Goal: Task Accomplishment & Management: Manage account settings

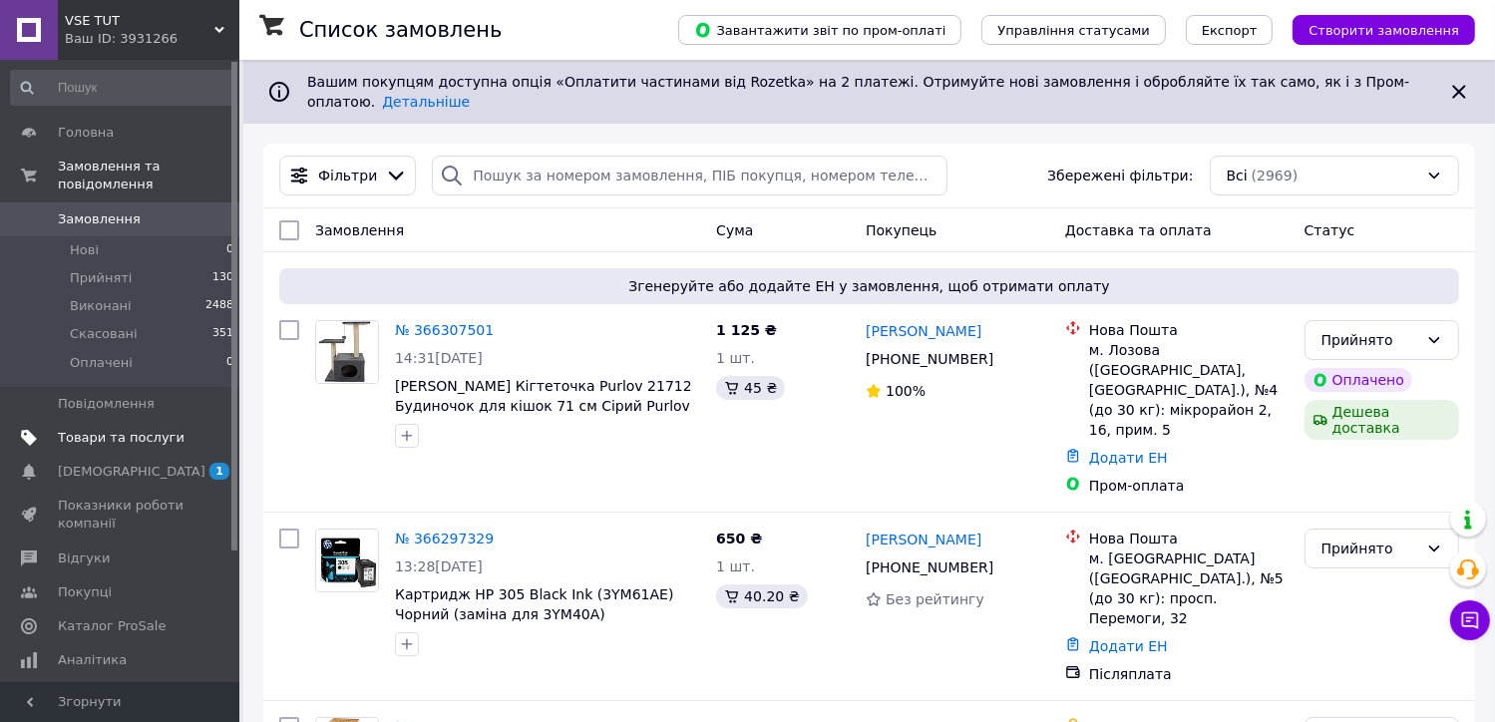
click at [149, 429] on span "Товари та послуги" at bounding box center [121, 438] width 127 height 18
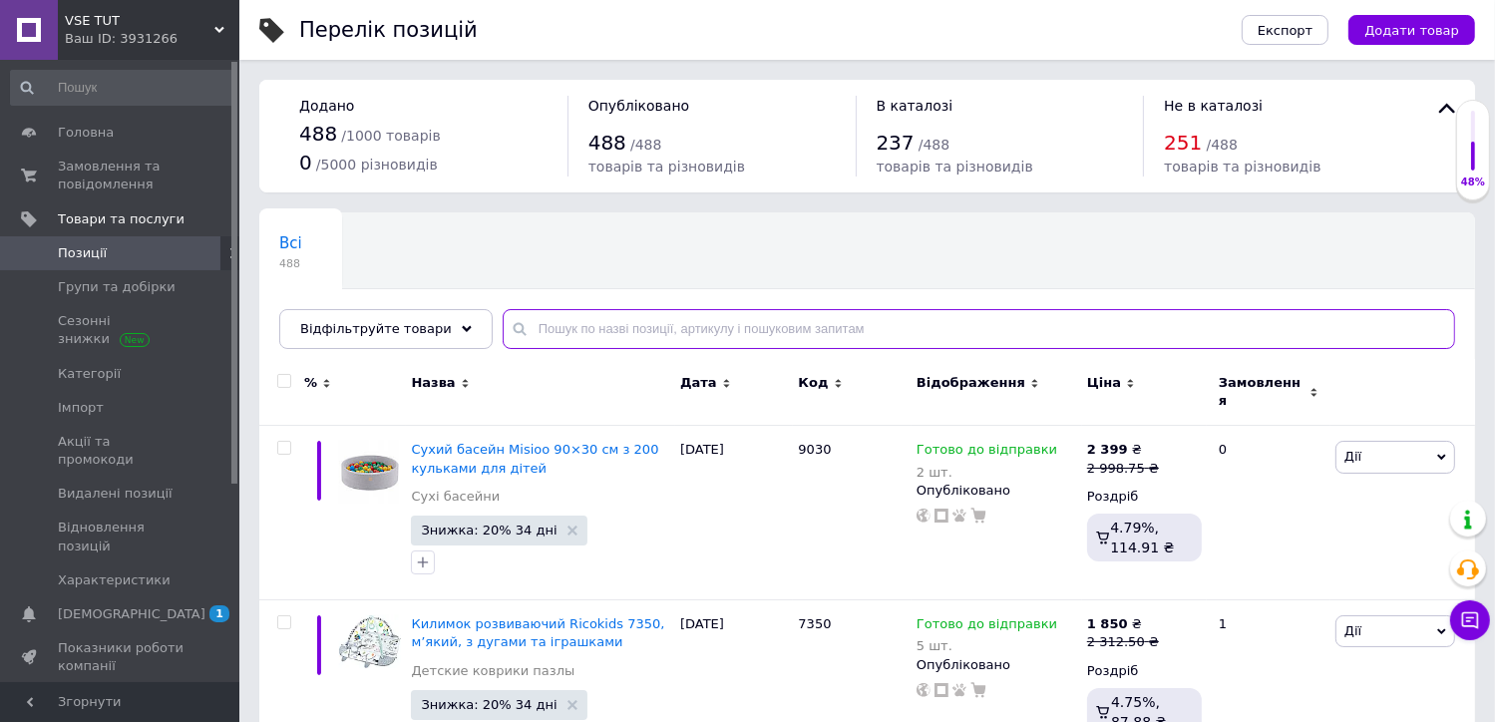
click at [646, 333] on input "text" at bounding box center [979, 329] width 953 height 40
paste input "19532"
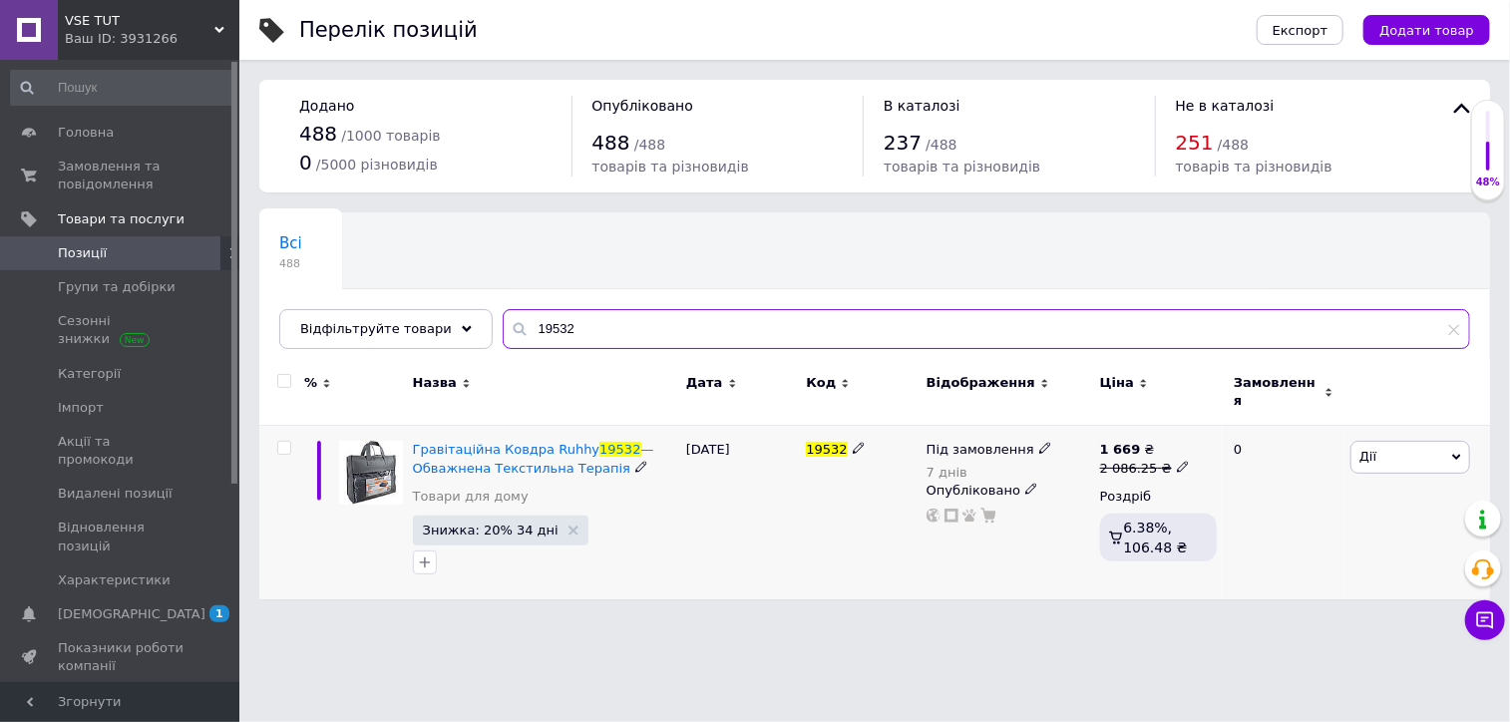
type input "19532"
click at [1039, 441] on span at bounding box center [1045, 447] width 13 height 13
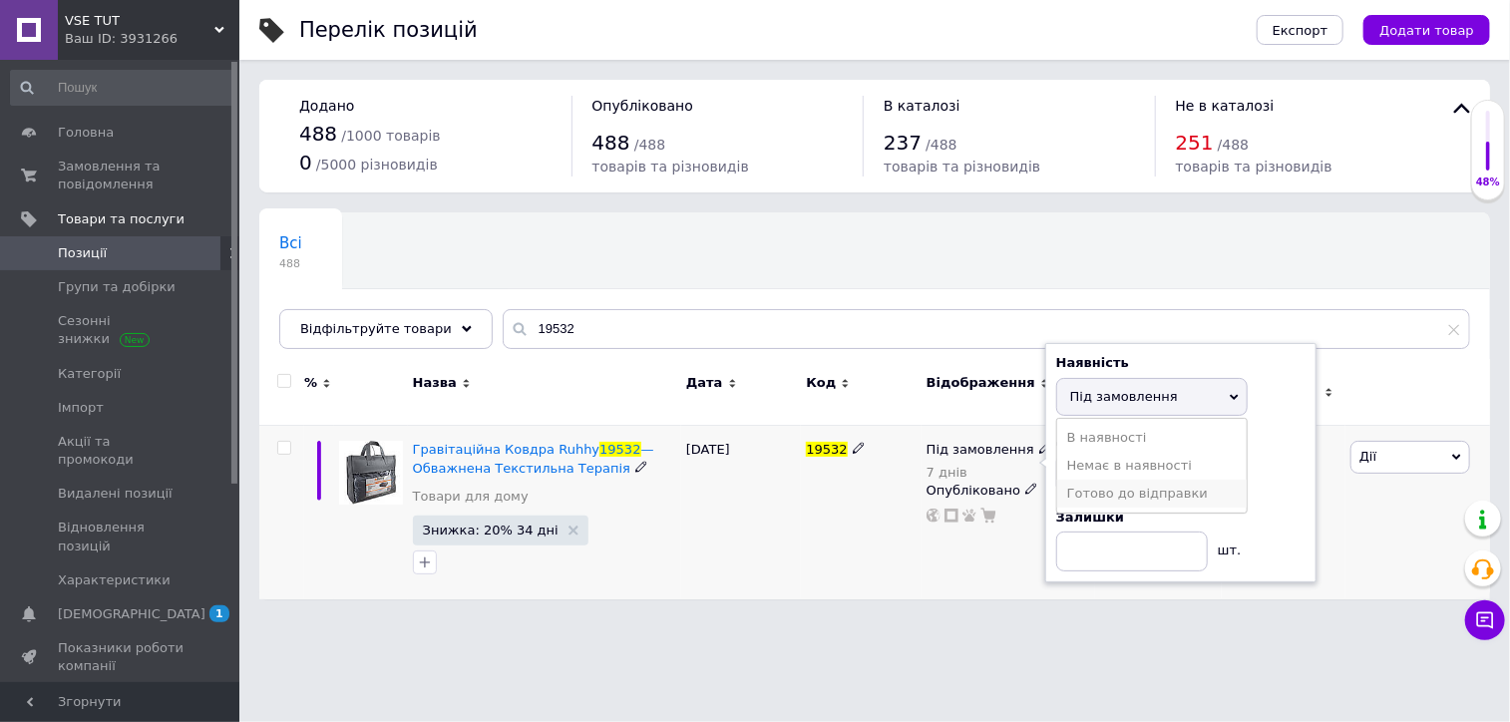
click at [1167, 488] on li "Готово до відправки" at bounding box center [1152, 494] width 190 height 28
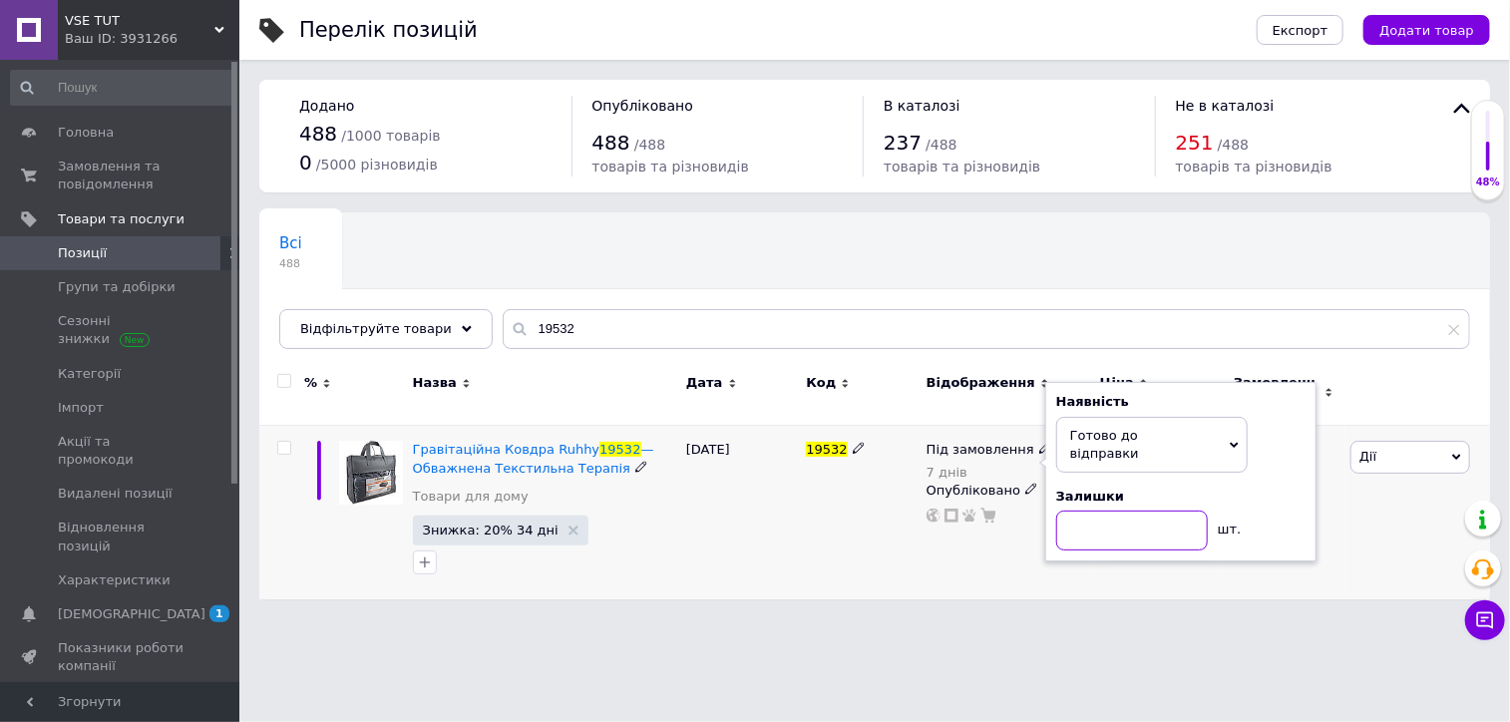
click at [1161, 511] on input at bounding box center [1132, 531] width 152 height 40
type input "20"
click at [995, 536] on div "Під замовлення 7 днів Наявність [PERSON_NAME] до відправки В наявності Немає в …" at bounding box center [1009, 513] width 174 height 174
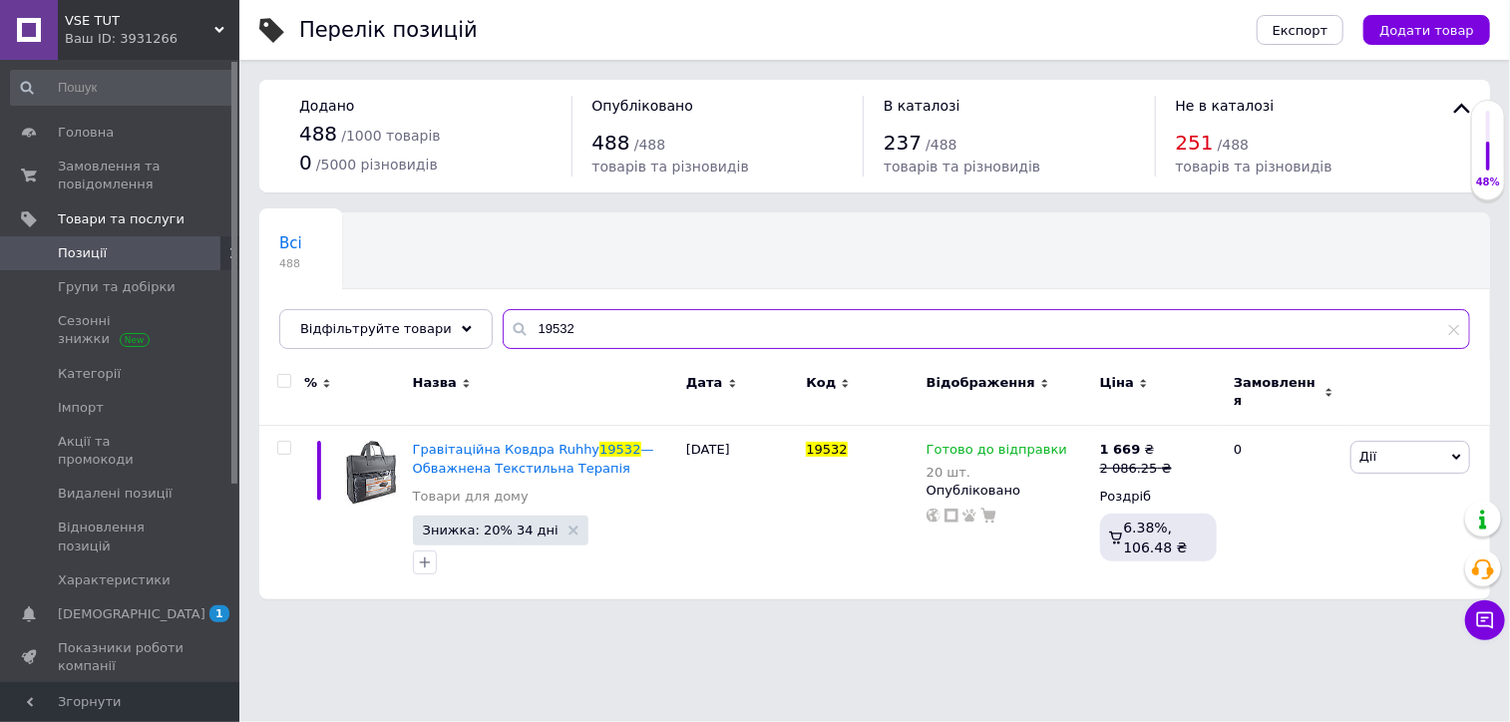
click at [541, 335] on input "19532" at bounding box center [987, 329] width 968 height 40
paste input "3"
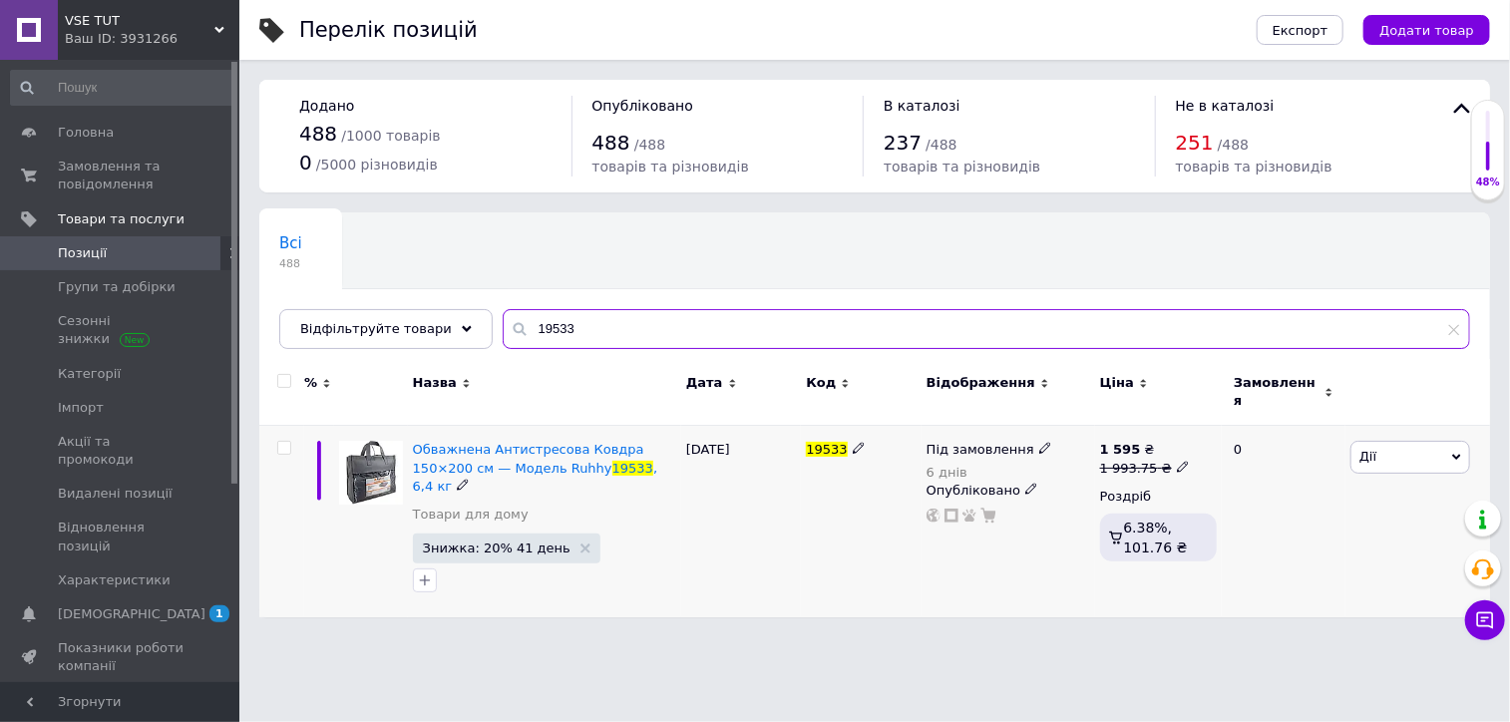
type input "19533"
click at [1177, 461] on icon at bounding box center [1183, 467] width 12 height 12
click at [1019, 555] on div "Під замовлення 6 днів Опубліковано" at bounding box center [1009, 522] width 174 height 192
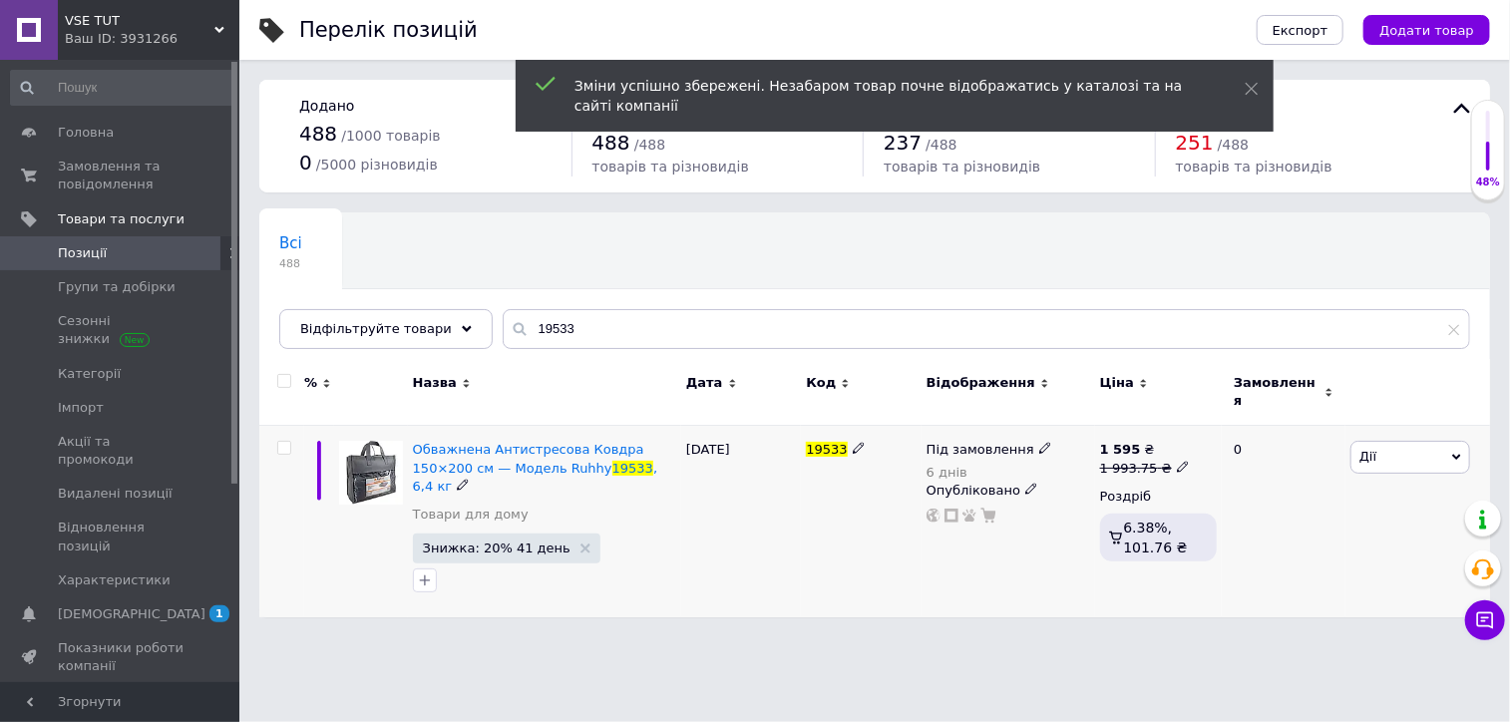
click at [1019, 555] on div "Під замовлення 6 днів Опубліковано" at bounding box center [1009, 522] width 174 height 192
click at [1039, 442] on icon at bounding box center [1045, 448] width 12 height 12
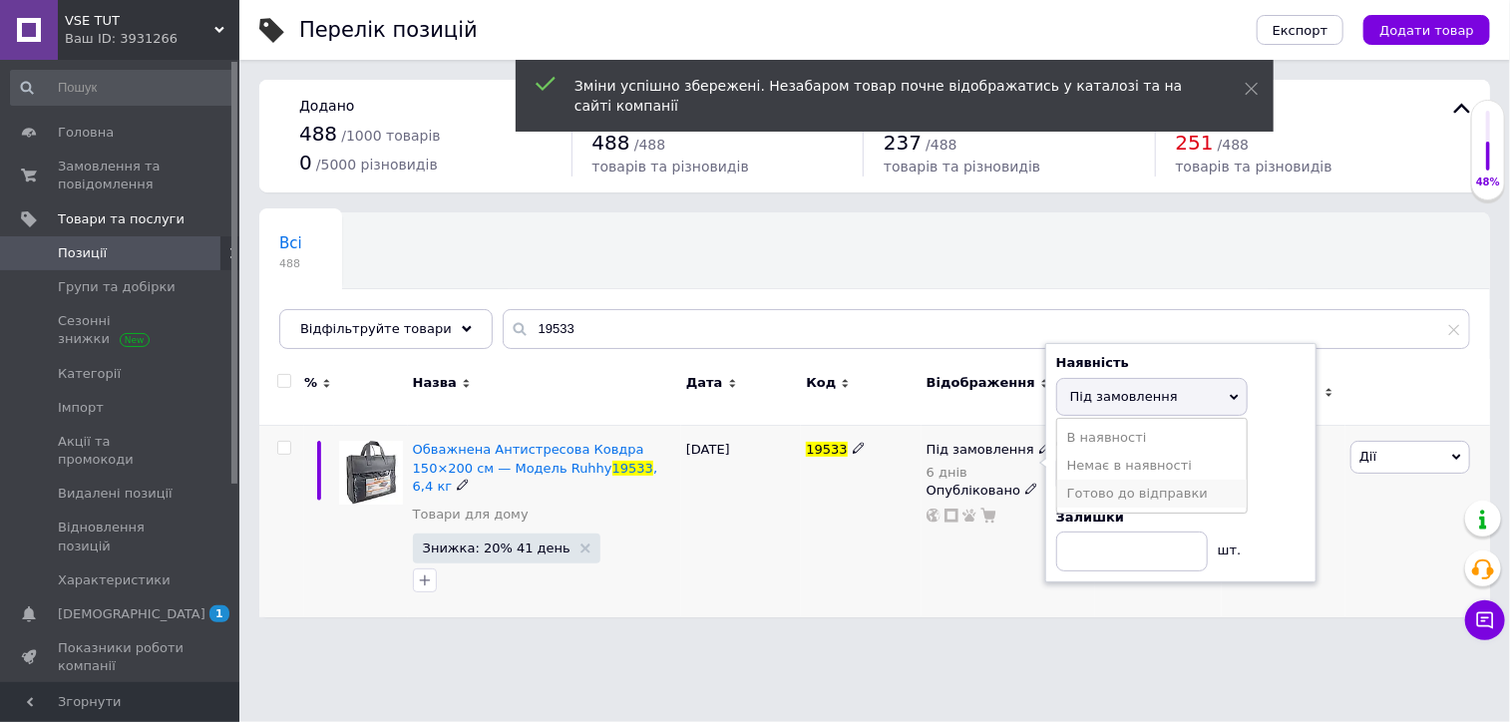
click at [1107, 482] on li "Готово до відправки" at bounding box center [1152, 494] width 190 height 28
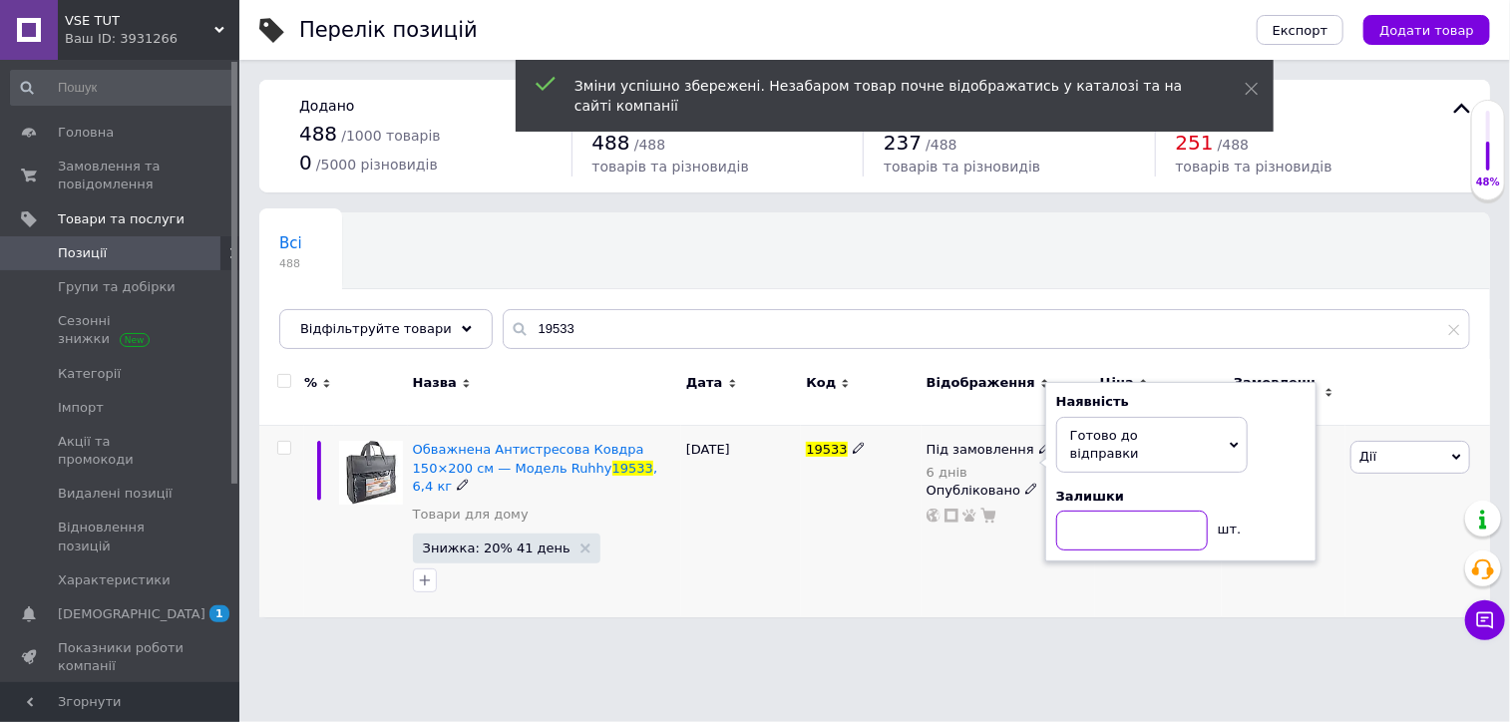
click at [1103, 511] on input at bounding box center [1132, 531] width 152 height 40
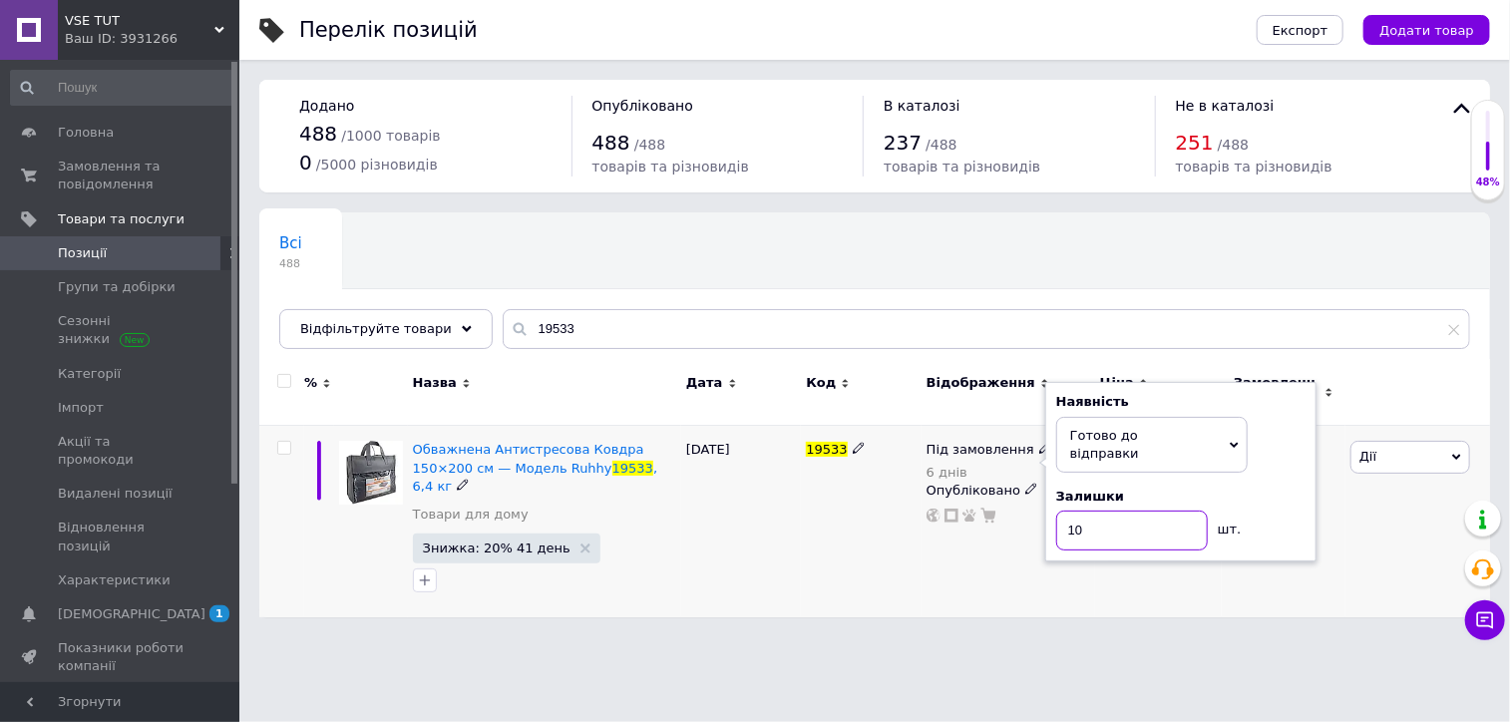
type input "10"
click at [1061, 573] on div "Під замовлення 6 днів Наявність [PERSON_NAME] до відправки В наявності Немає в …" at bounding box center [1009, 522] width 174 height 192
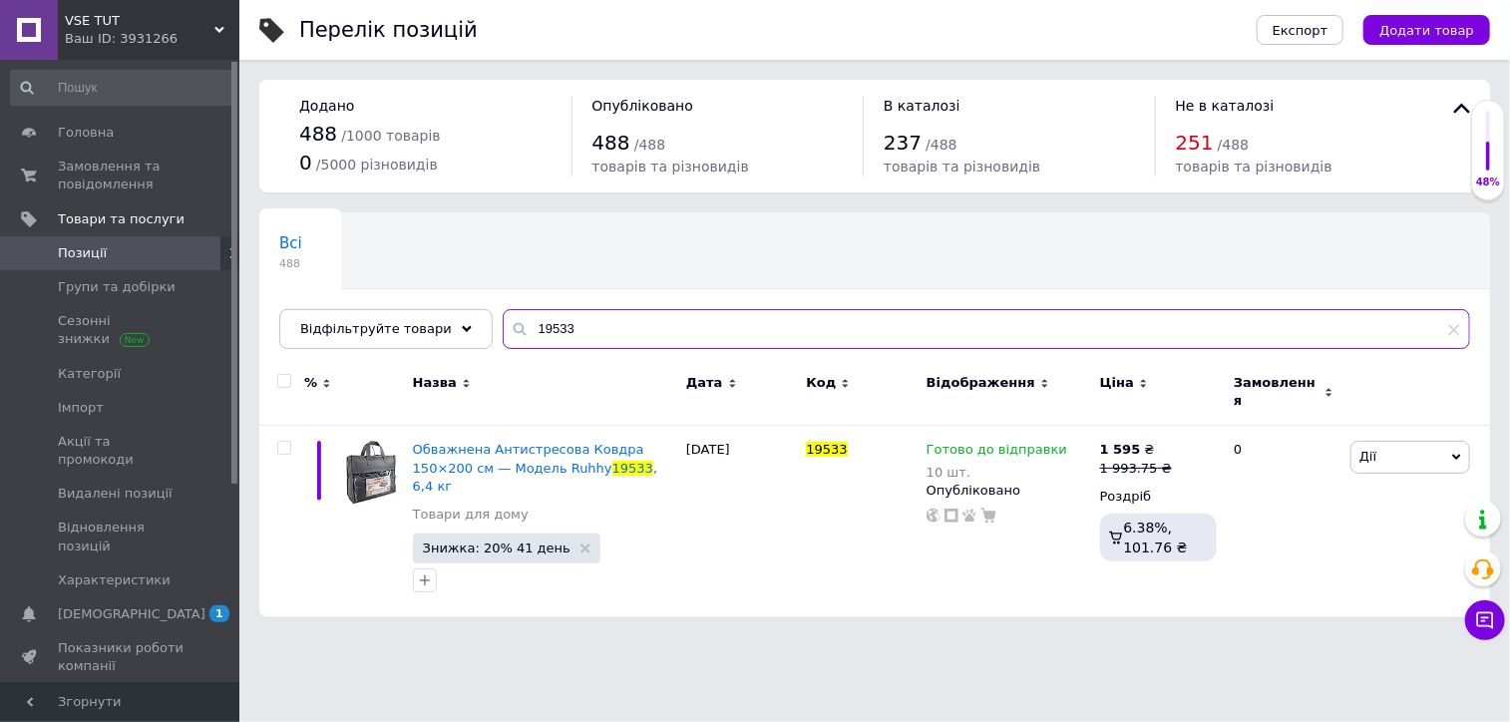
click at [524, 329] on input "19533" at bounding box center [987, 329] width 968 height 40
paste input "4176"
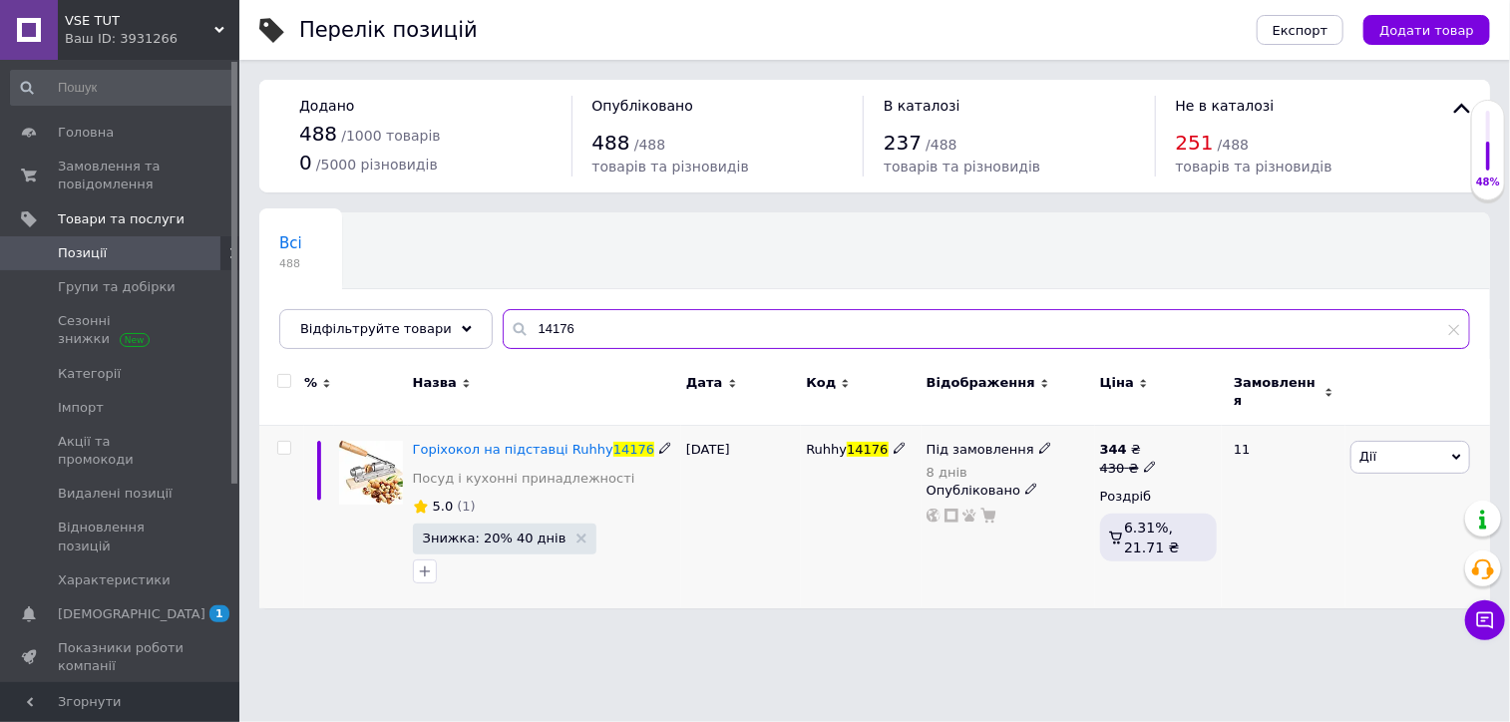
type input "14176"
click at [1039, 443] on use at bounding box center [1044, 448] width 11 height 11
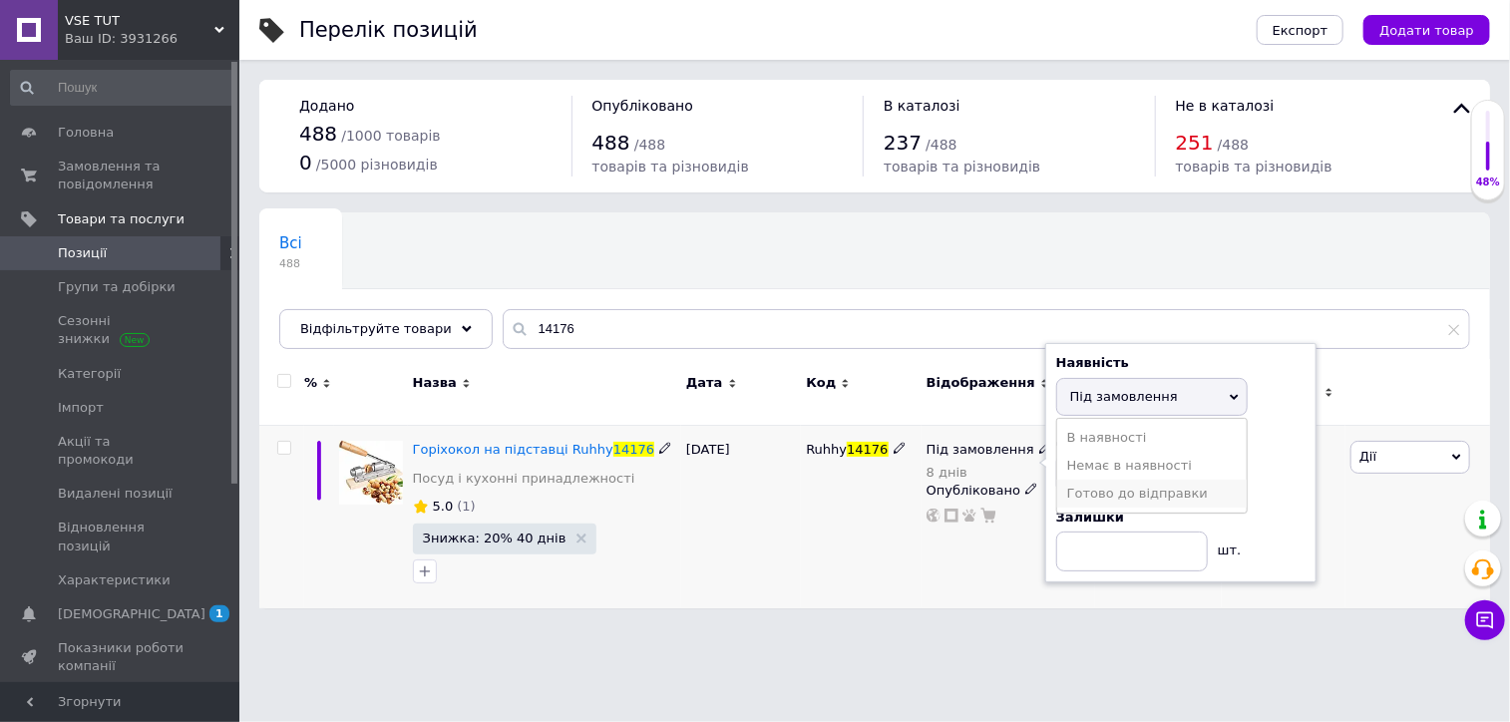
click at [1145, 489] on li "Готово до відправки" at bounding box center [1152, 494] width 190 height 28
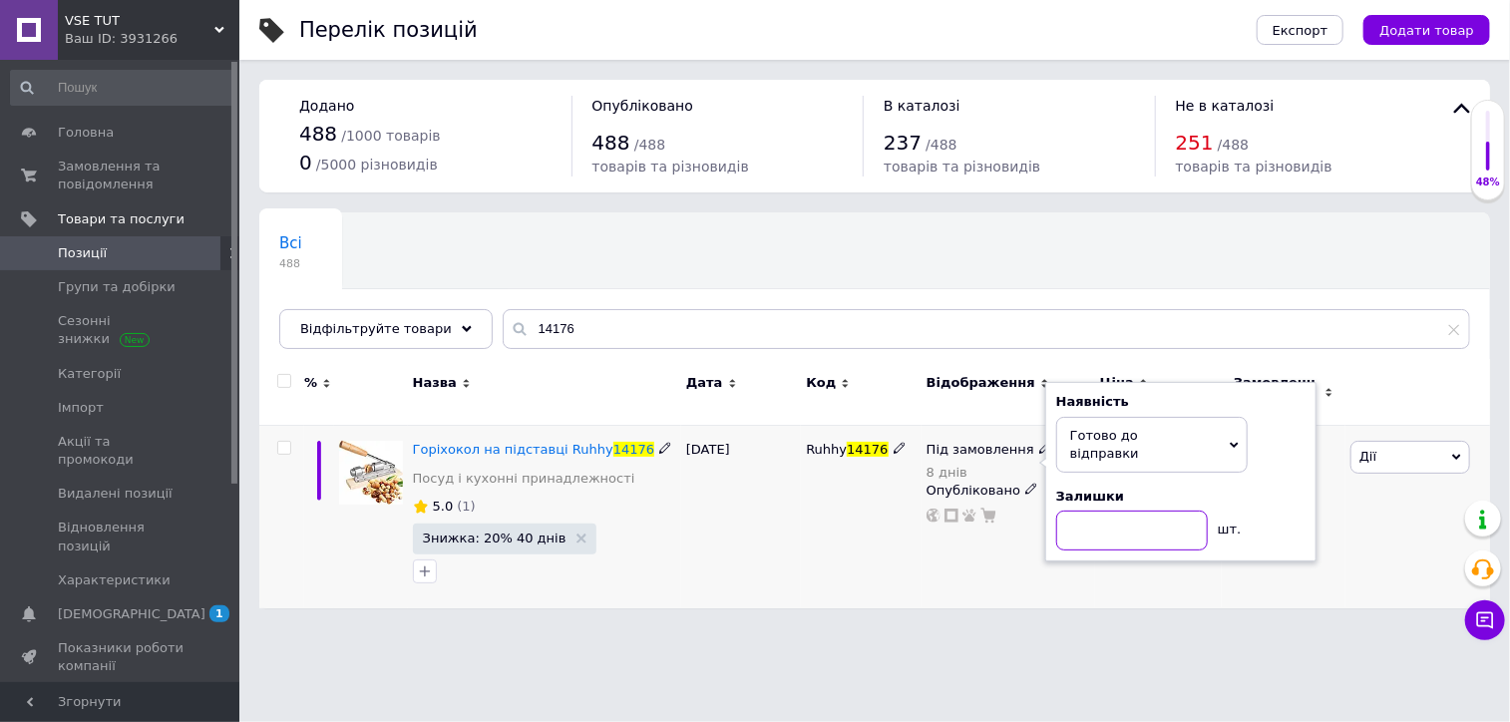
click at [1145, 511] on input at bounding box center [1132, 531] width 152 height 40
type input "10"
click at [975, 570] on div "Під замовлення 8 днів Наявність [PERSON_NAME] до відправки В наявності Немає в …" at bounding box center [1009, 517] width 174 height 183
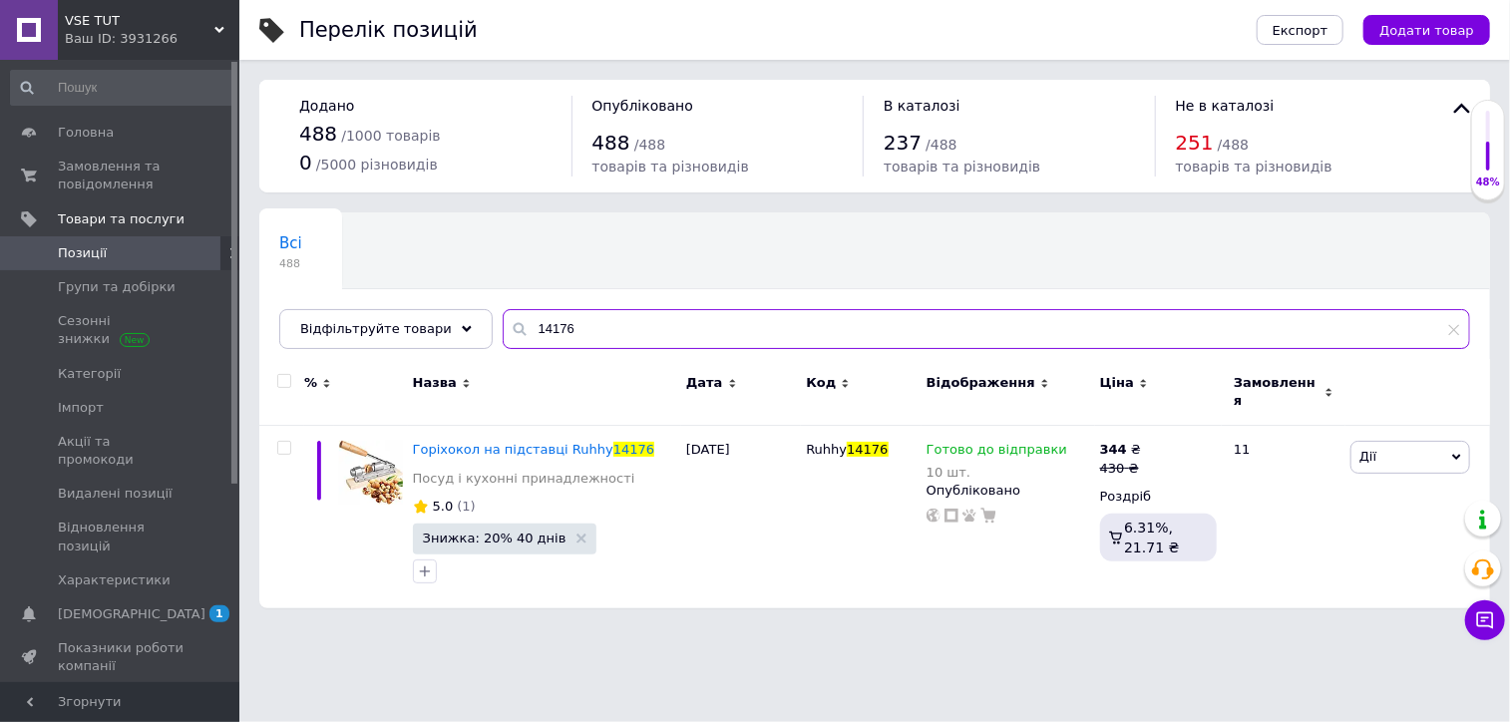
click at [524, 319] on input "14176" at bounding box center [987, 329] width 968 height 40
paste input "23190"
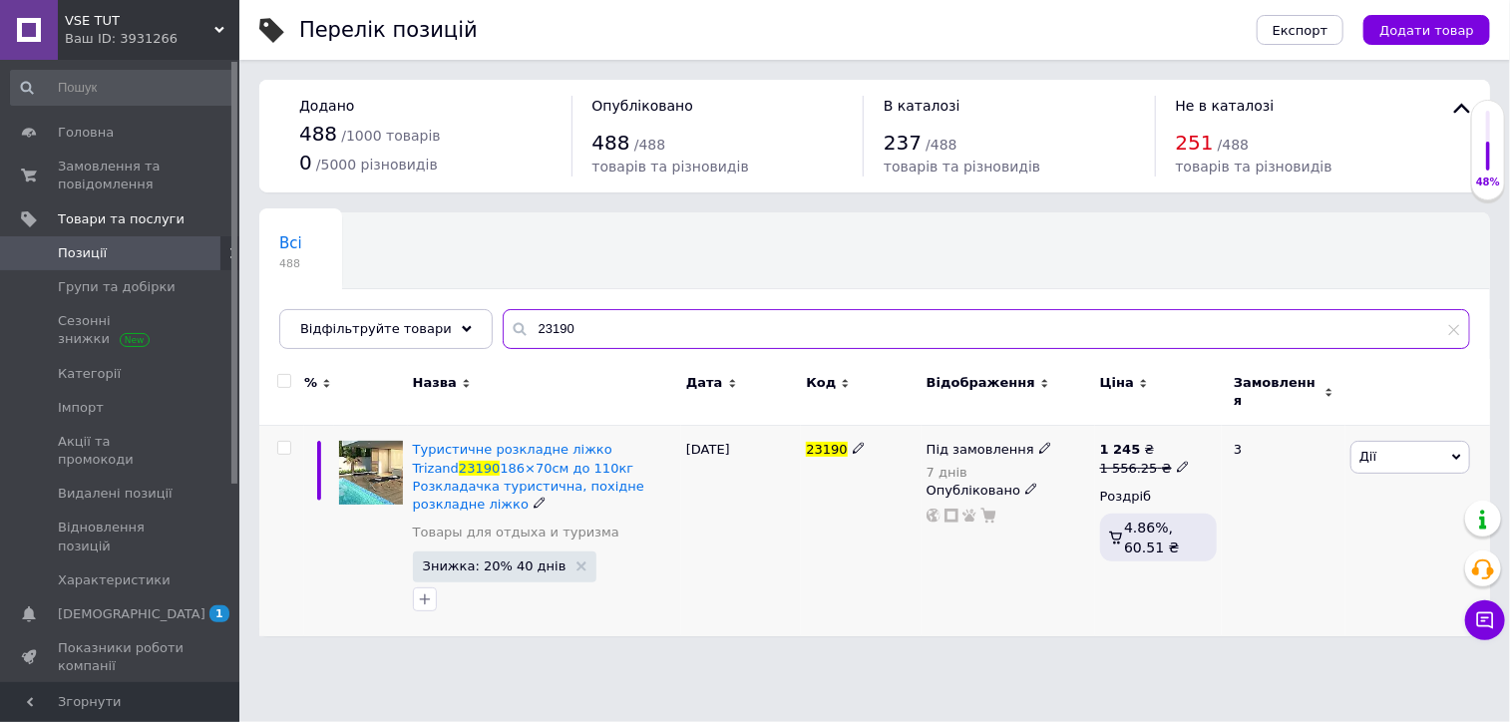
type input "23190"
click at [1039, 442] on icon at bounding box center [1045, 448] width 12 height 12
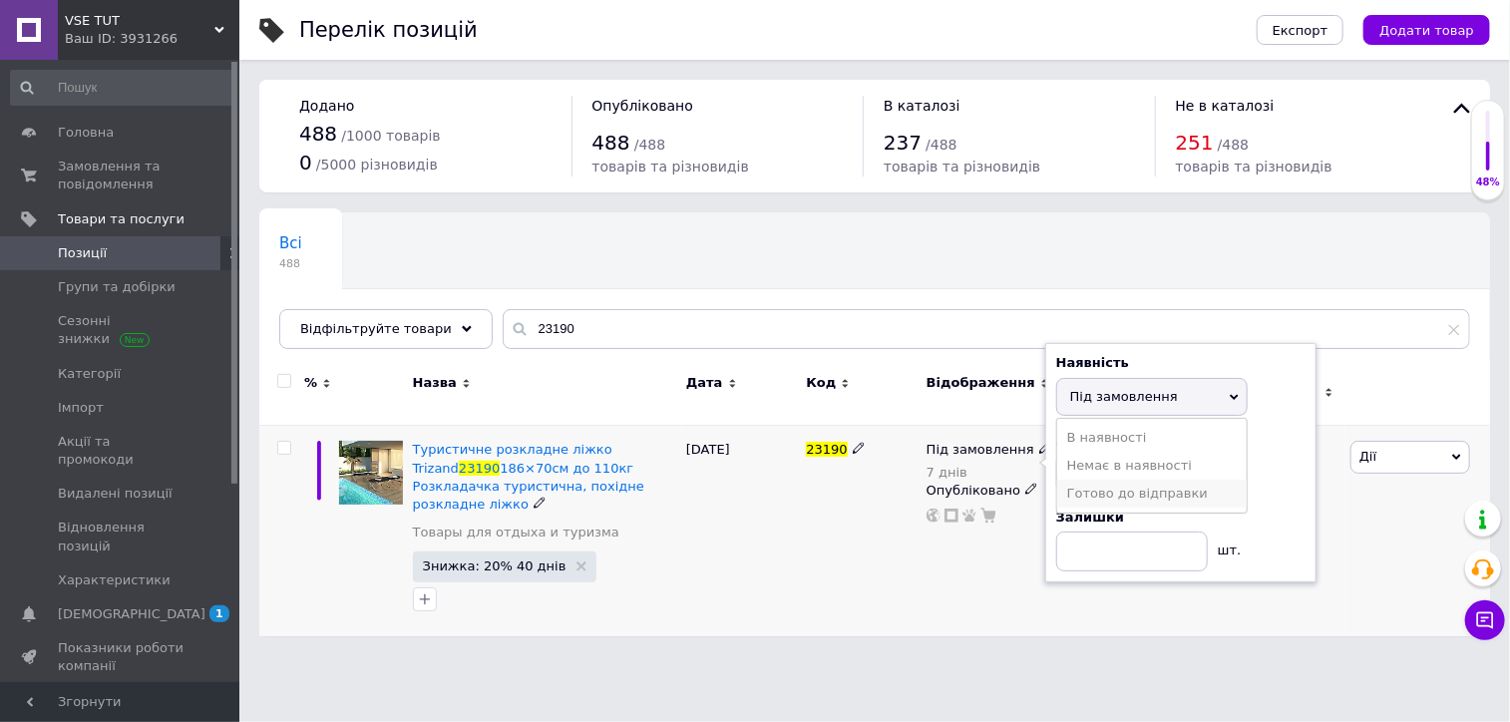
click at [1074, 482] on li "Готово до відправки" at bounding box center [1152, 494] width 190 height 28
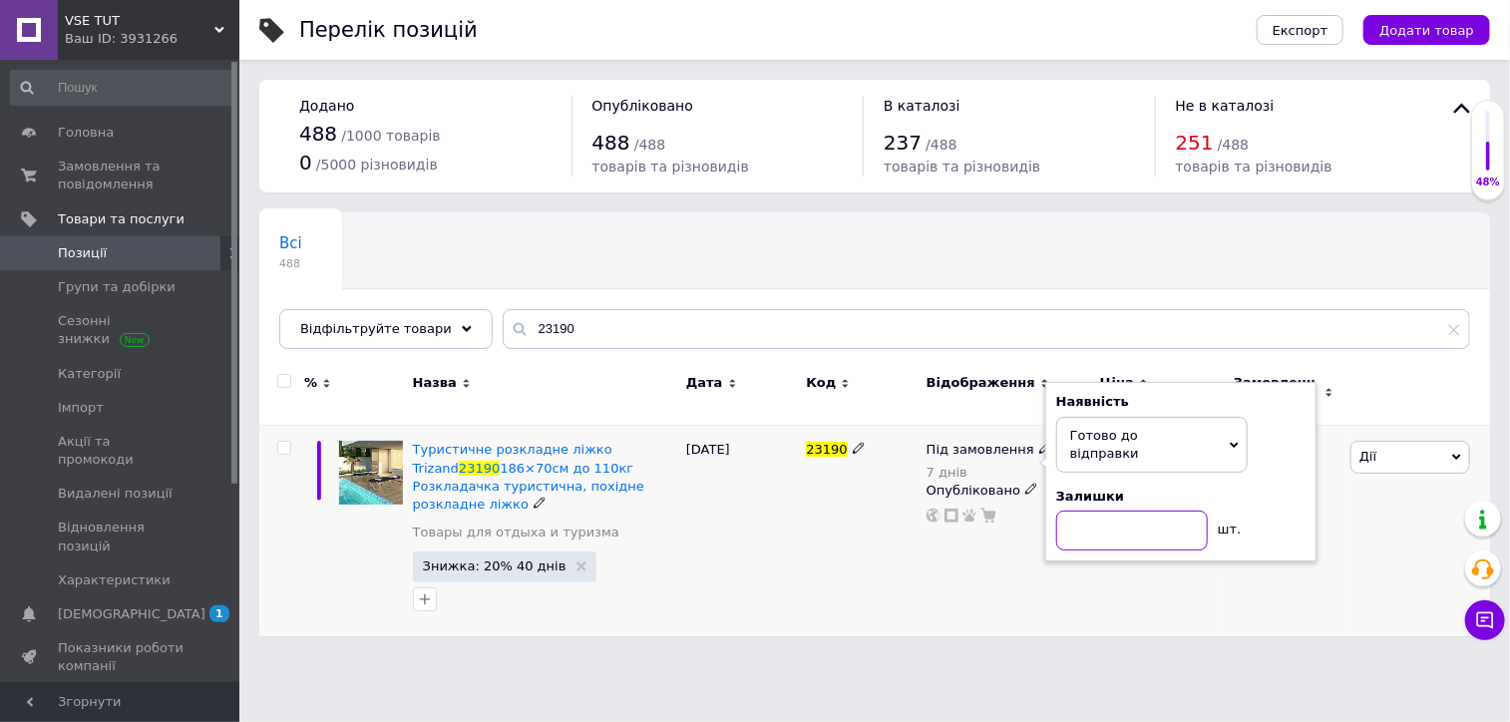
click at [1074, 511] on input at bounding box center [1132, 531] width 152 height 40
type input "10"
click at [1066, 552] on div "Під замовлення 7 днів Наявність [PERSON_NAME] до відправки В наявності Немає в …" at bounding box center [1009, 531] width 174 height 210
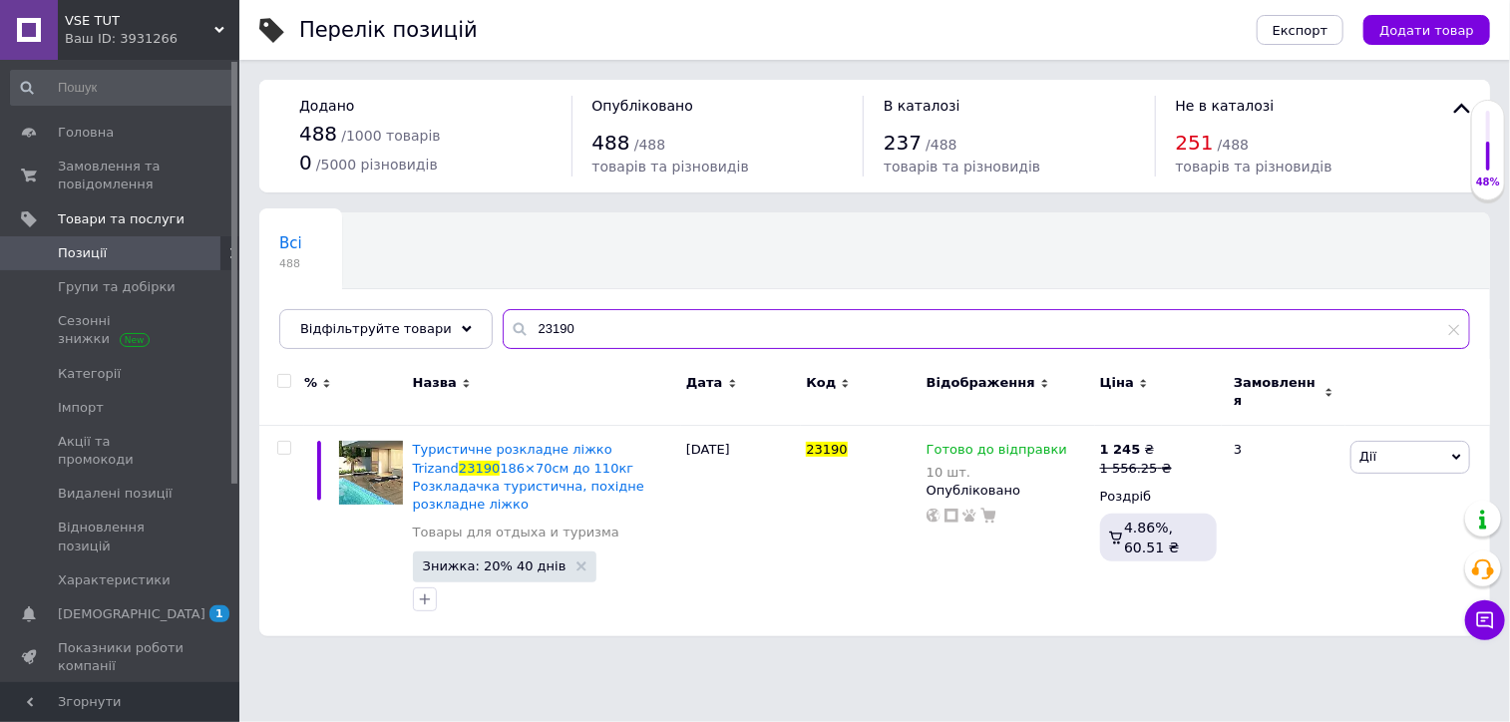
click at [526, 330] on input "23190" at bounding box center [987, 329] width 968 height 40
paste input "19964"
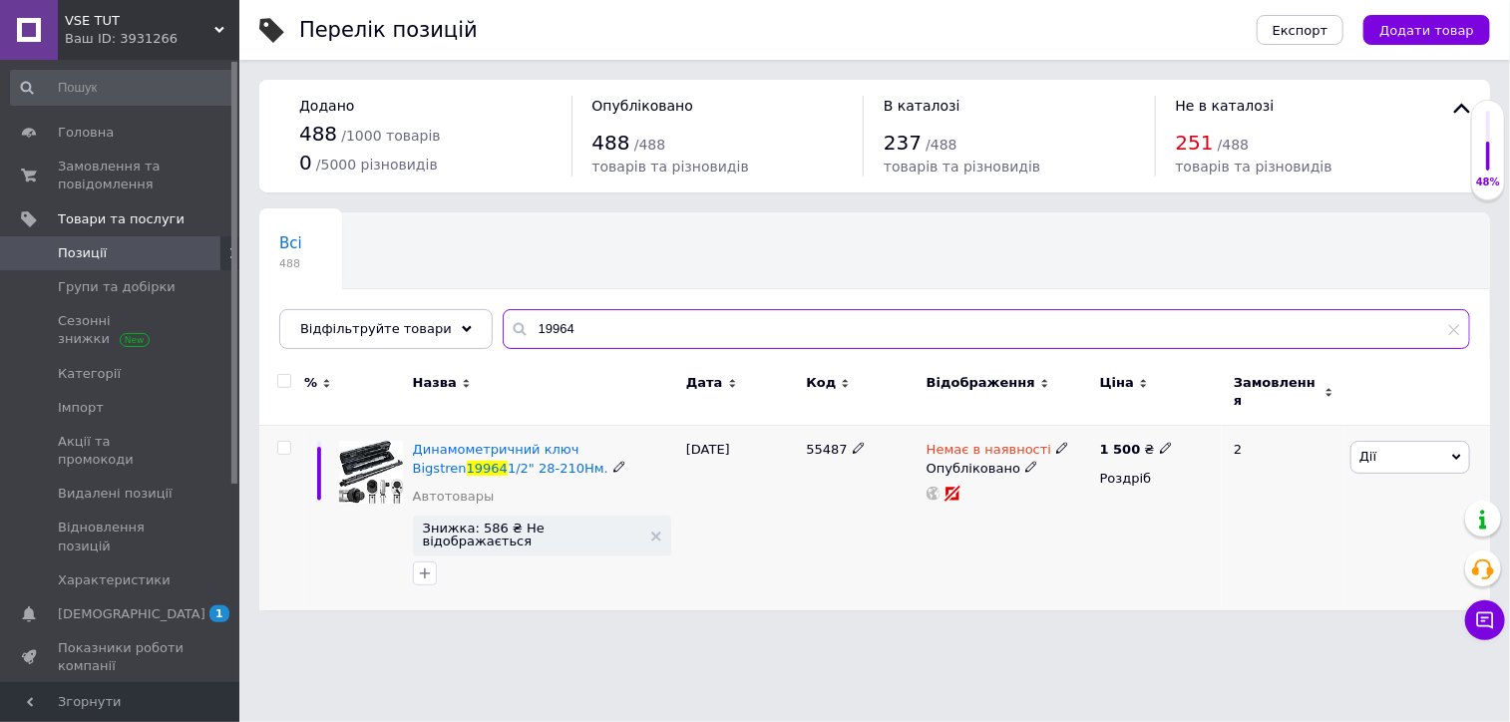
type input "19964"
click at [1053, 441] on div "Немає в наявності" at bounding box center [998, 450] width 143 height 18
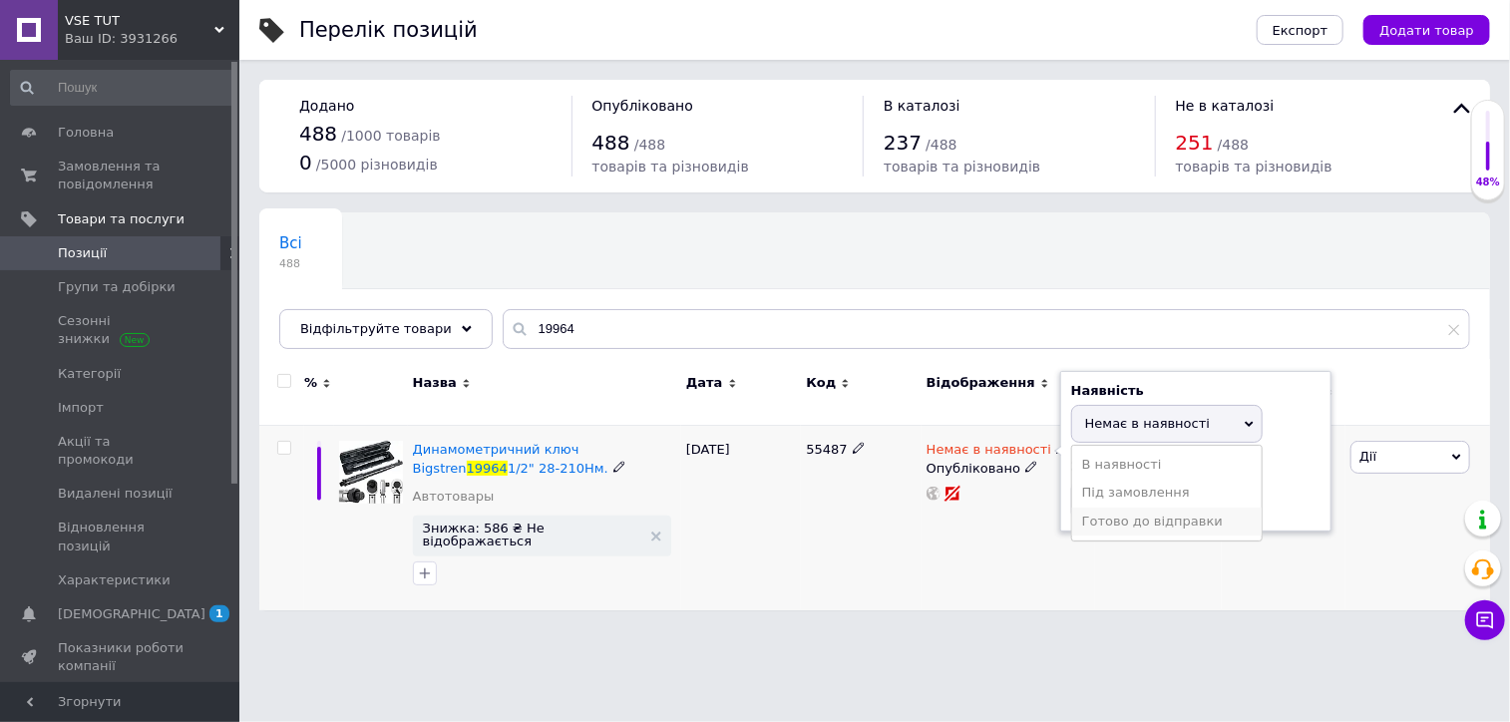
click at [1106, 508] on li "Готово до відправки" at bounding box center [1167, 522] width 190 height 28
click at [1106, 500] on input at bounding box center [1147, 520] width 152 height 40
type input "10"
click at [1149, 537] on div "1 500 ₴ Роздріб" at bounding box center [1158, 518] width 127 height 185
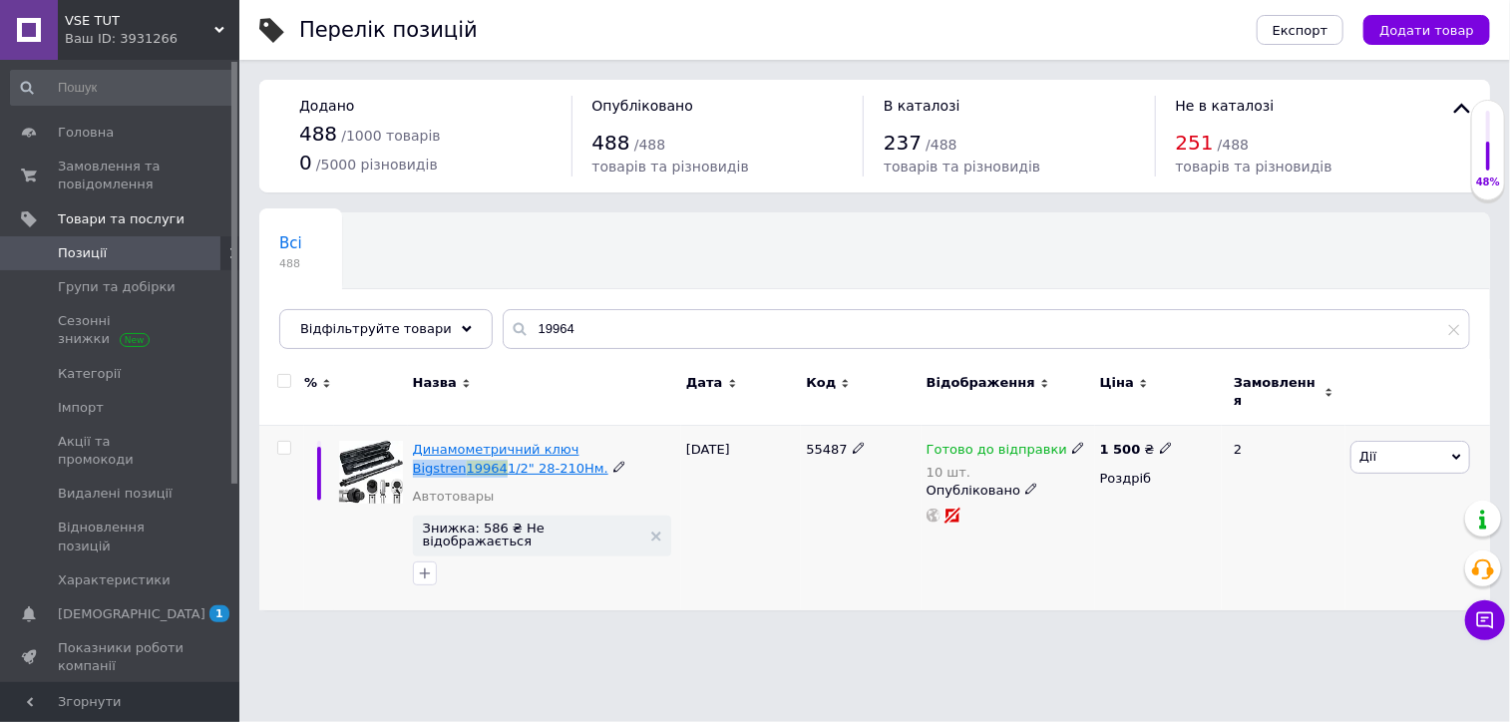
drag, startPoint x: 661, startPoint y: 435, endPoint x: 567, endPoint y: 439, distance: 94.8
click at [567, 441] on div "Динамометричний ключ Bigstren 19964 1/2" 28-210Нм." at bounding box center [544, 459] width 263 height 36
copy span "Bigstren 19964"
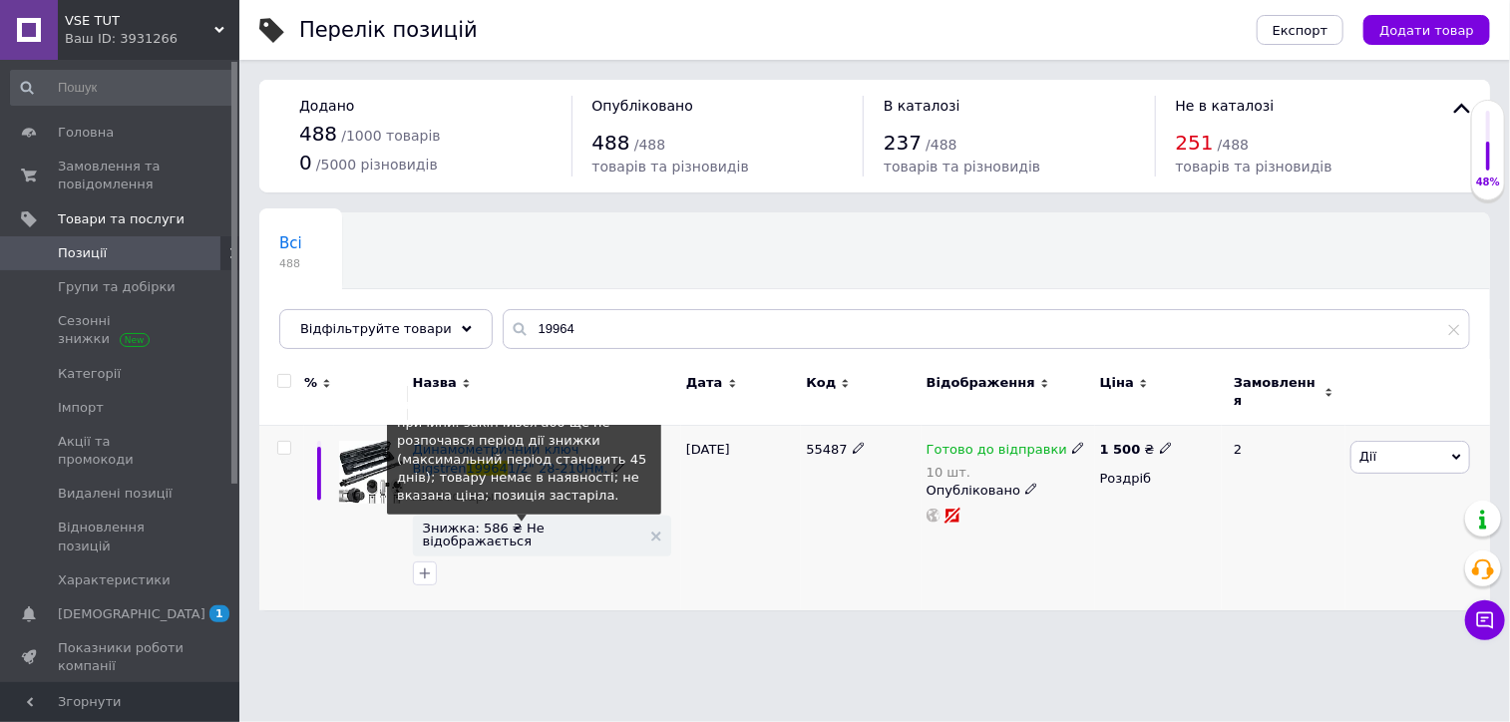
click at [498, 522] on span "Знижка: 586 ₴ Не відображається" at bounding box center [532, 535] width 218 height 26
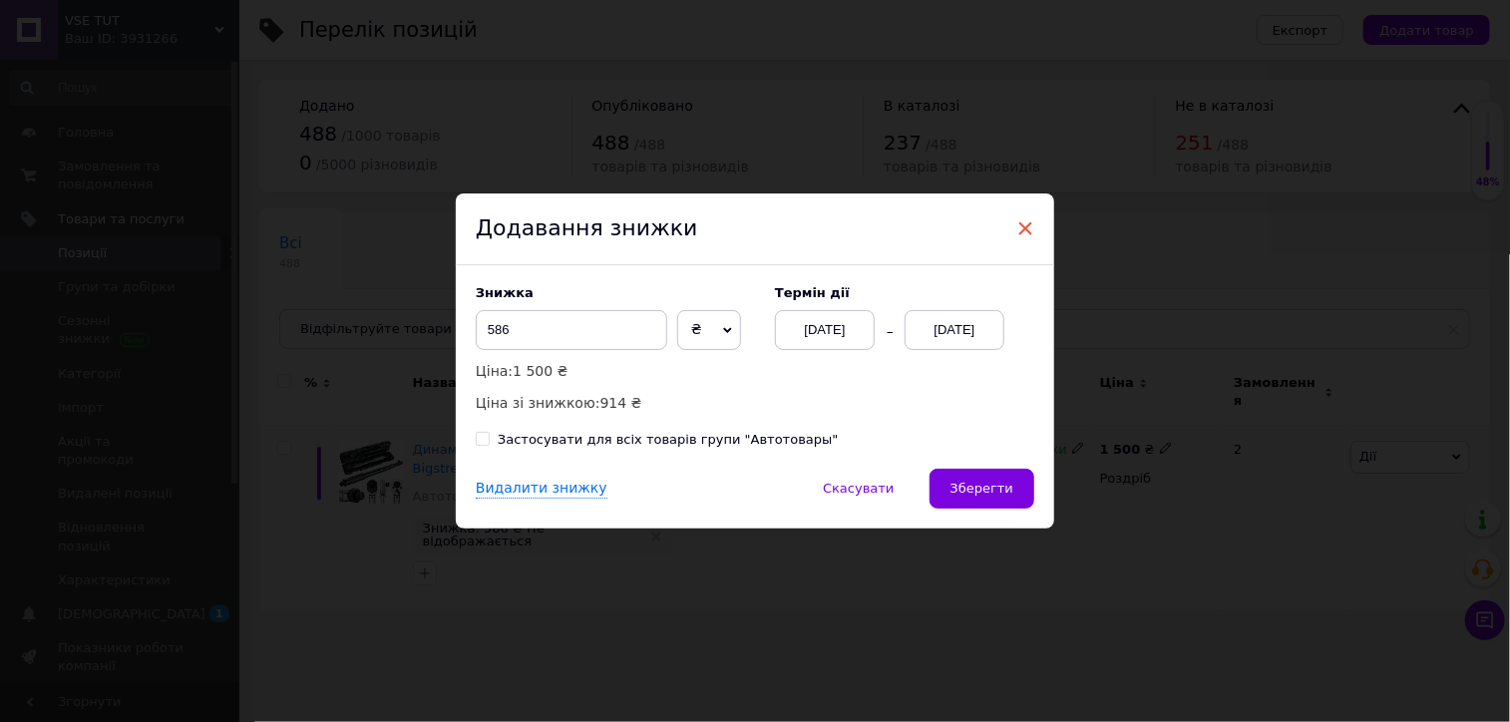
click at [1021, 219] on span "×" at bounding box center [1025, 228] width 18 height 34
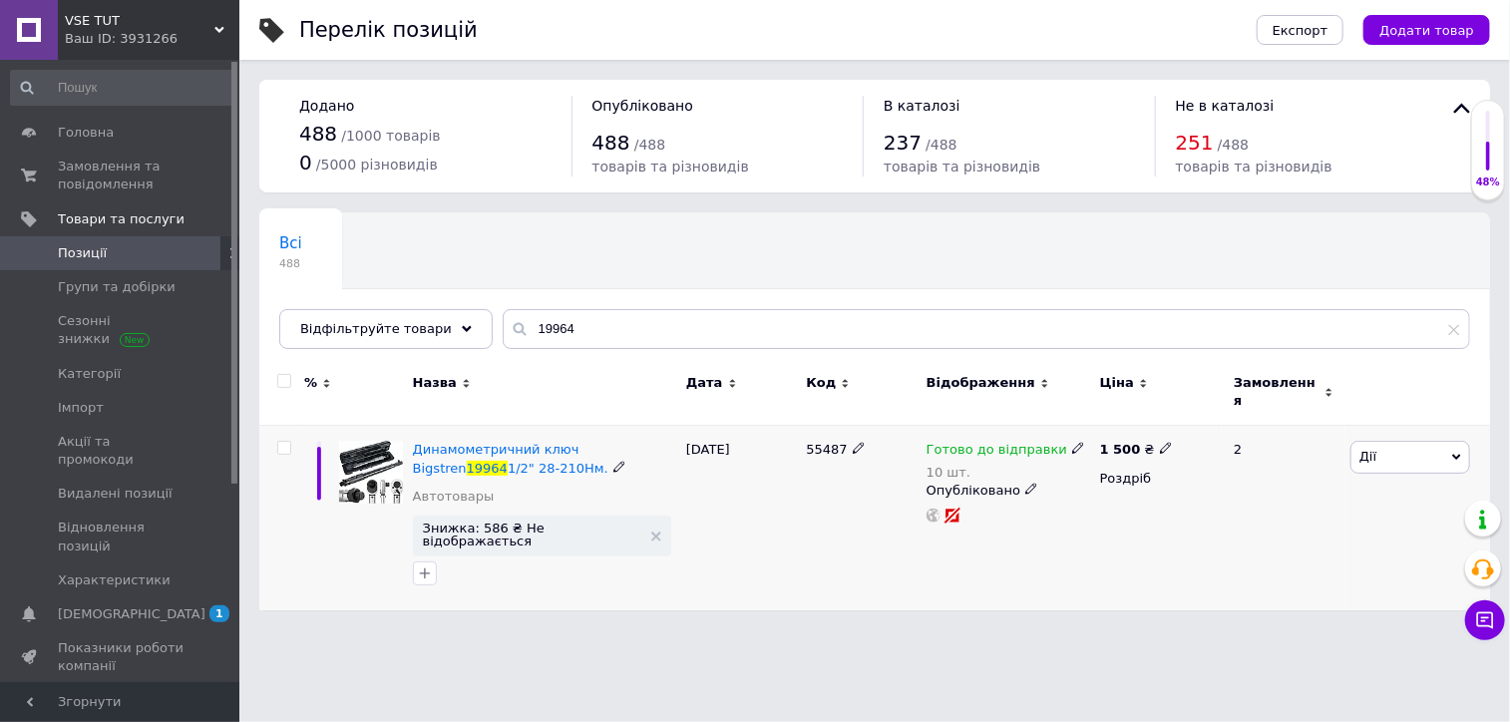
click at [1160, 442] on icon at bounding box center [1166, 448] width 12 height 12
click at [1216, 417] on input "1500" at bounding box center [1256, 428] width 152 height 40
click at [1218, 410] on input "12375" at bounding box center [1256, 428] width 152 height 40
type input "1237.5"
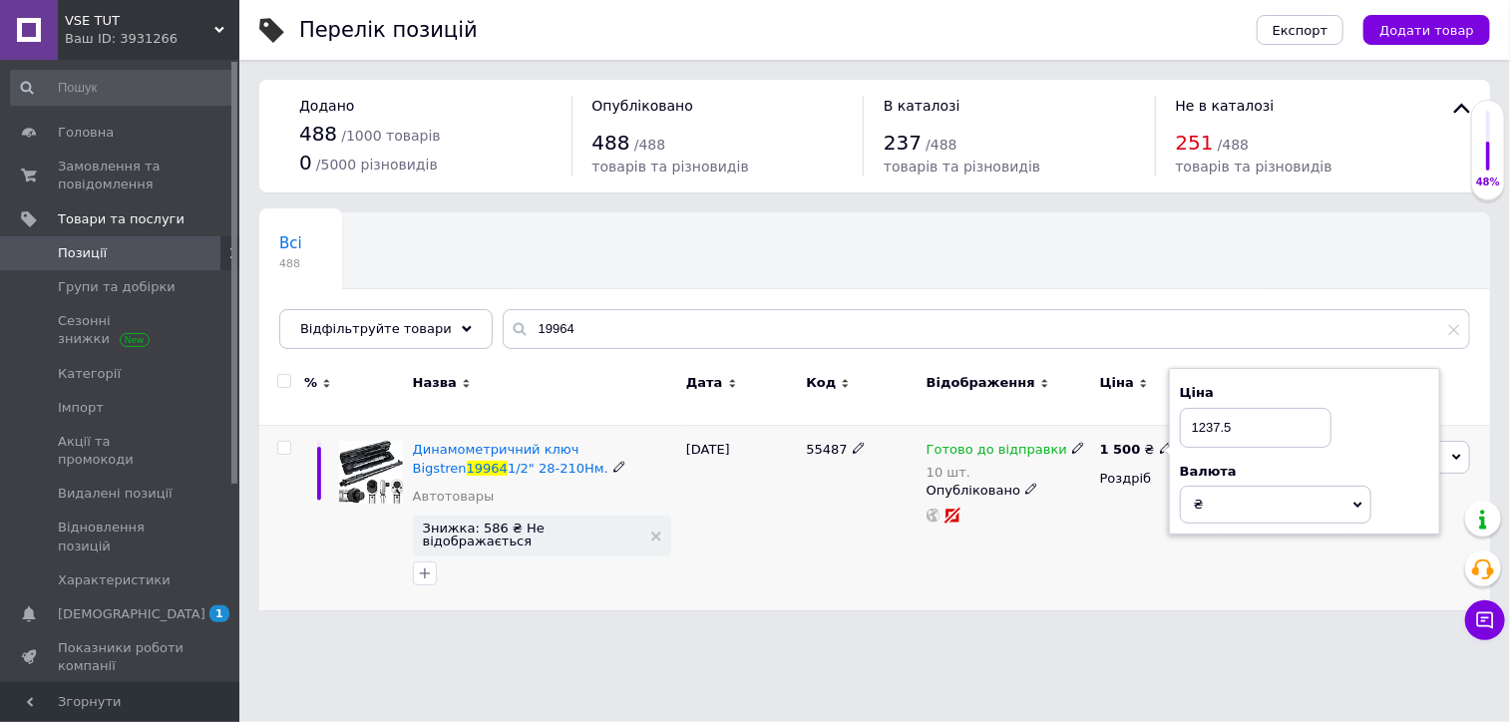
click at [1111, 510] on div "1 500 ₴ Ціна 1237.5 Валюта ₴ $ EUR CHF GBP ¥ PLN ₸ MDL HUF KGS CNY TRY KRW lei …" at bounding box center [1158, 518] width 127 height 185
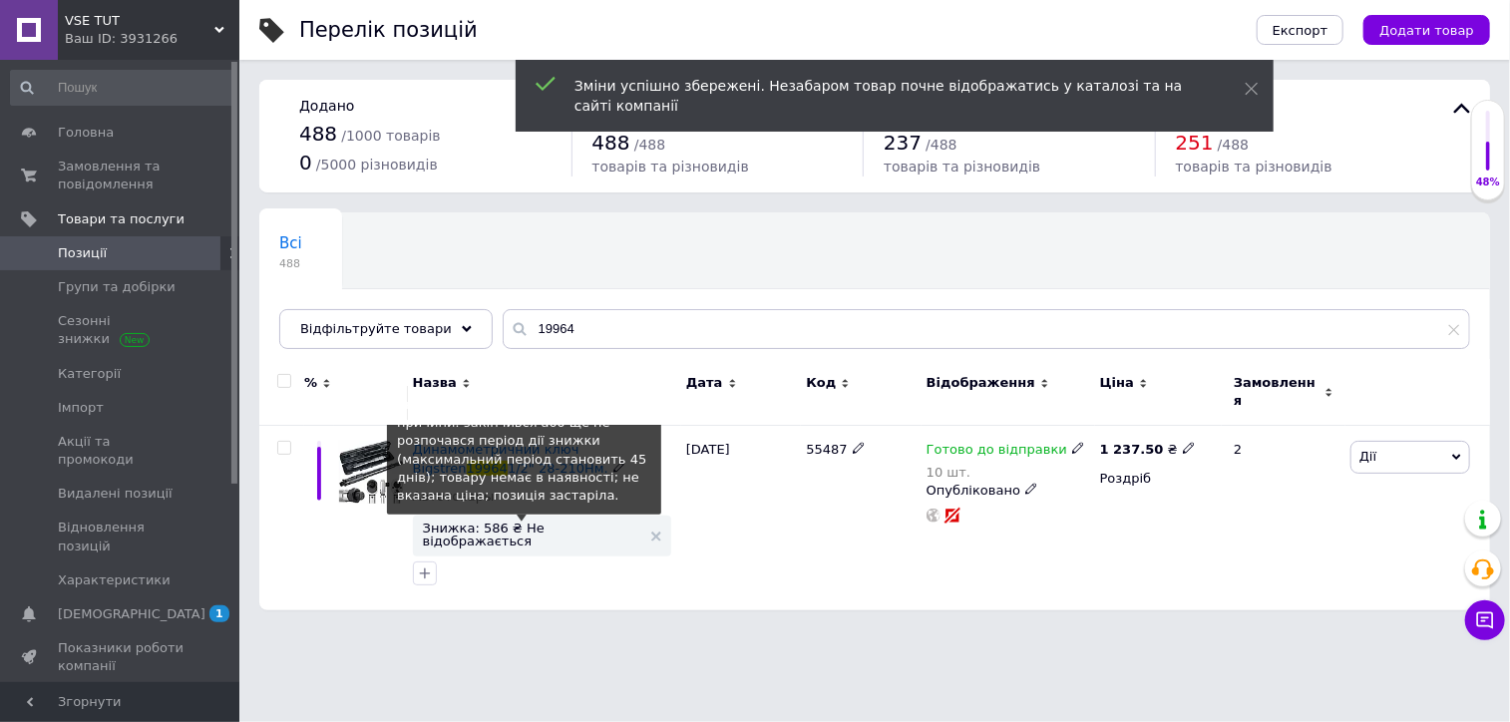
click at [503, 523] on span "Знижка: 586 ₴ Не відображається" at bounding box center [532, 535] width 218 height 26
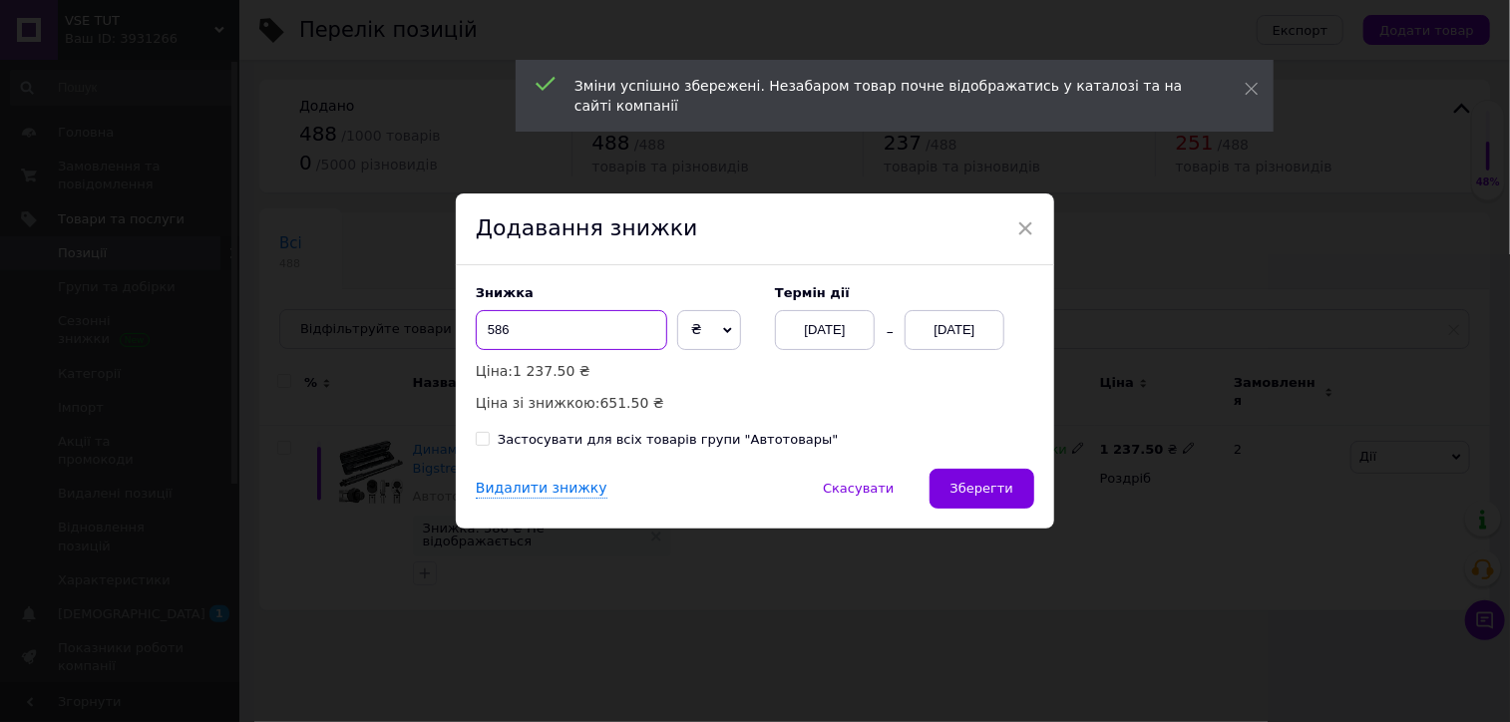
click at [585, 334] on input "586" at bounding box center [572, 330] width 192 height 40
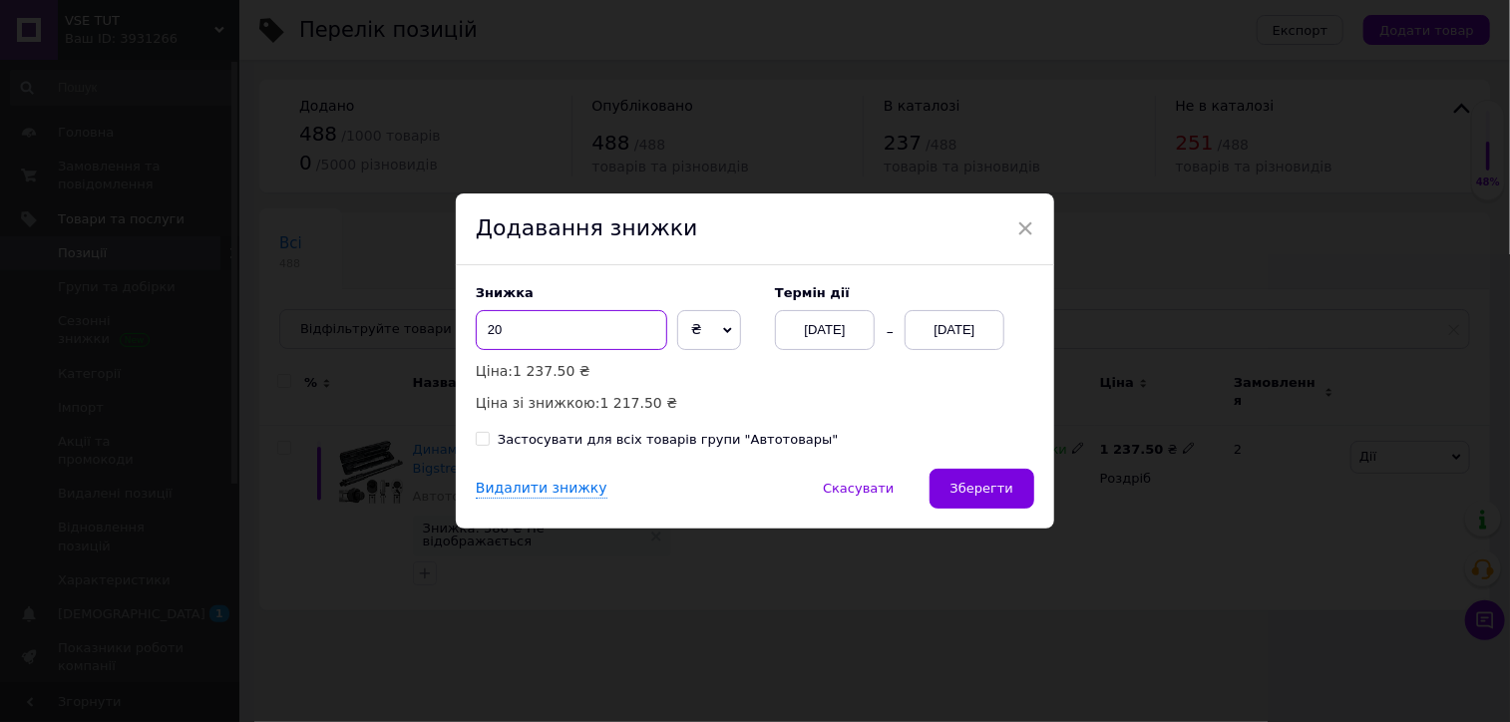
type input "20"
drag, startPoint x: 690, startPoint y: 326, endPoint x: 703, endPoint y: 378, distance: 53.5
click at [690, 328] on span "₴" at bounding box center [709, 330] width 64 height 40
click at [706, 379] on li "%" at bounding box center [709, 372] width 62 height 28
click at [855, 318] on div "[DATE]" at bounding box center [825, 330] width 100 height 40
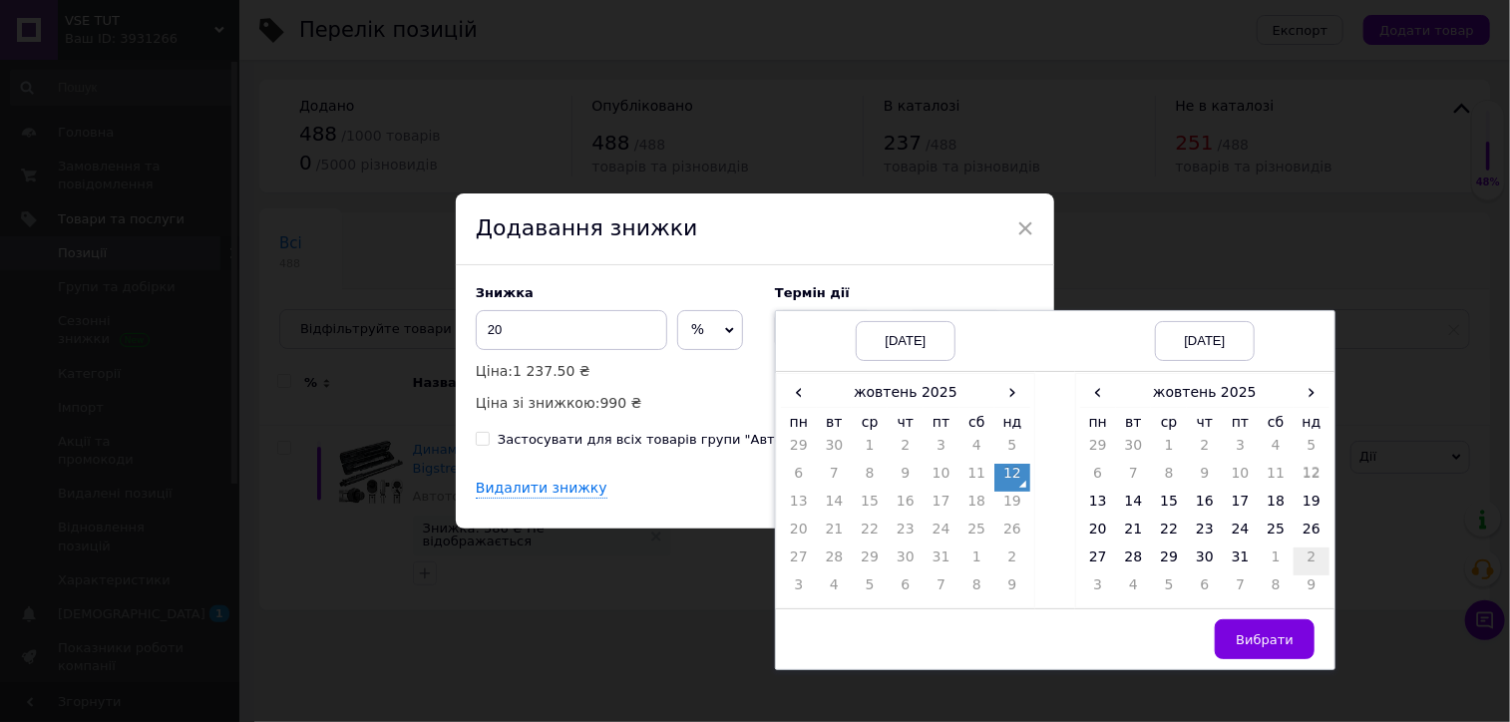
click at [1294, 574] on td "2" at bounding box center [1312, 562] width 36 height 28
click at [1165, 559] on td "26" at bounding box center [1169, 562] width 36 height 28
drag, startPoint x: 1129, startPoint y: 558, endPoint x: 1160, endPoint y: 592, distance: 45.9
click at [1129, 559] on td "25" at bounding box center [1134, 562] width 36 height 28
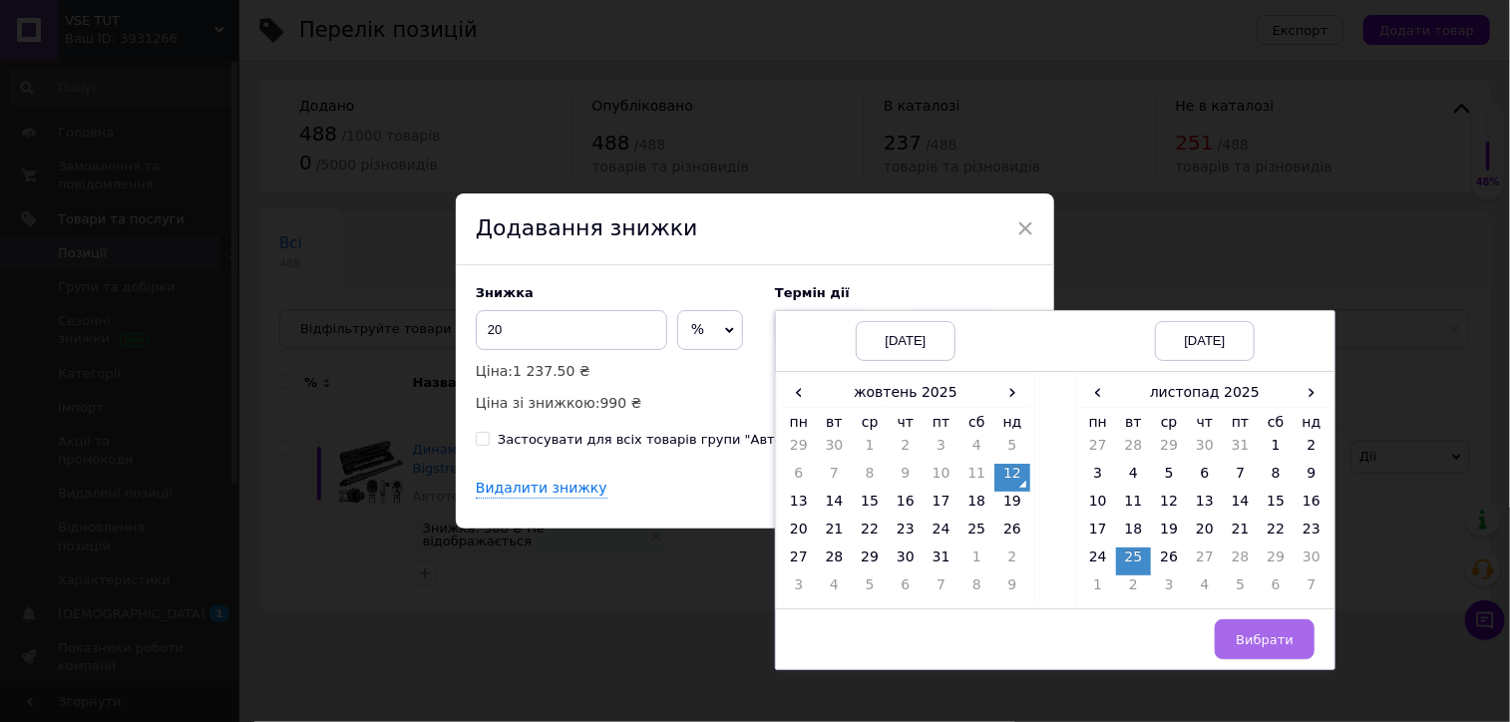
click at [1242, 636] on span "Вибрати" at bounding box center [1265, 639] width 58 height 15
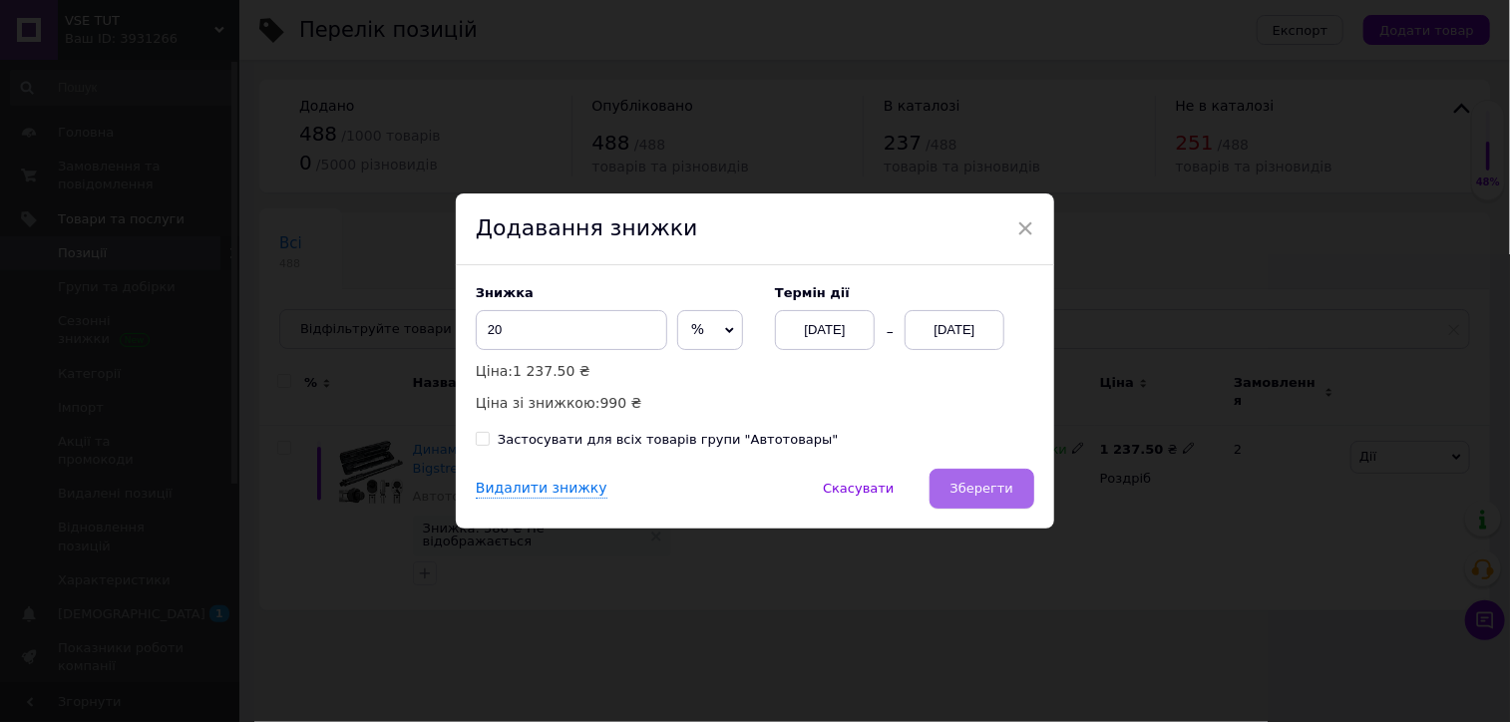
click at [994, 491] on span "Зберегти" at bounding box center [982, 488] width 63 height 15
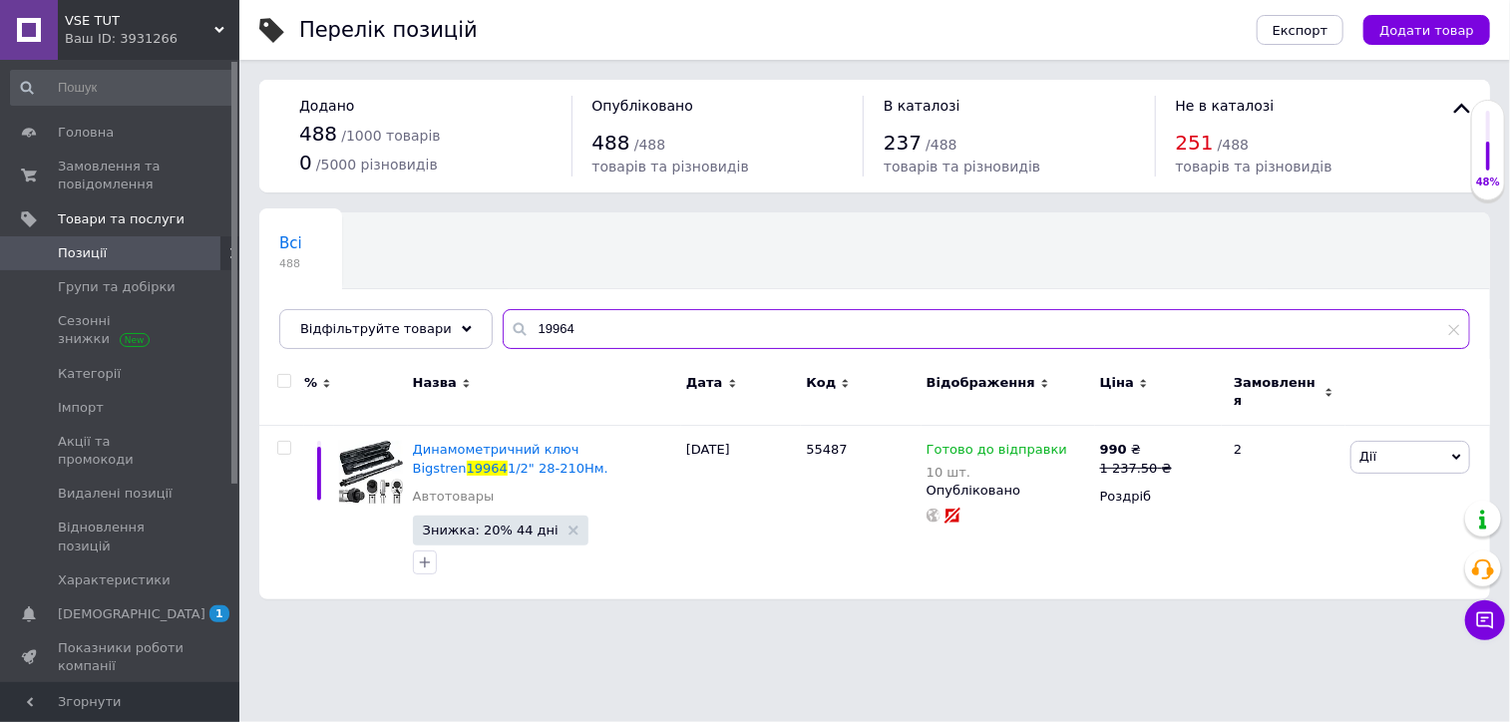
click at [538, 326] on input "19964" at bounding box center [987, 329] width 968 height 40
paste input "22712"
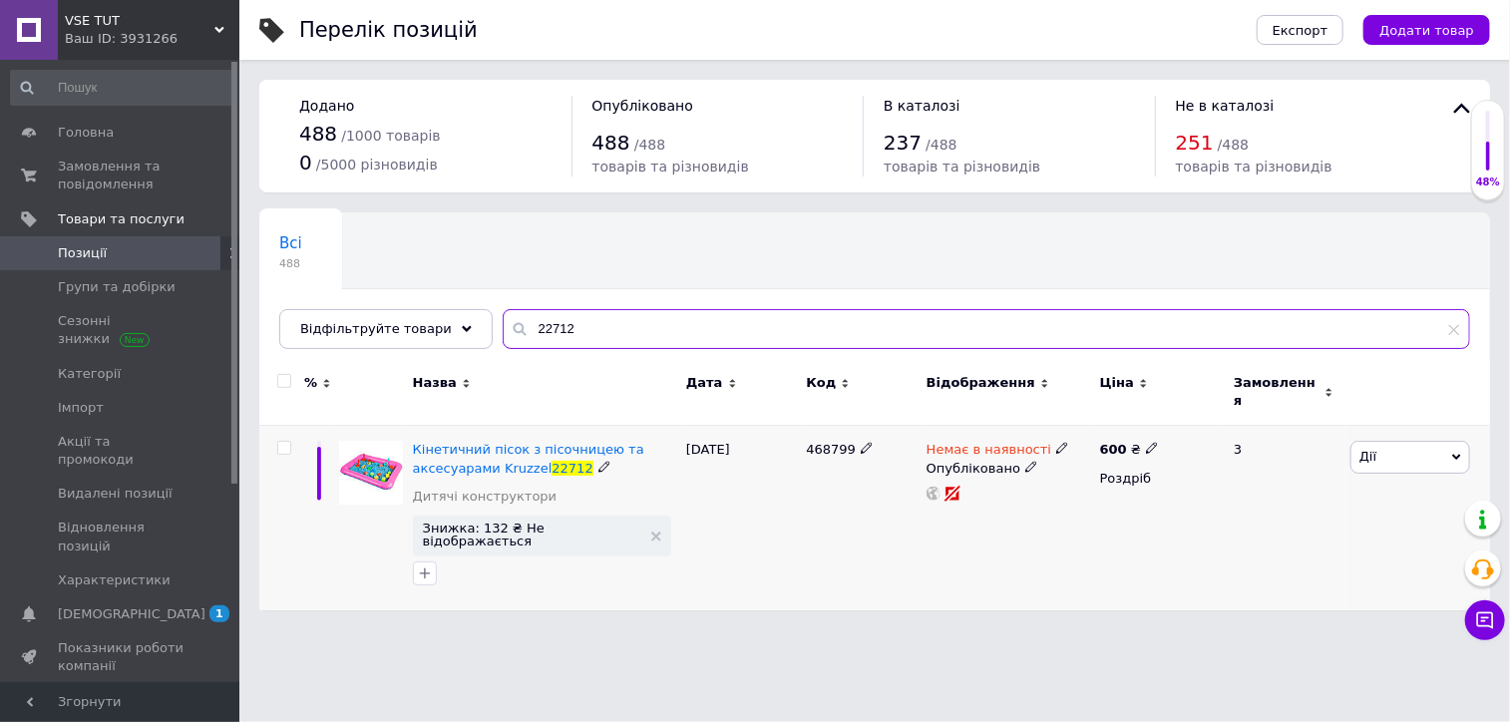
type input "22712"
click at [1056, 442] on icon at bounding box center [1062, 448] width 12 height 12
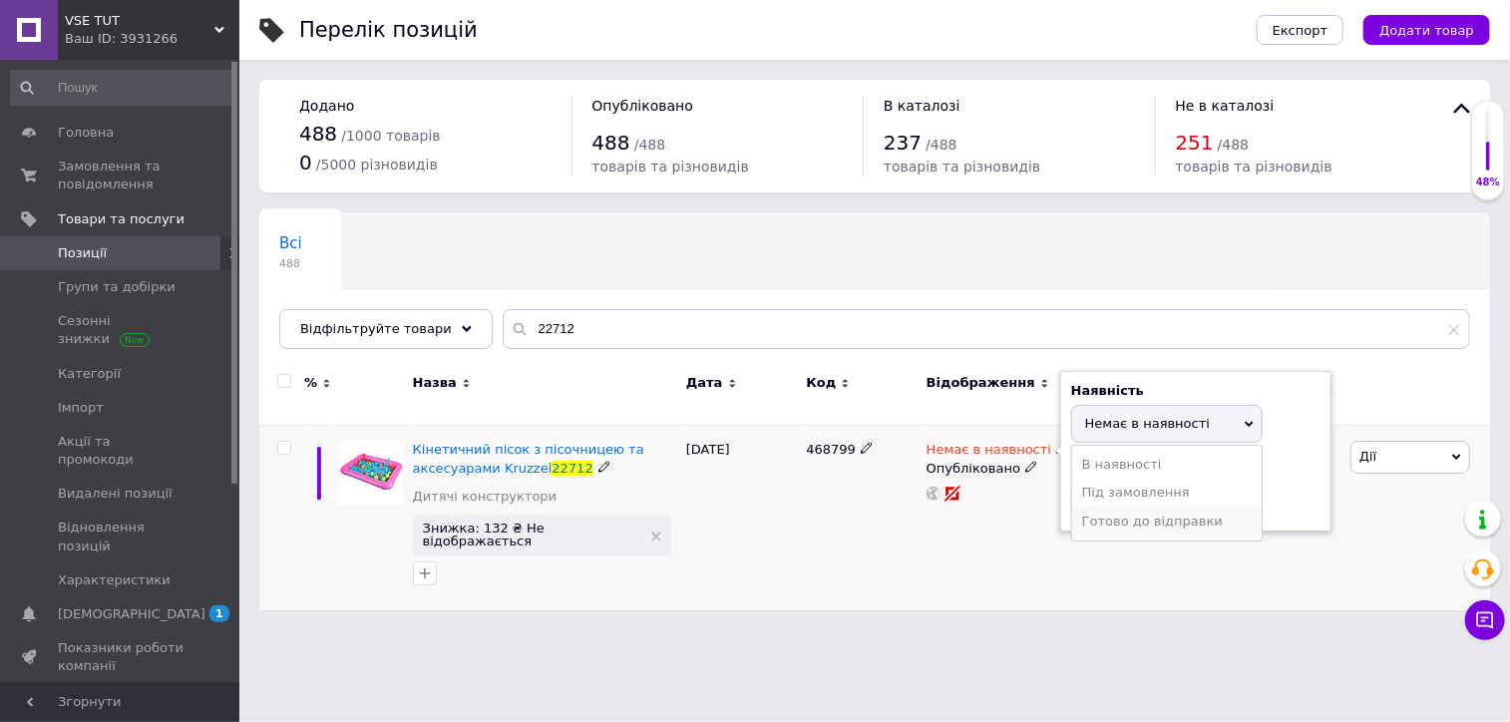
click at [1106, 508] on li "Готово до відправки" at bounding box center [1167, 522] width 190 height 28
click at [1107, 501] on input at bounding box center [1147, 520] width 152 height 40
type input "5"
click at [1117, 564] on div "600 ₴ Роздріб" at bounding box center [1158, 518] width 127 height 185
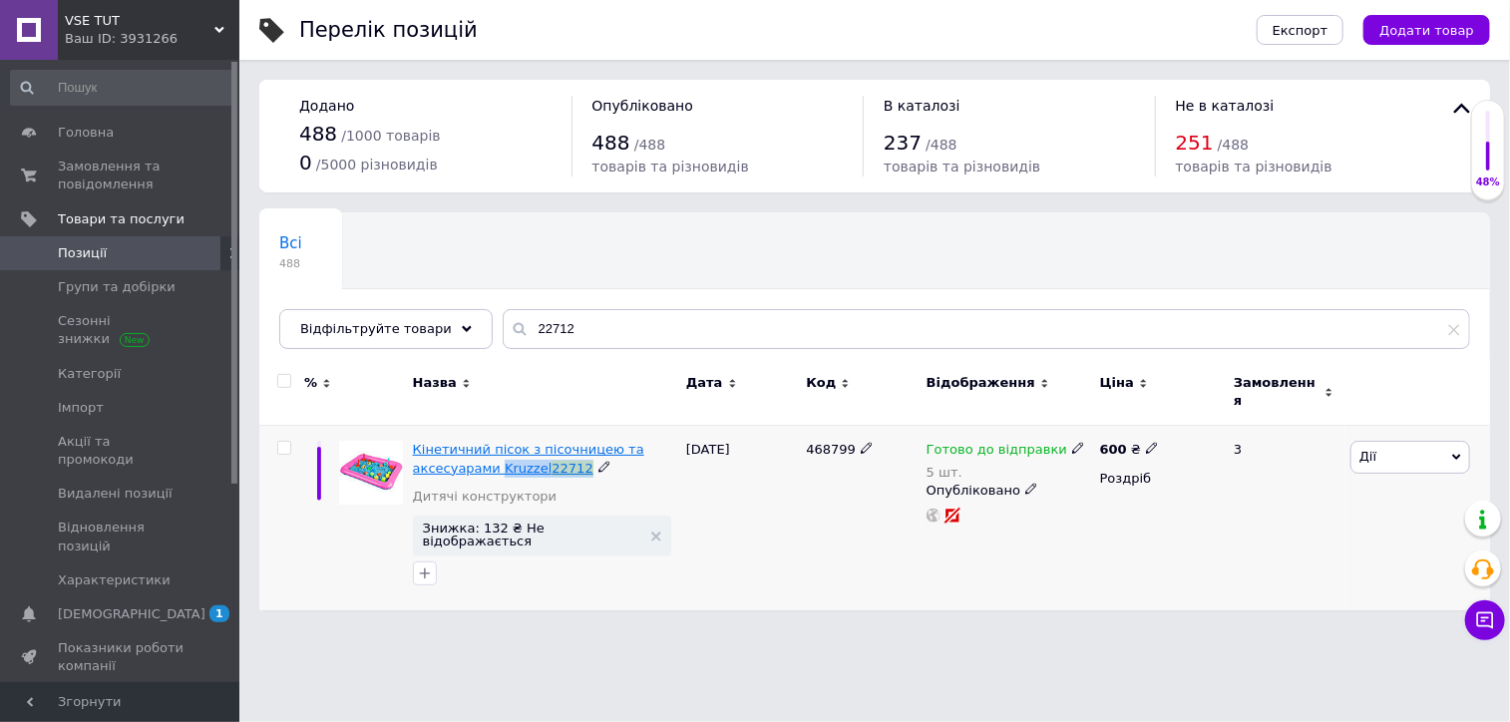
drag, startPoint x: 591, startPoint y: 460, endPoint x: 493, endPoint y: 458, distance: 97.8
click at [493, 458] on div "Кінетичний пісок з пісочницею та аксесуарами Kruzzel 22712" at bounding box center [544, 459] width 263 height 36
copy div "Kruzzel 22712"
click at [1147, 443] on use at bounding box center [1151, 448] width 11 height 11
click at [1180, 417] on input "600" at bounding box center [1245, 428] width 152 height 40
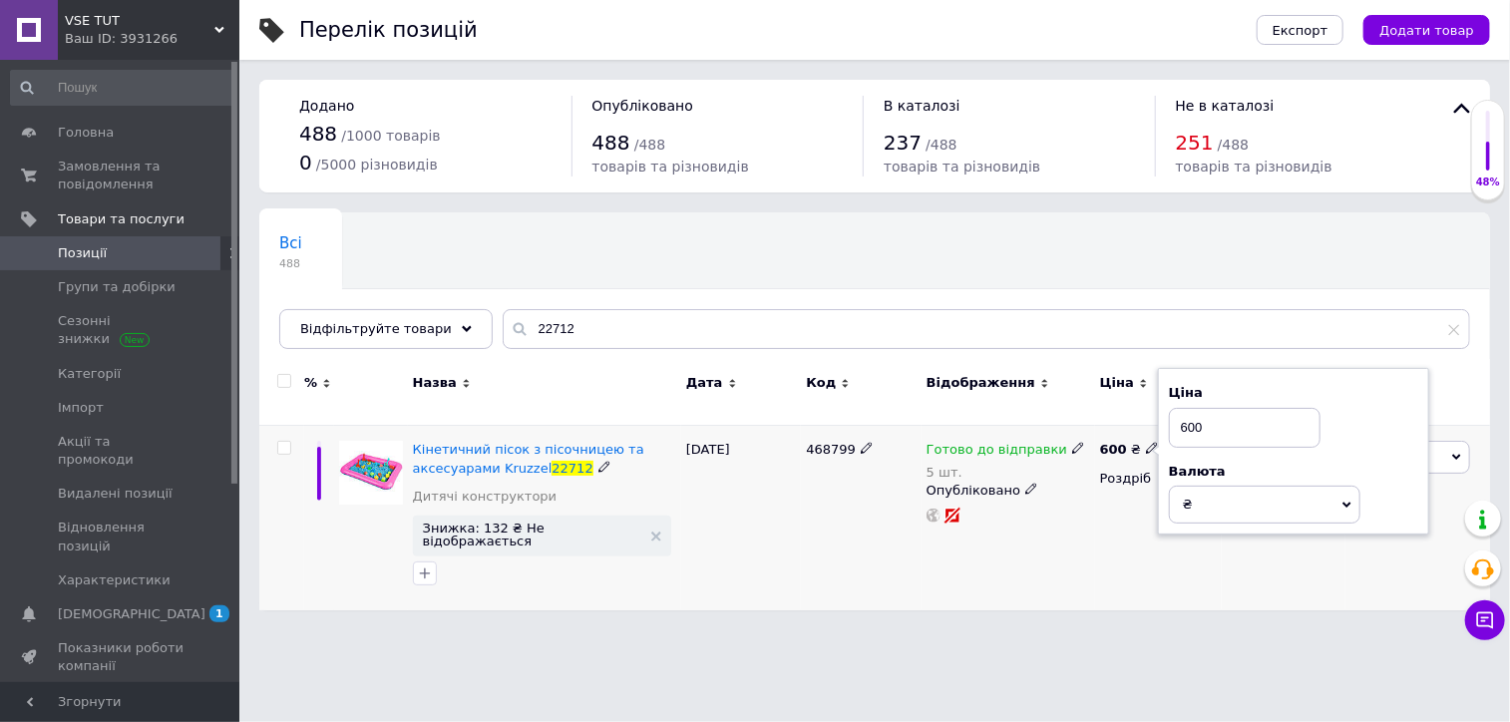
click at [1182, 414] on input "600" at bounding box center [1245, 428] width 152 height 40
type input "762.5"
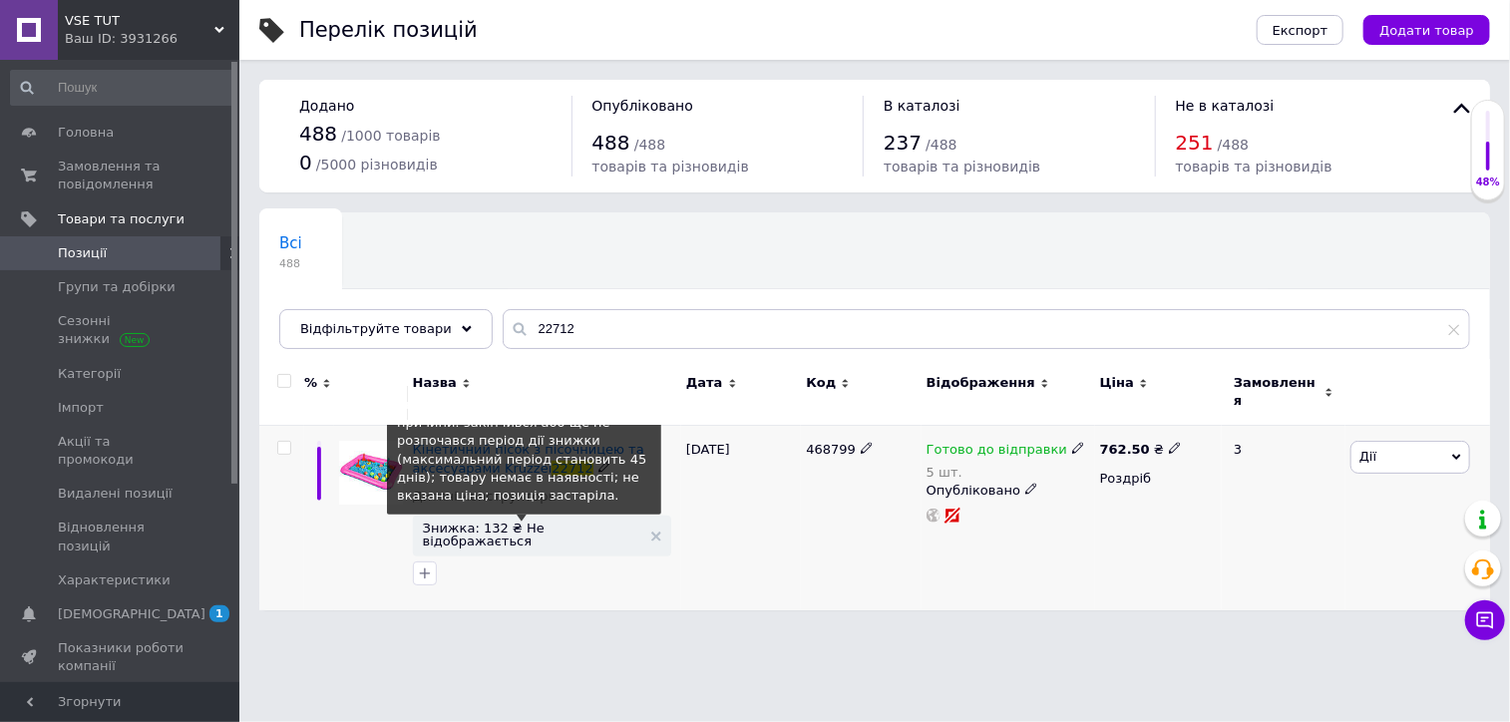
click at [531, 522] on span "Знижка: 132 ₴ Не відображається" at bounding box center [532, 535] width 218 height 26
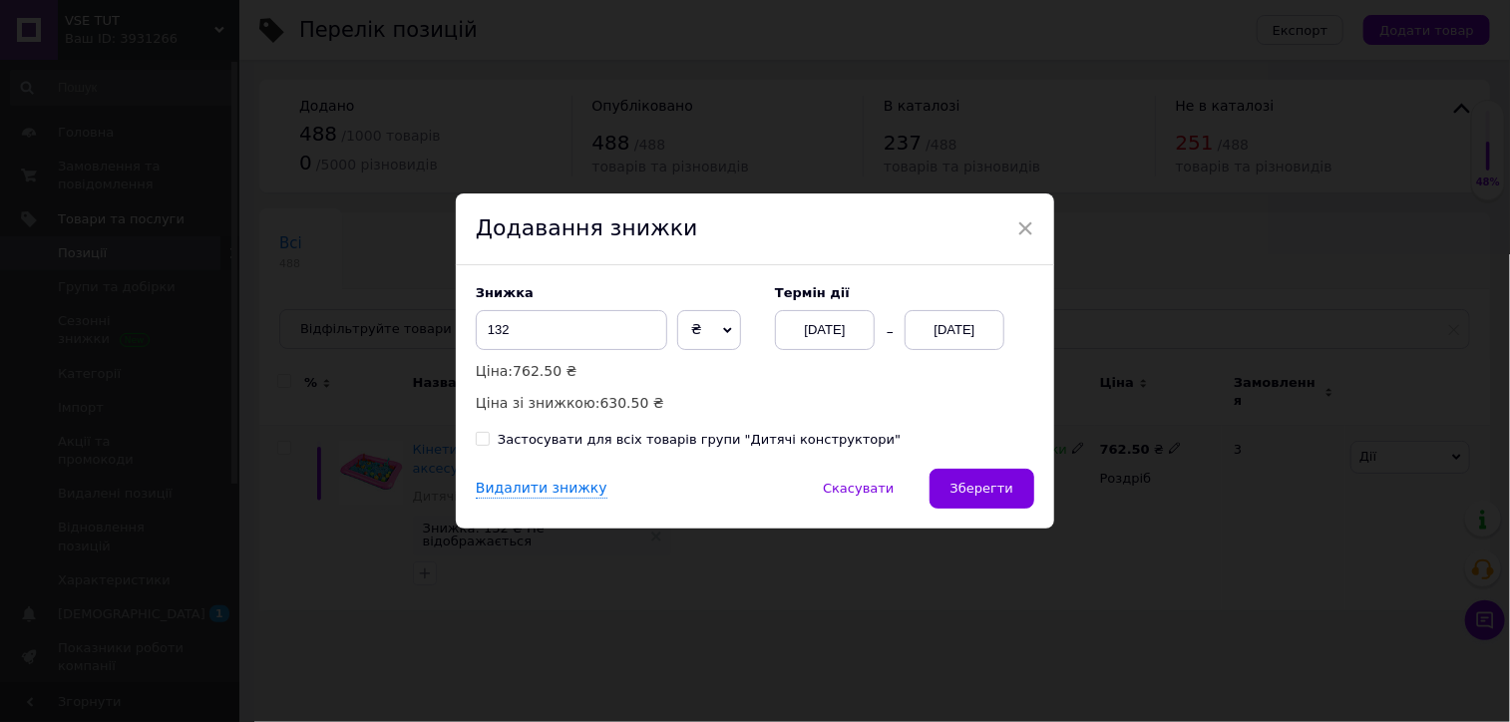
click at [941, 340] on div "[DATE]" at bounding box center [955, 330] width 100 height 40
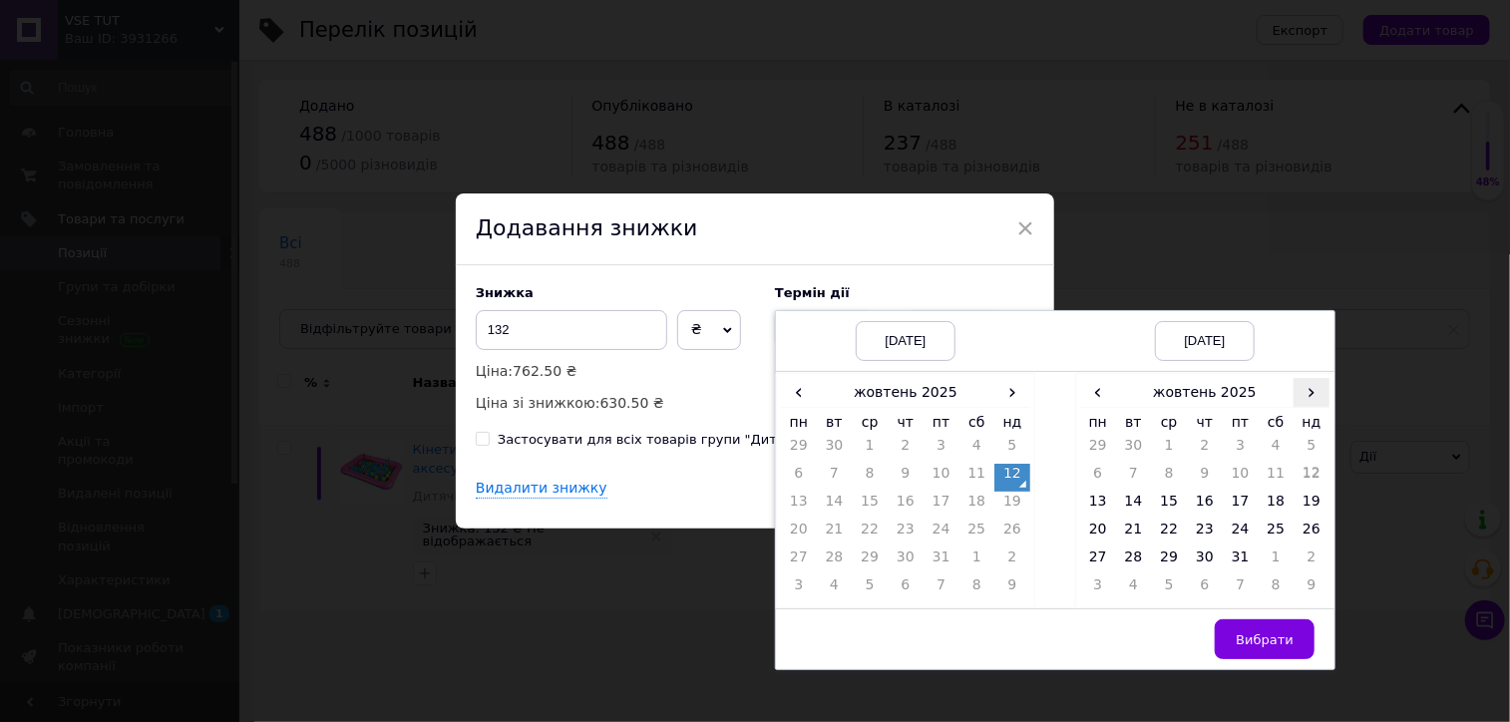
click at [1309, 386] on span "›" at bounding box center [1312, 392] width 36 height 29
click at [1145, 566] on td "25" at bounding box center [1134, 562] width 36 height 28
click at [1161, 566] on td "26" at bounding box center [1169, 562] width 36 height 28
drag, startPoint x: 1127, startPoint y: 556, endPoint x: 1177, endPoint y: 582, distance: 56.2
click at [1129, 557] on td "25" at bounding box center [1134, 562] width 36 height 28
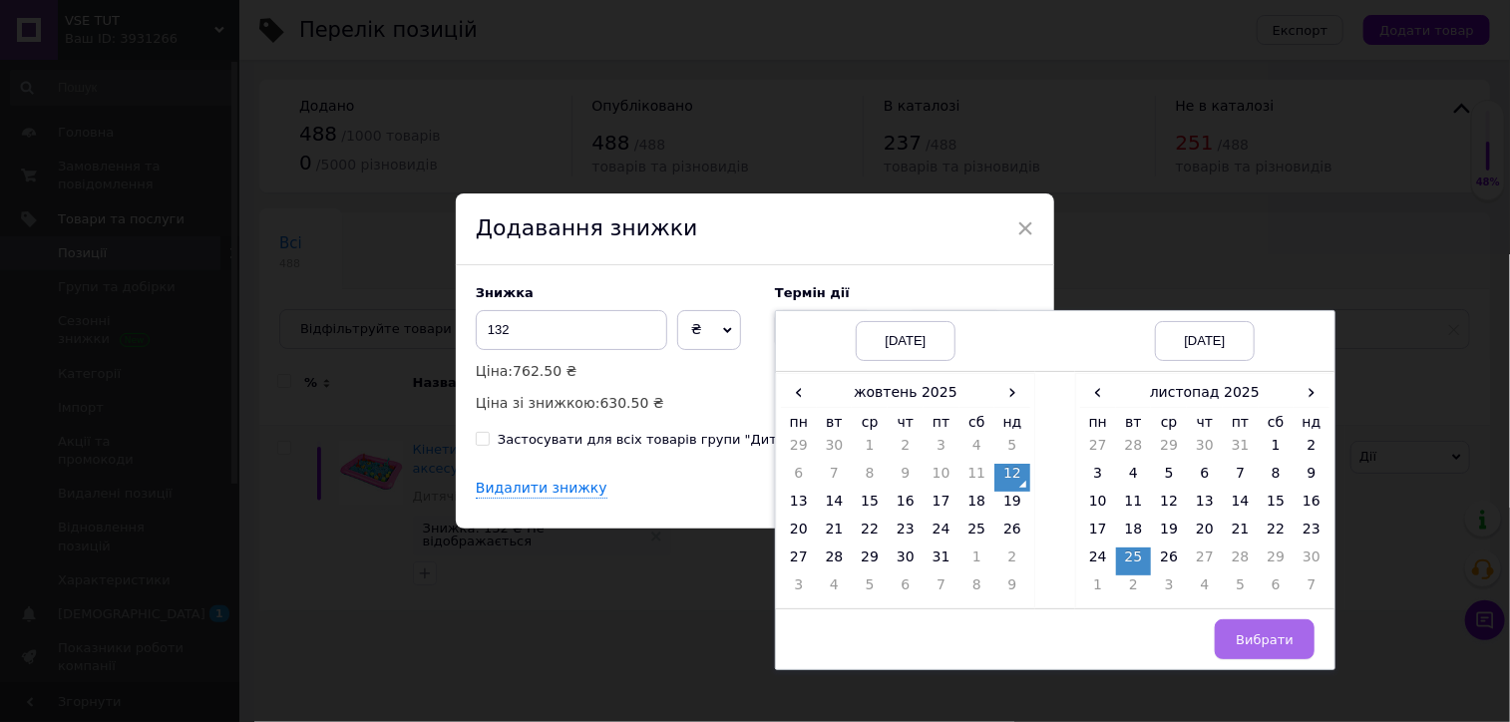
click at [1257, 626] on button "Вибрати" at bounding box center [1265, 639] width 100 height 40
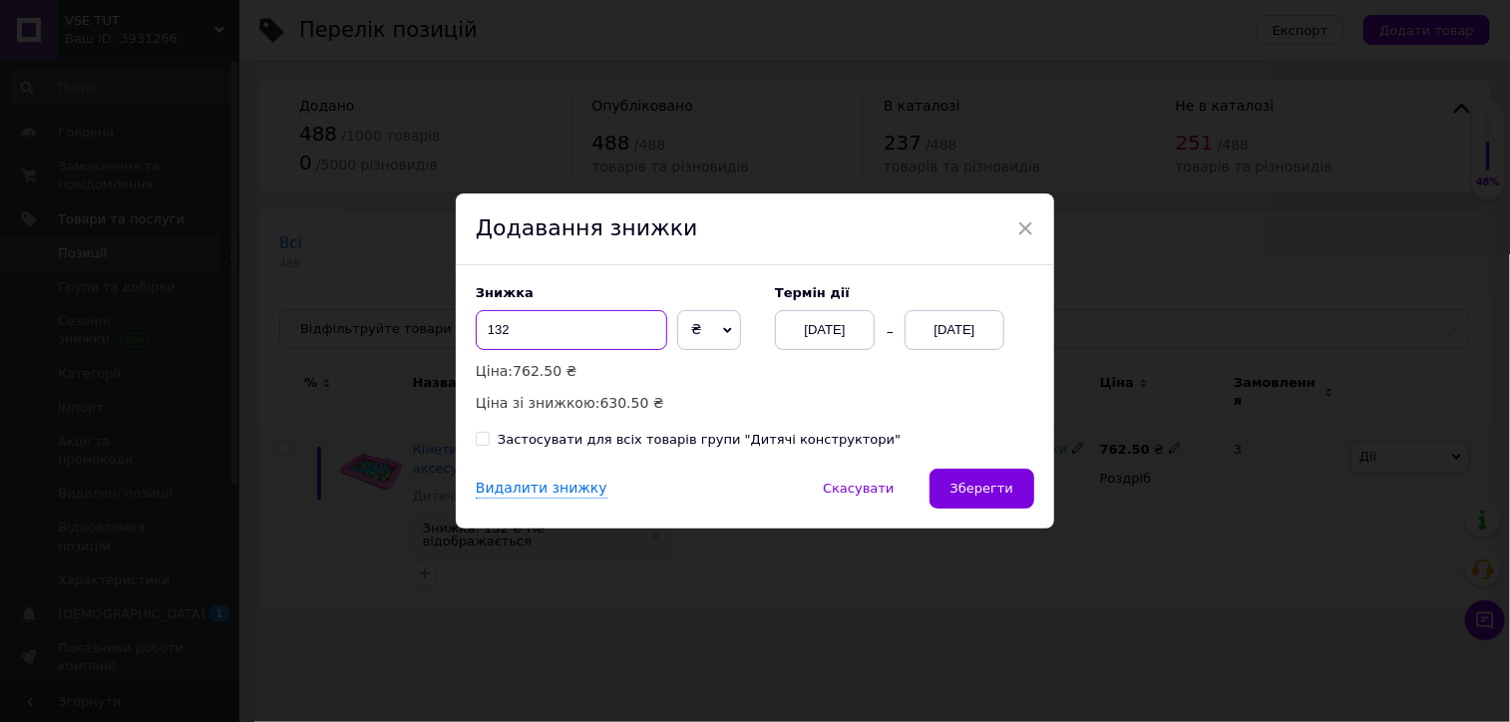
click at [595, 333] on input "132" at bounding box center [572, 330] width 192 height 40
type input "20"
click at [715, 337] on span "₴" at bounding box center [709, 330] width 64 height 40
click at [711, 369] on li "%" at bounding box center [709, 372] width 62 height 28
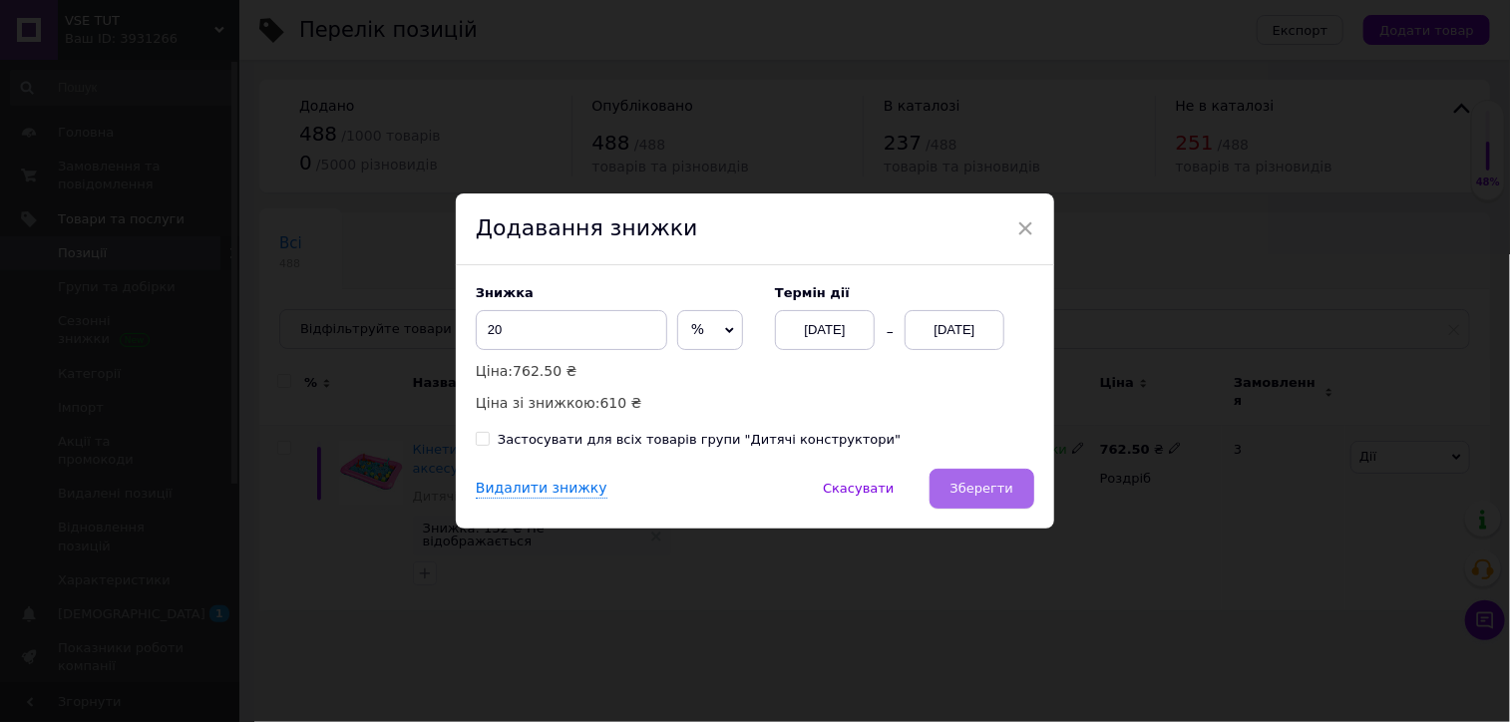
click at [994, 483] on span "Зберегти" at bounding box center [982, 488] width 63 height 15
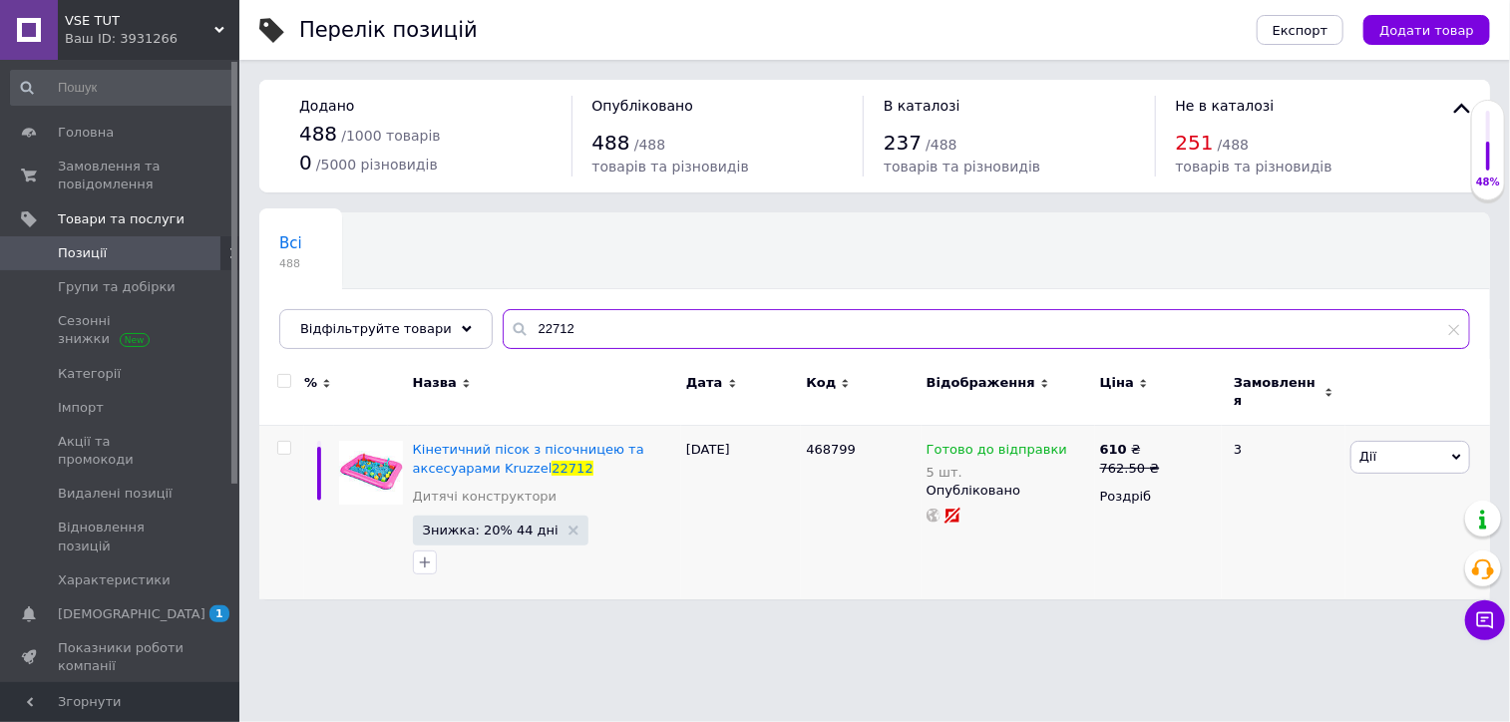
click at [540, 332] on input "22712" at bounding box center [987, 329] width 968 height 40
paste input "Kruzzel"
type input "K"
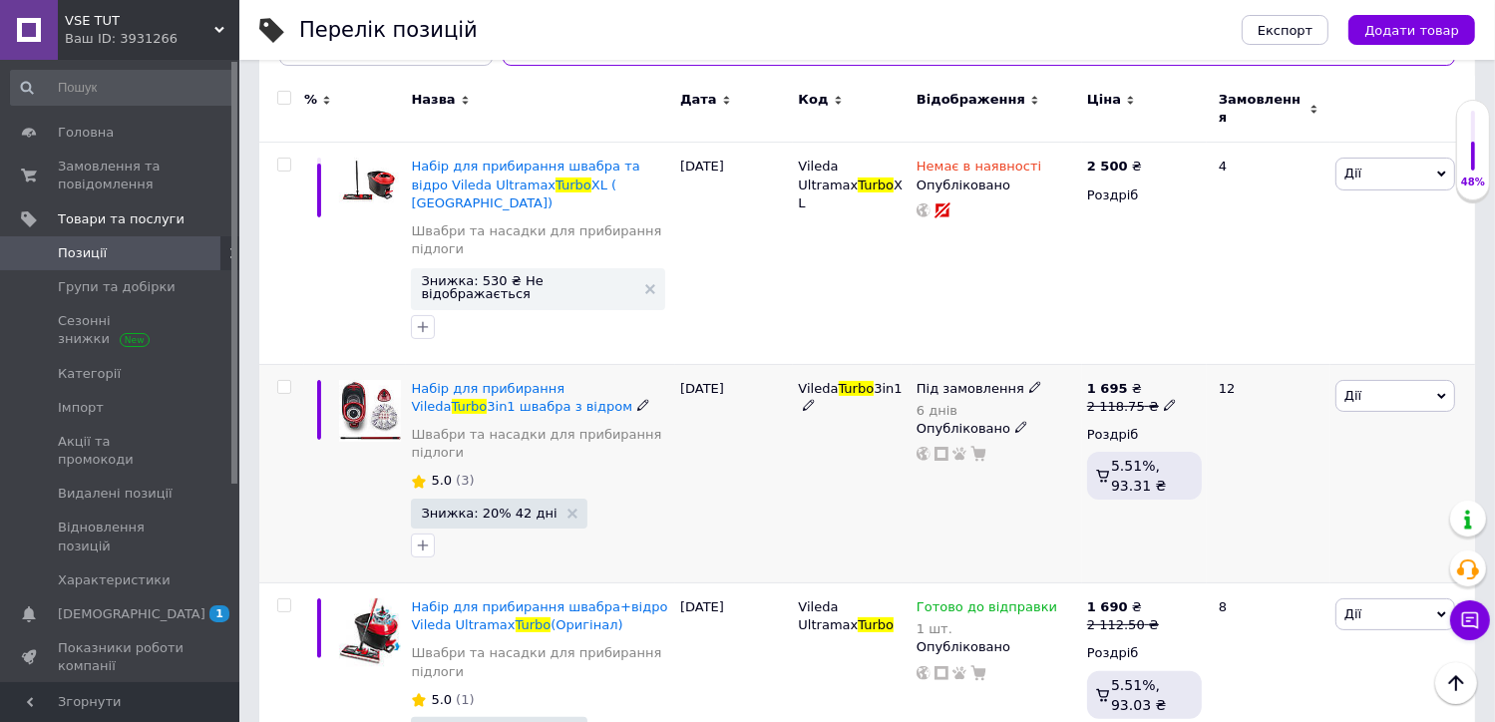
scroll to position [299, 0]
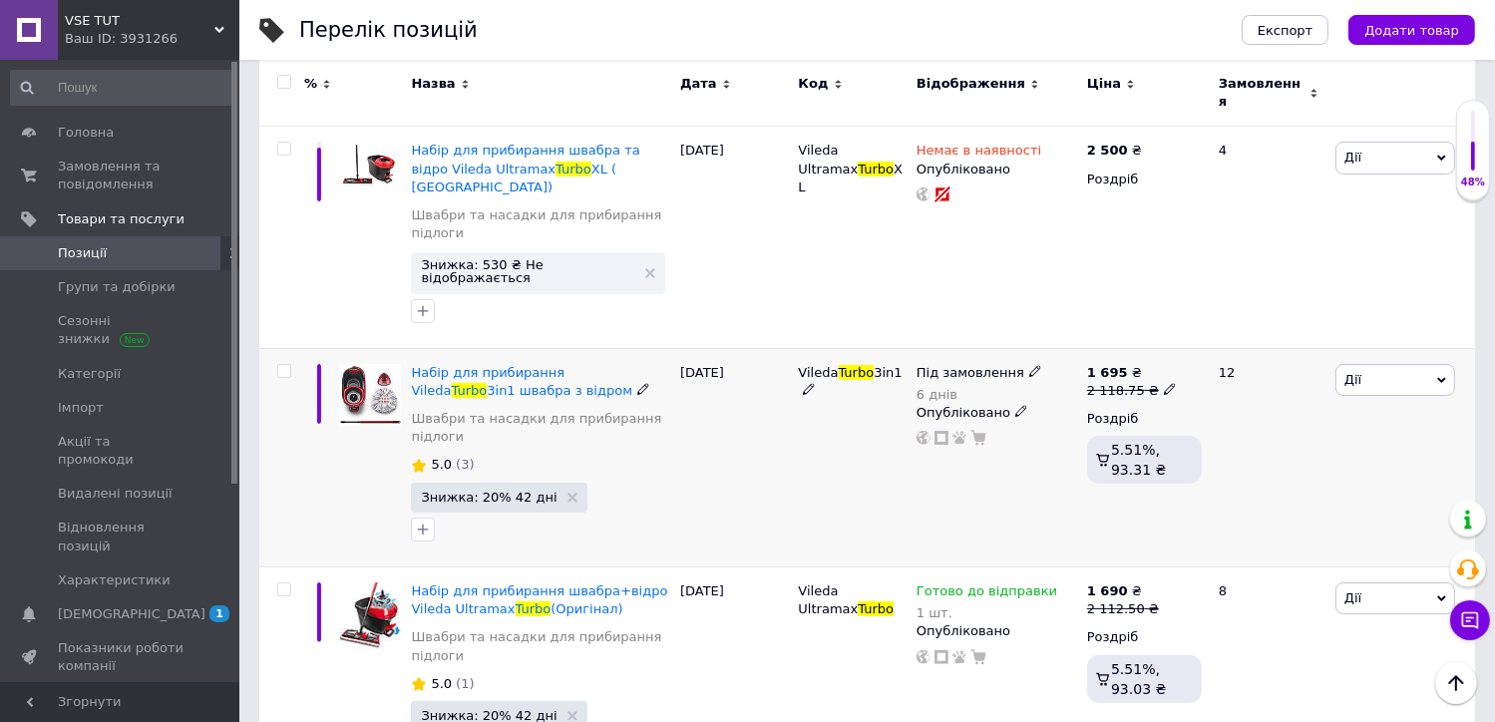
type input "turbo"
drag, startPoint x: 553, startPoint y: 313, endPoint x: 651, endPoint y: 322, distance: 99.2
click at [651, 348] on div "Набір для прибирання Vileda Turbo 3in1 швабра з відром Швабри та насадки для пр…" at bounding box center [540, 457] width 269 height 219
copy span "Vileda Turbo 3in1"
click at [1029, 365] on icon at bounding box center [1035, 371] width 12 height 12
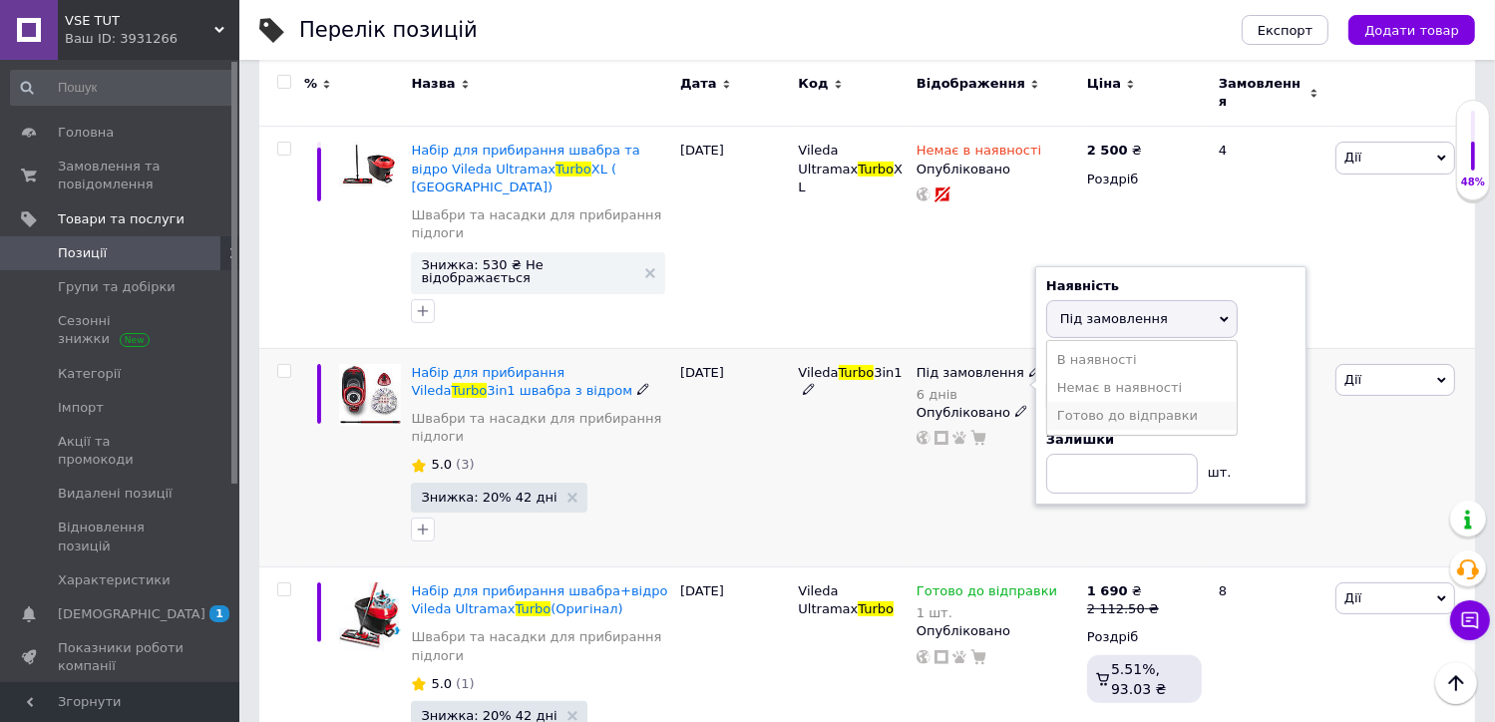
click at [1091, 402] on li "Готово до відправки" at bounding box center [1142, 416] width 190 height 28
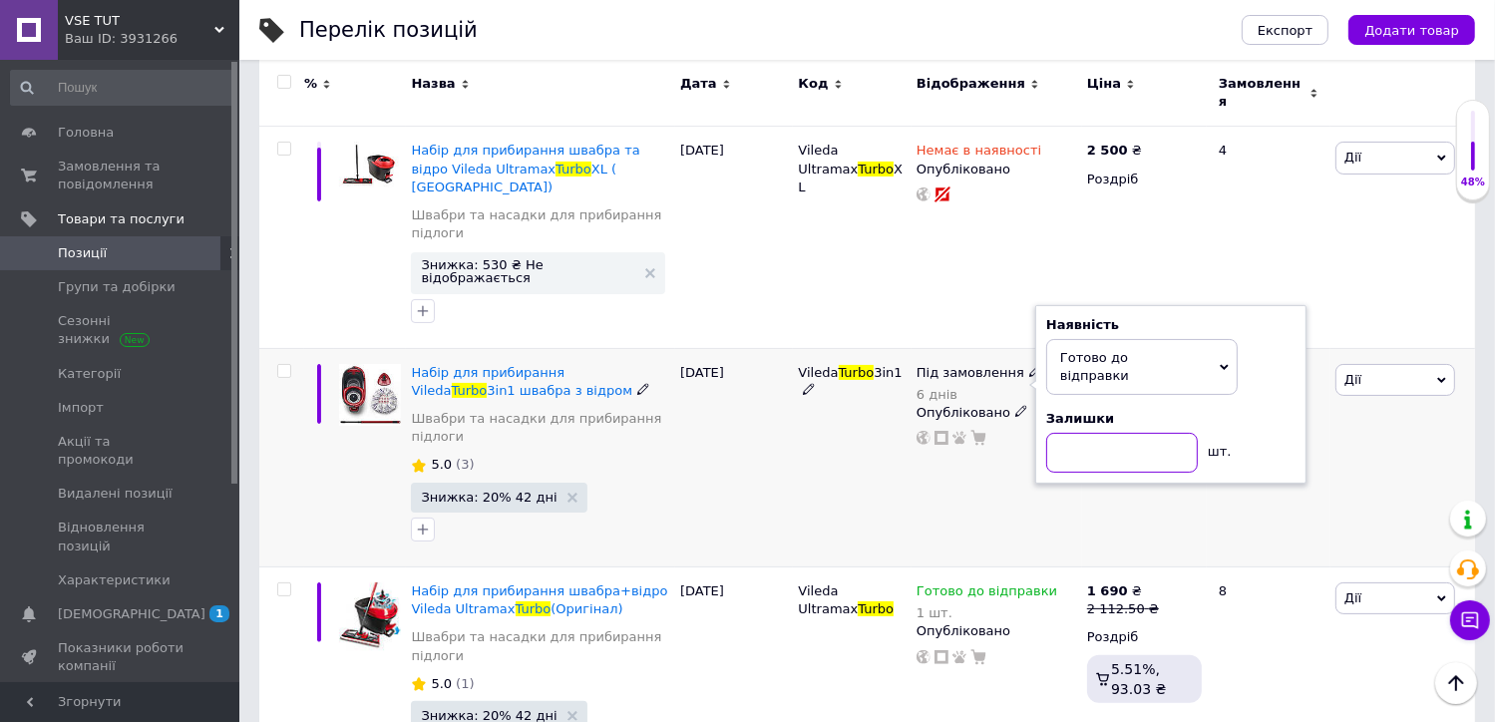
click at [1091, 433] on input at bounding box center [1122, 453] width 152 height 40
type input "5"
click at [996, 489] on div "Під замовлення 6 днів Наявність [PERSON_NAME] до відправки В наявності Немає в …" at bounding box center [997, 457] width 171 height 219
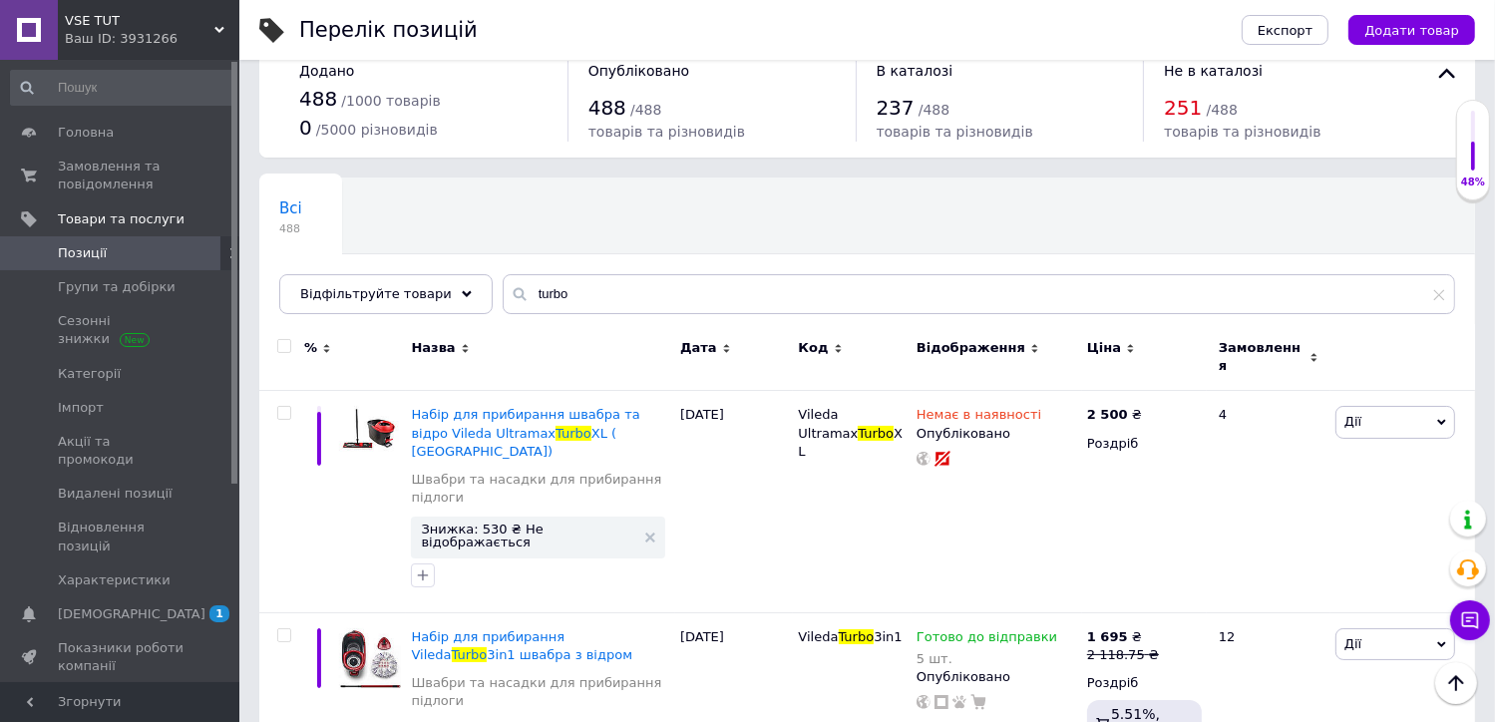
scroll to position [0, 0]
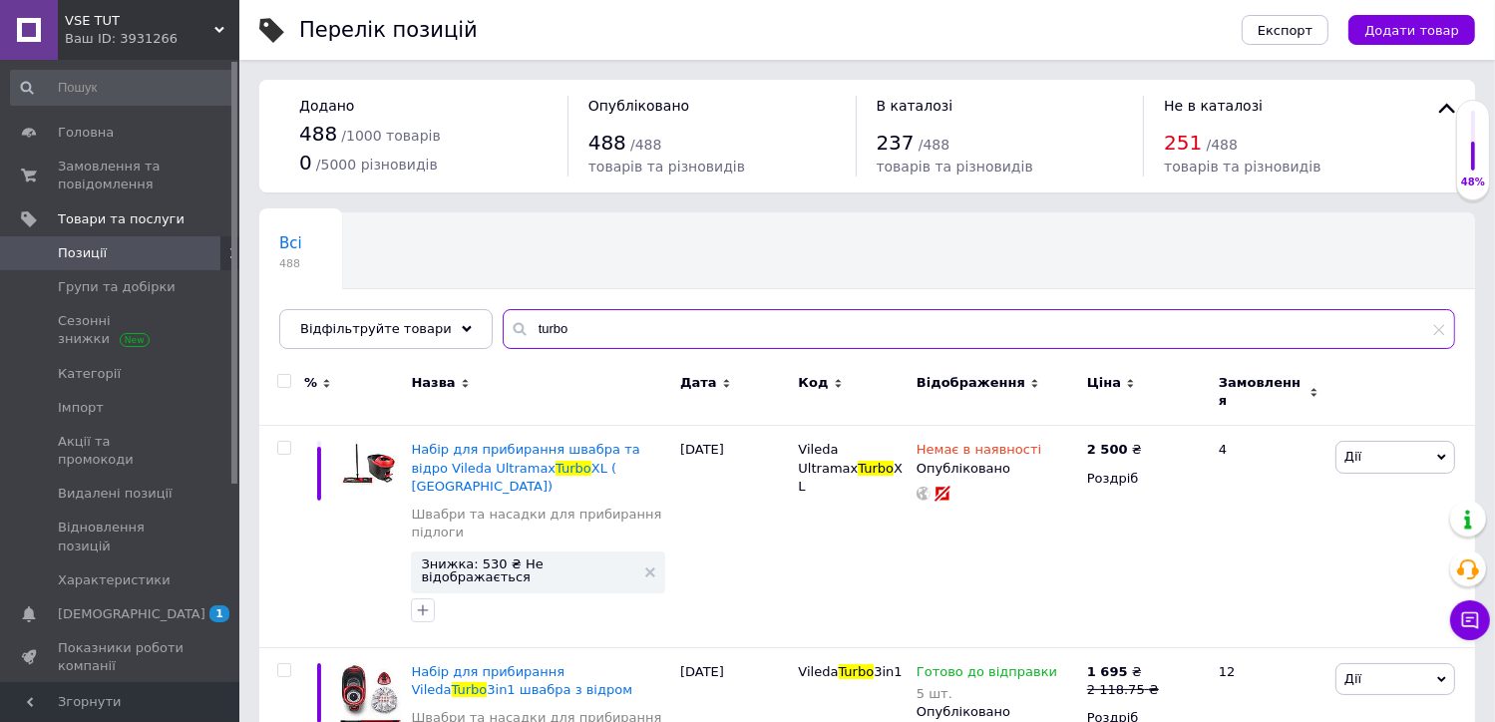
click at [526, 326] on input "turbo" at bounding box center [979, 329] width 953 height 40
paste input "EKG009"
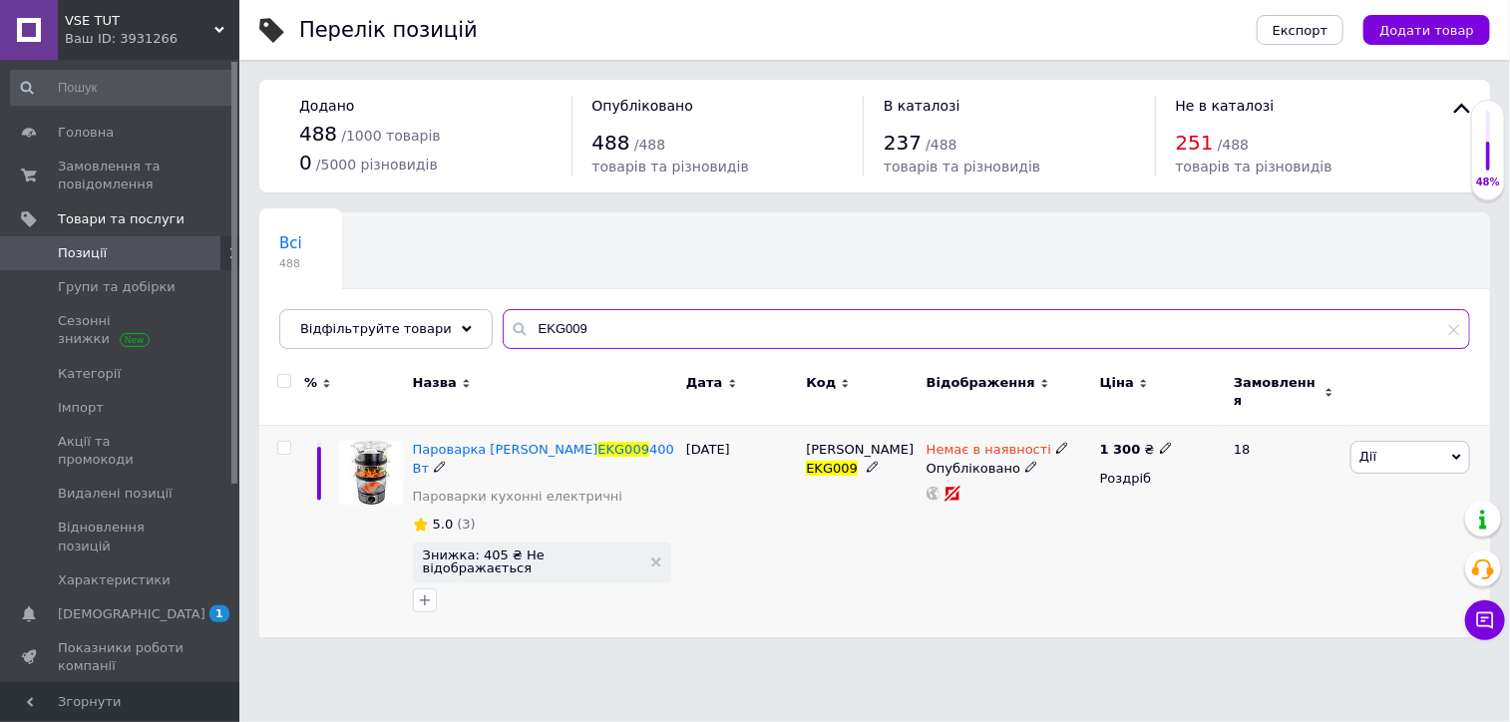
type input "EKG009"
drag, startPoint x: 482, startPoint y: 422, endPoint x: 583, endPoint y: 429, distance: 101.0
click at [583, 429] on div "Пароварка [PERSON_NAME] EKG009 400 Вт Пароварки кухонні електричні 5.0 (3) Зниж…" at bounding box center [544, 531] width 273 height 211
copy span "[PERSON_NAME] EKG009"
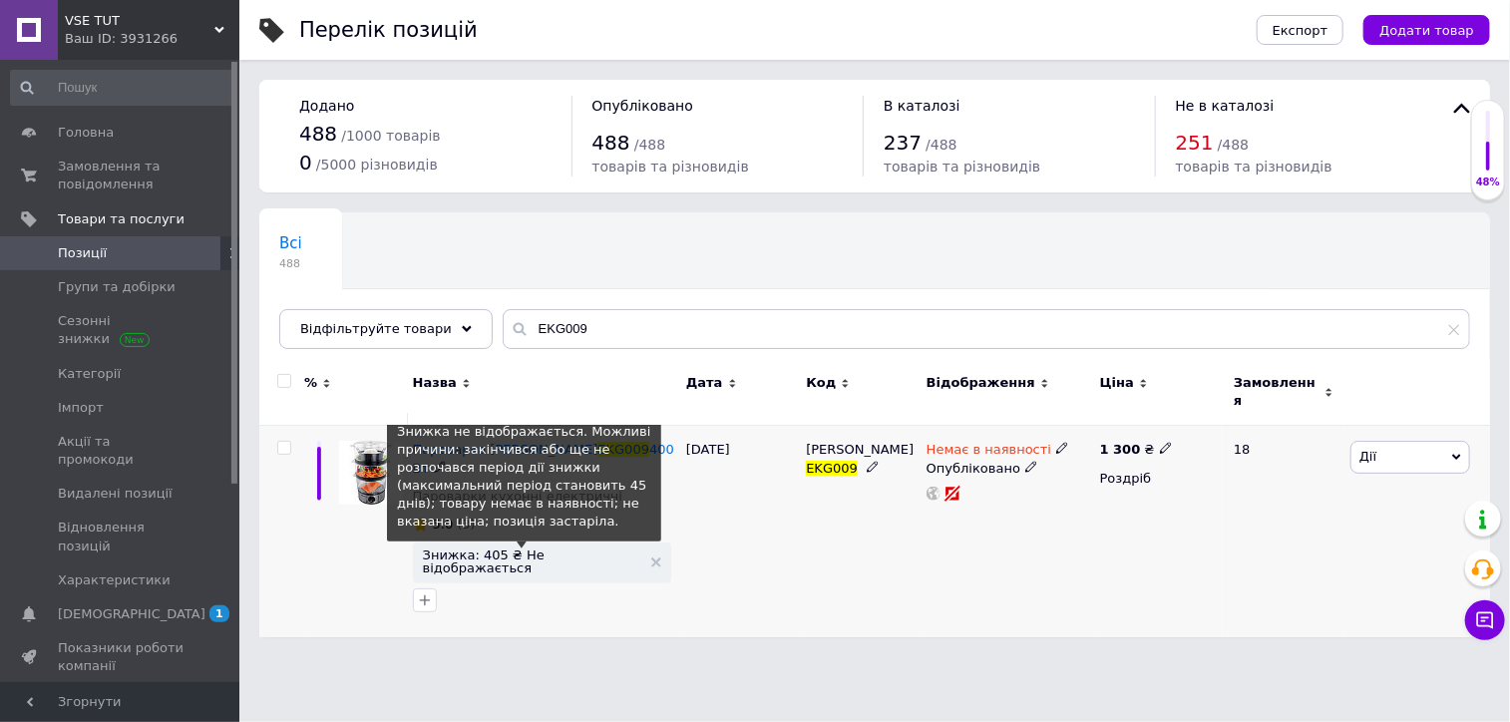
click at [516, 549] on span "Знижка: 405 ₴ Не відображається" at bounding box center [532, 562] width 218 height 26
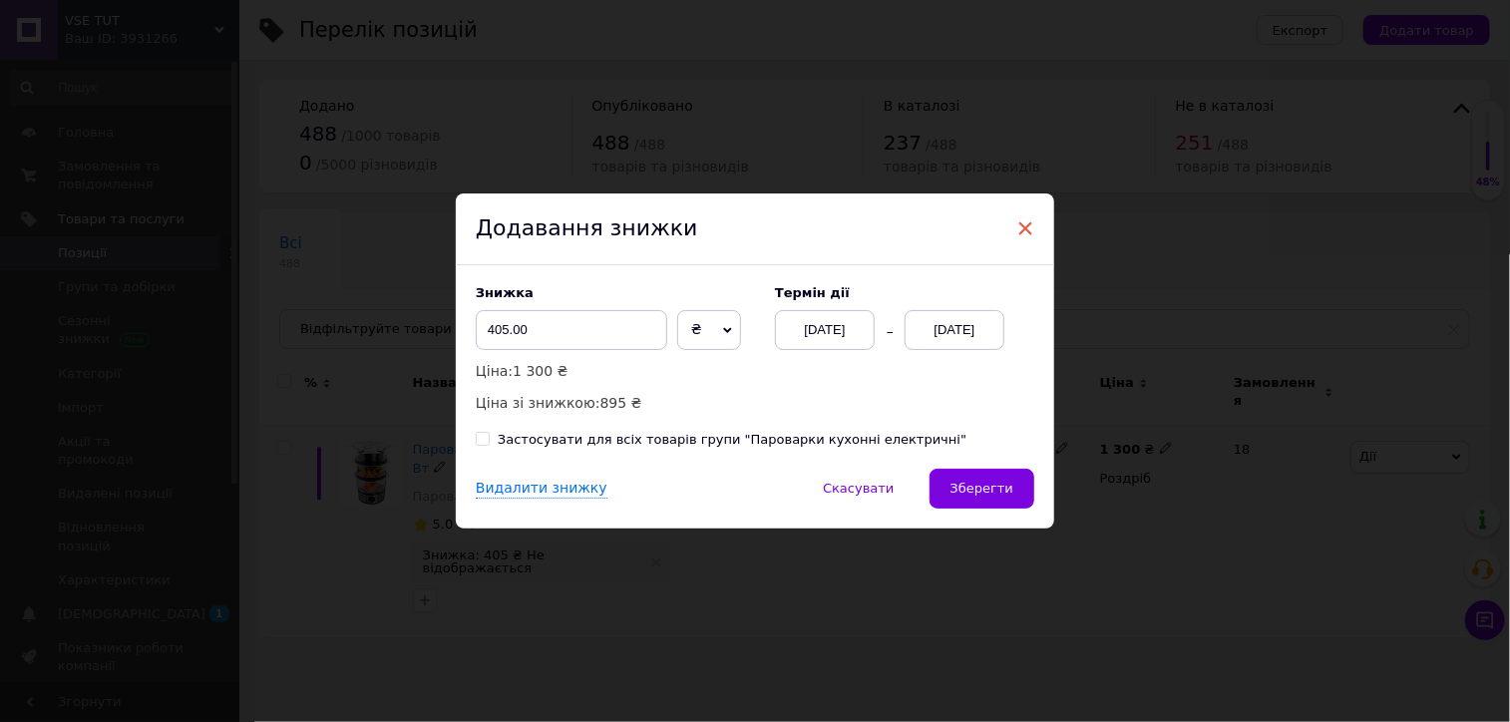
click at [1022, 228] on span "×" at bounding box center [1025, 228] width 18 height 34
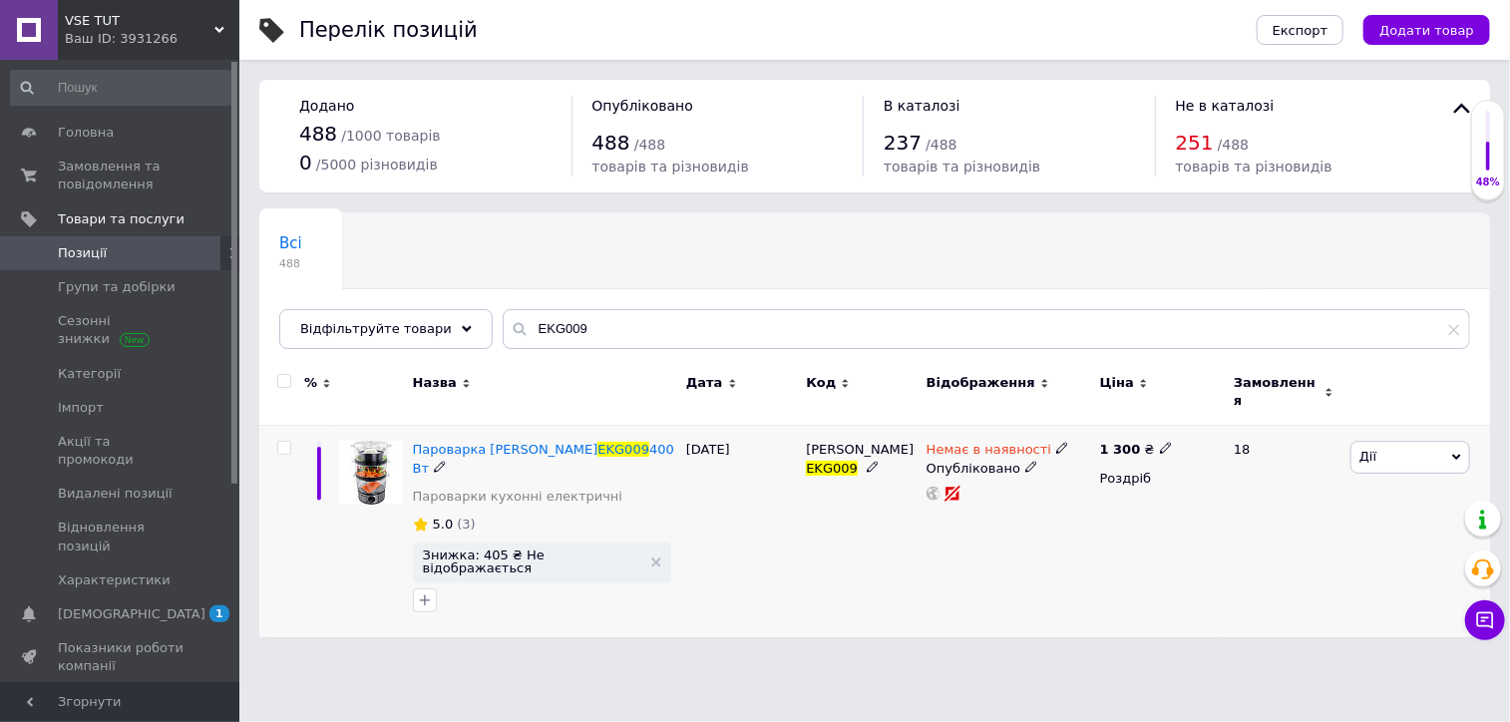
click at [1160, 442] on icon at bounding box center [1166, 448] width 12 height 12
click at [1208, 415] on input "1300" at bounding box center [1256, 428] width 152 height 40
type input "1131.25"
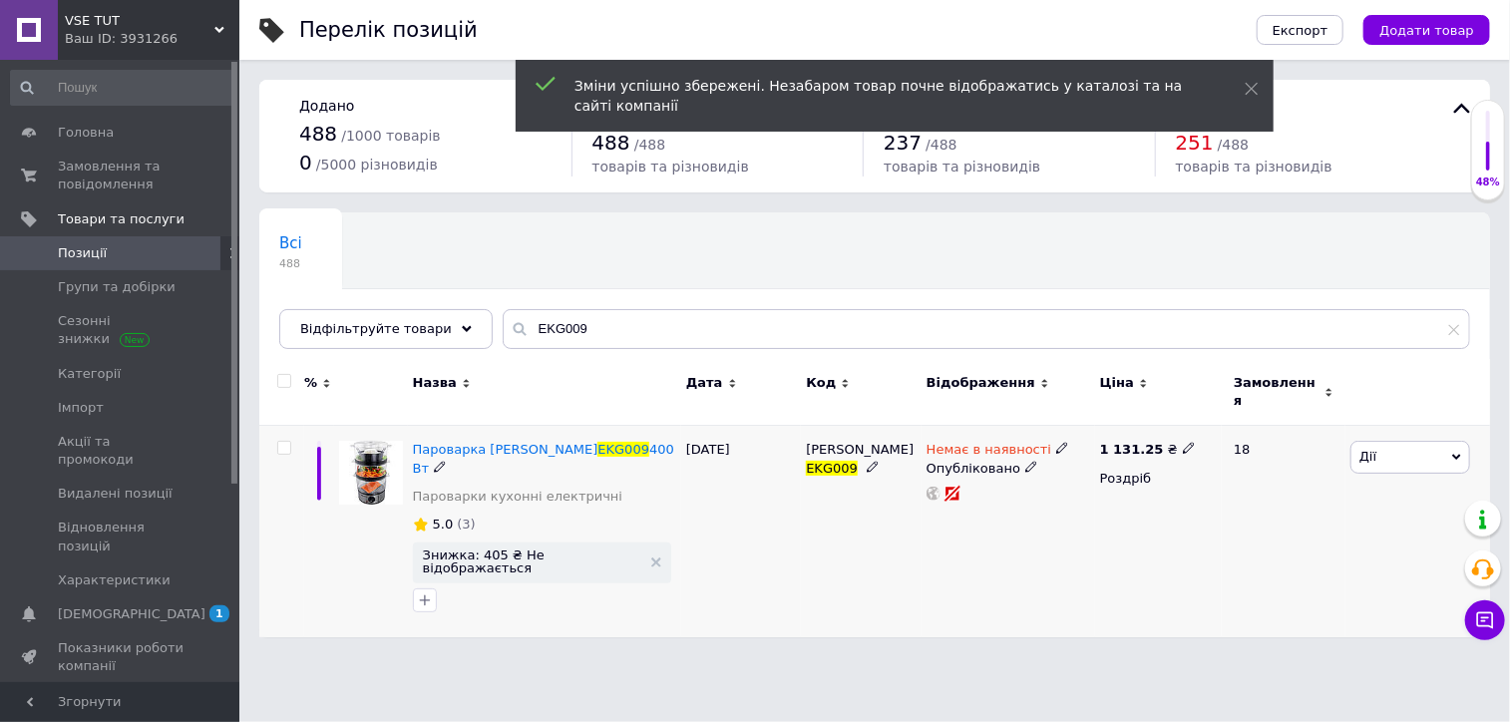
click at [1056, 443] on use at bounding box center [1061, 448] width 11 height 11
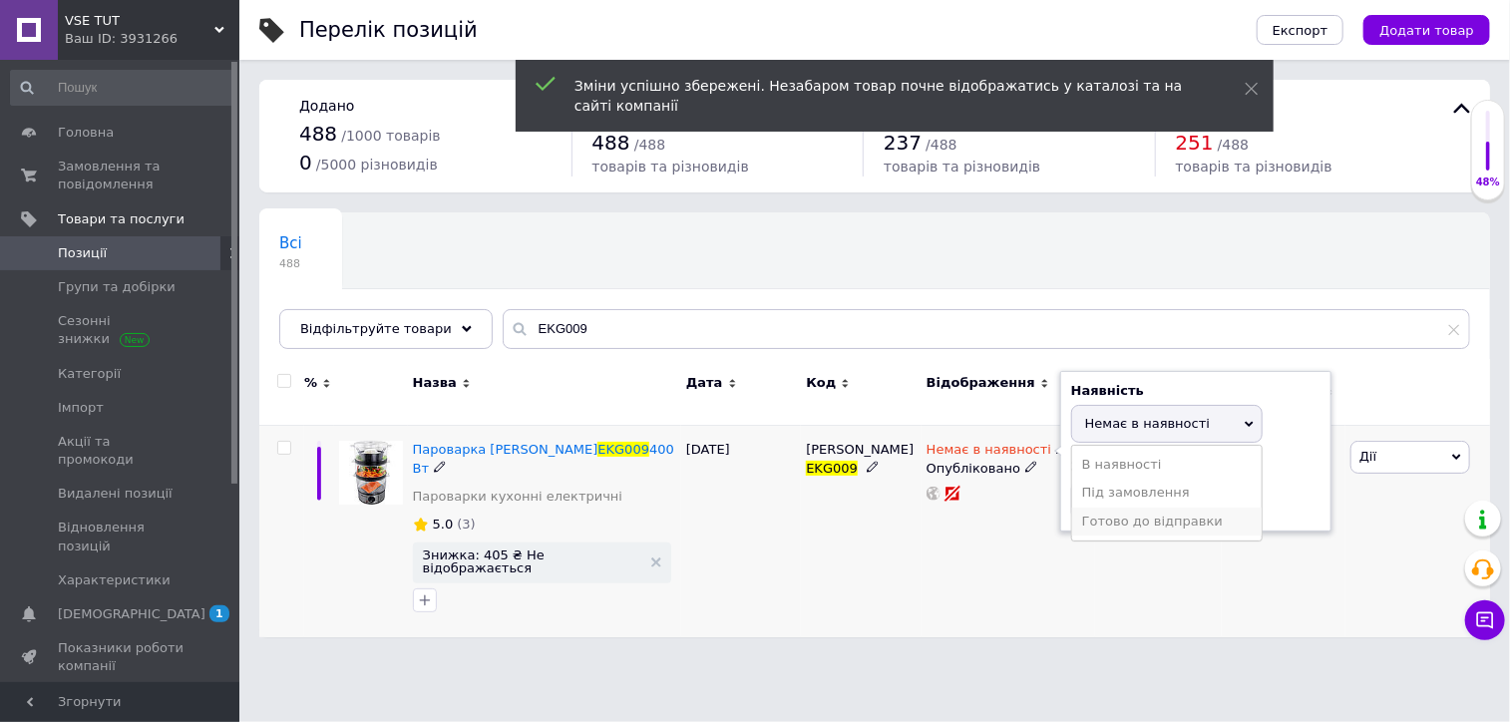
click at [1096, 508] on li "Готово до відправки" at bounding box center [1167, 522] width 190 height 28
click at [1096, 506] on input at bounding box center [1147, 501] width 152 height 40
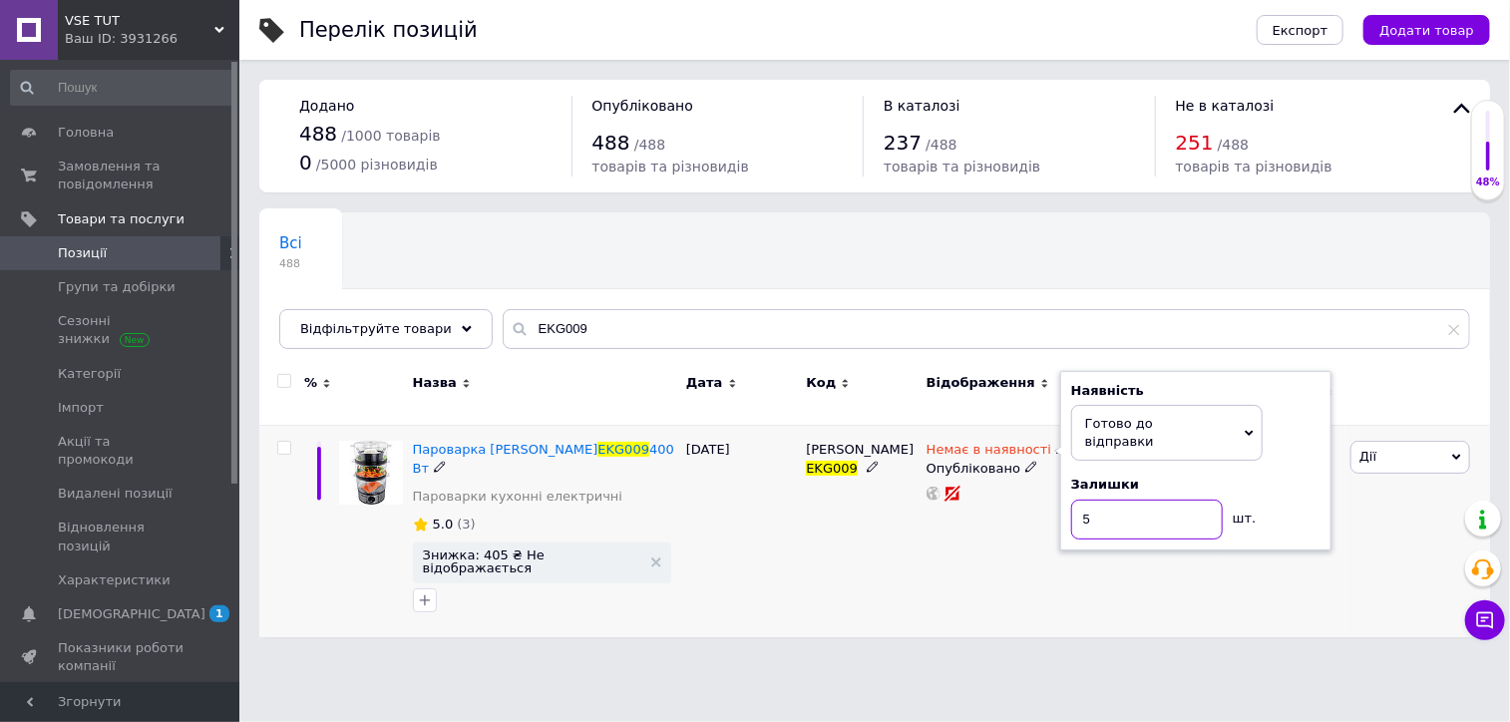
type input "5"
click at [1077, 540] on div "Немає в наявності Наявність [PERSON_NAME] до відправки В наявності Немає в наяв…" at bounding box center [1009, 531] width 174 height 211
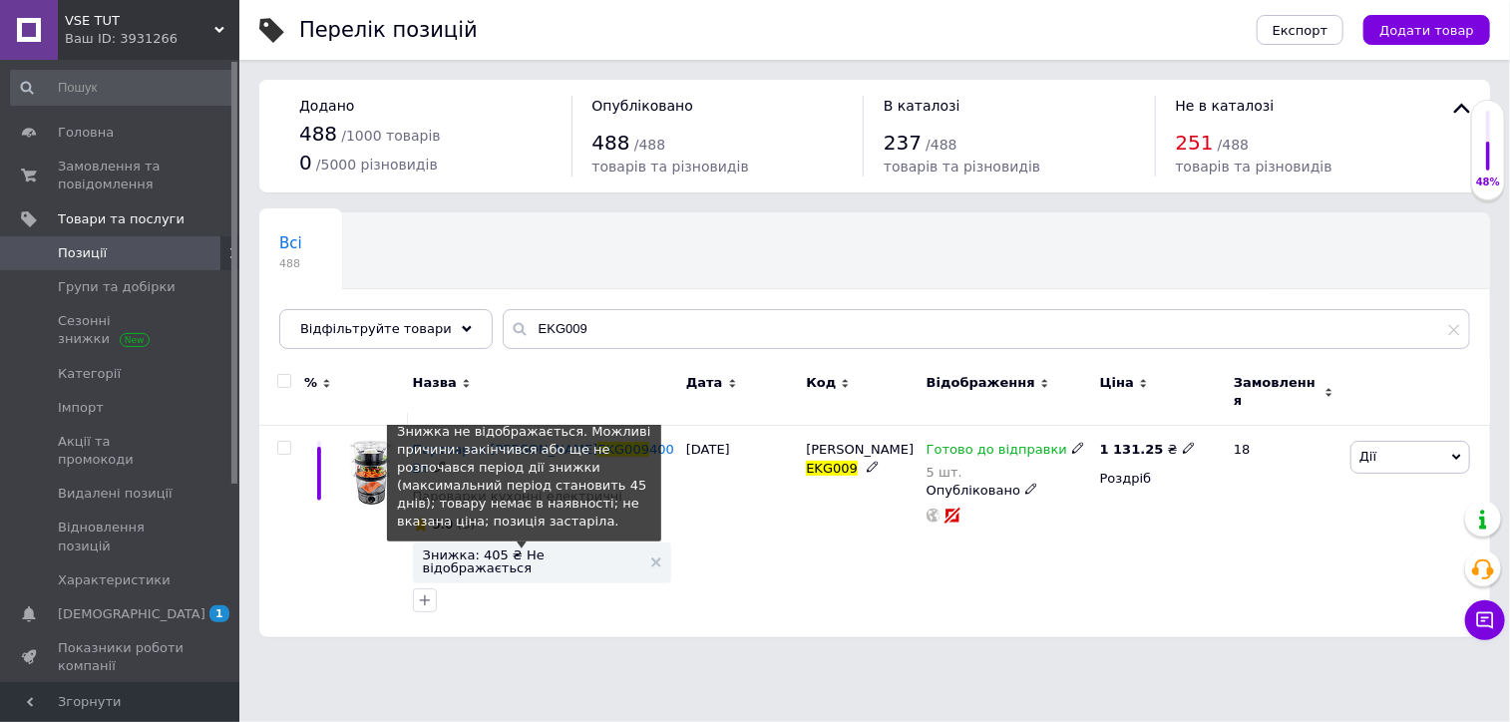
click at [548, 549] on span "Знижка: 405 ₴ Не відображається" at bounding box center [532, 562] width 218 height 26
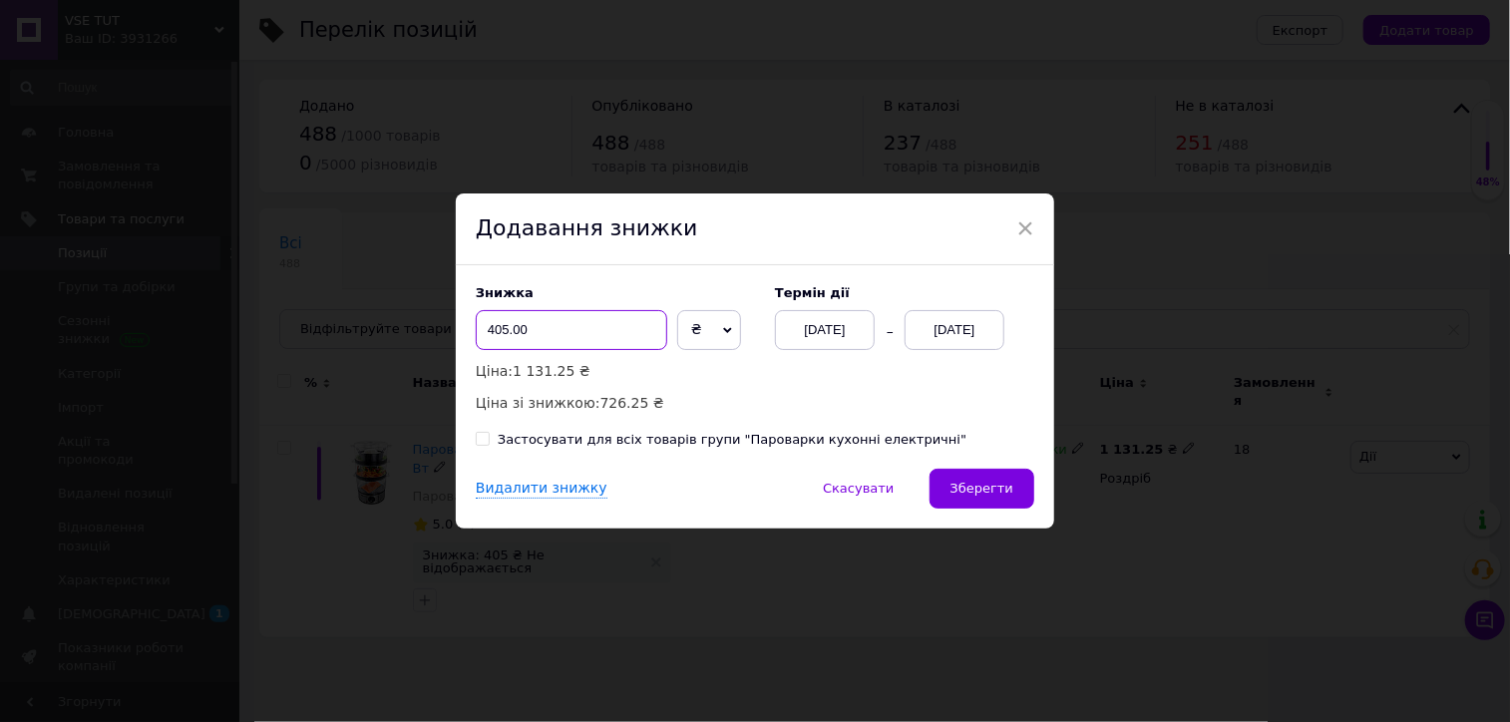
click at [595, 331] on input "405.00" at bounding box center [572, 330] width 192 height 40
type input "20"
click at [690, 330] on span "₴" at bounding box center [709, 330] width 64 height 40
click at [702, 374] on li "%" at bounding box center [709, 372] width 62 height 28
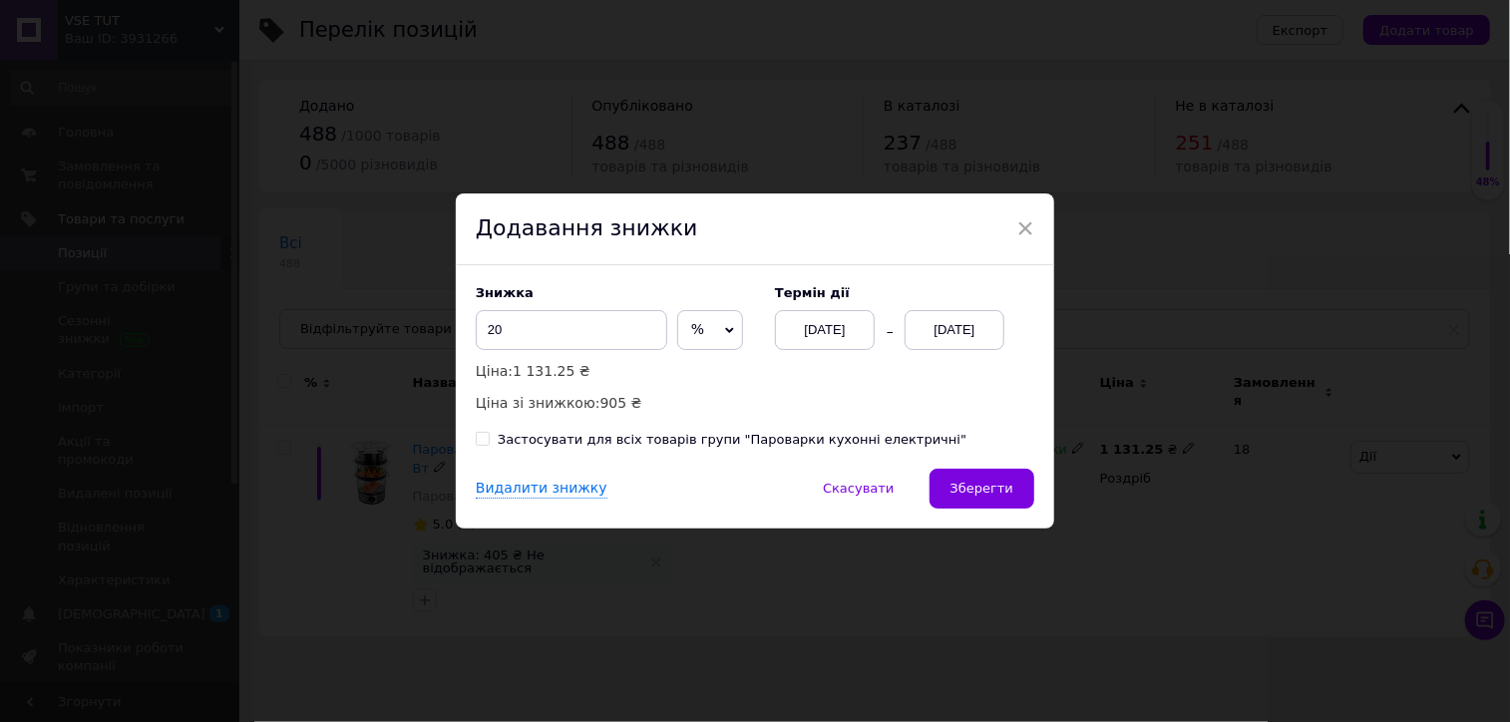
click at [954, 340] on div "[DATE]" at bounding box center [955, 330] width 100 height 40
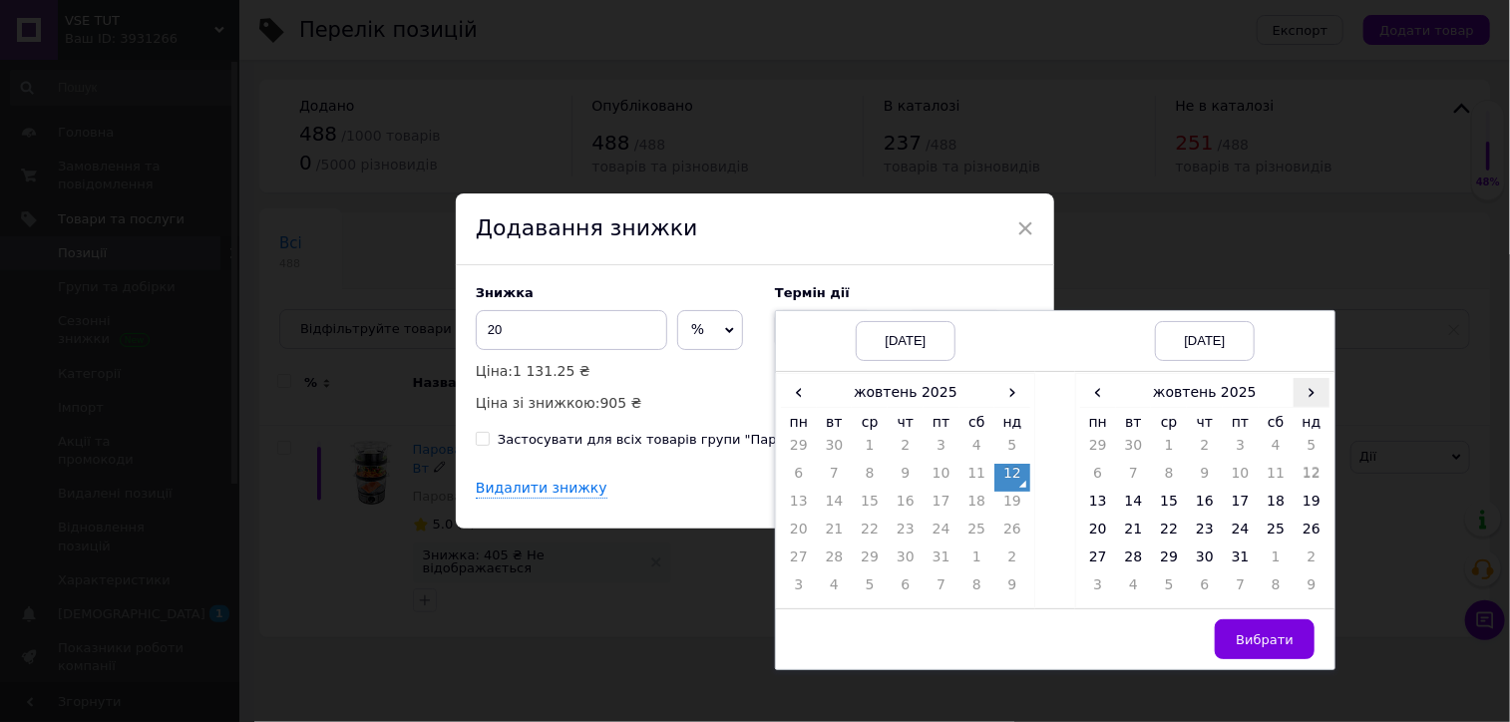
click at [1305, 395] on span "›" at bounding box center [1312, 392] width 36 height 29
click at [1092, 396] on span "‹" at bounding box center [1098, 392] width 36 height 29
click at [1166, 549] on td "26" at bounding box center [1169, 562] width 36 height 28
drag, startPoint x: 1132, startPoint y: 562, endPoint x: 1194, endPoint y: 604, distance: 75.3
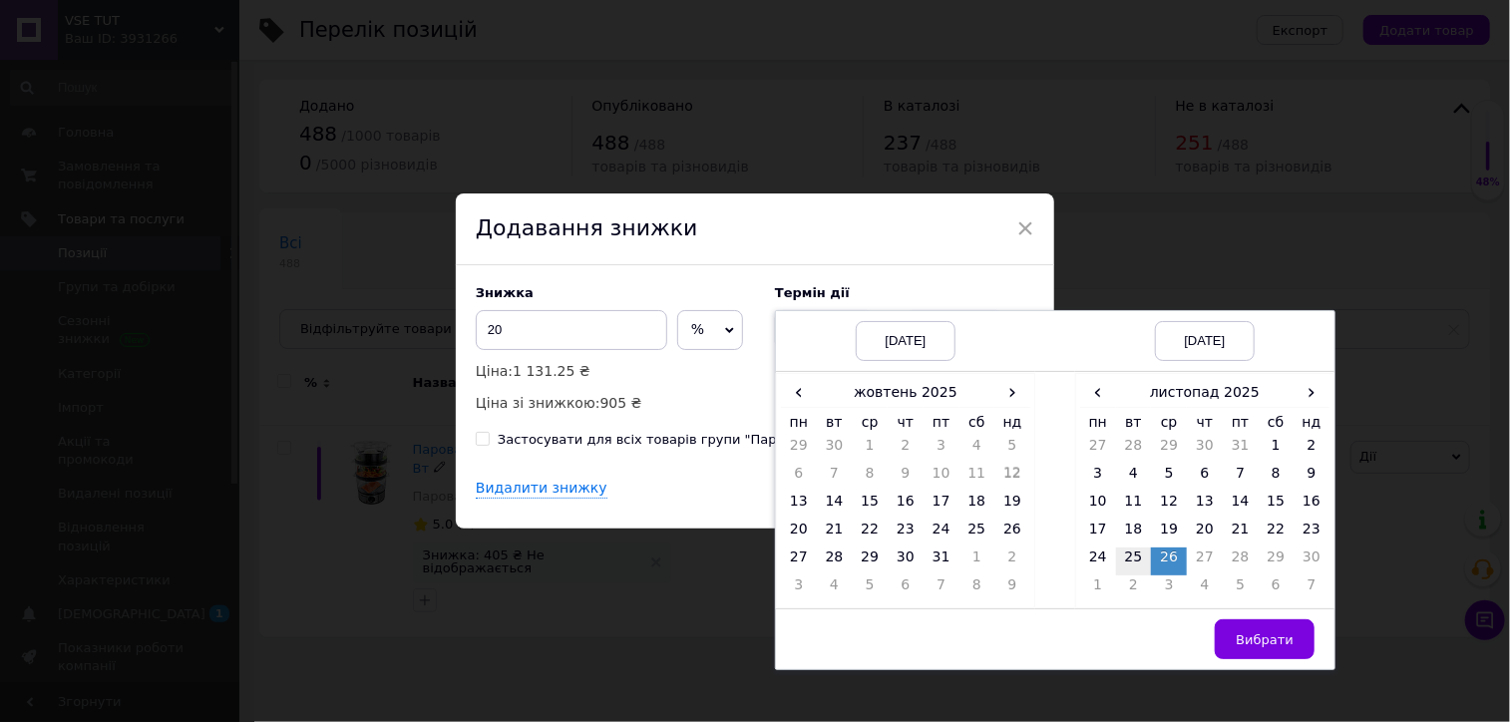
click at [1132, 564] on td "25" at bounding box center [1134, 562] width 36 height 28
drag, startPoint x: 1244, startPoint y: 641, endPoint x: 1191, endPoint y: 612, distance: 60.3
click at [1244, 641] on span "Вибрати" at bounding box center [1265, 639] width 58 height 15
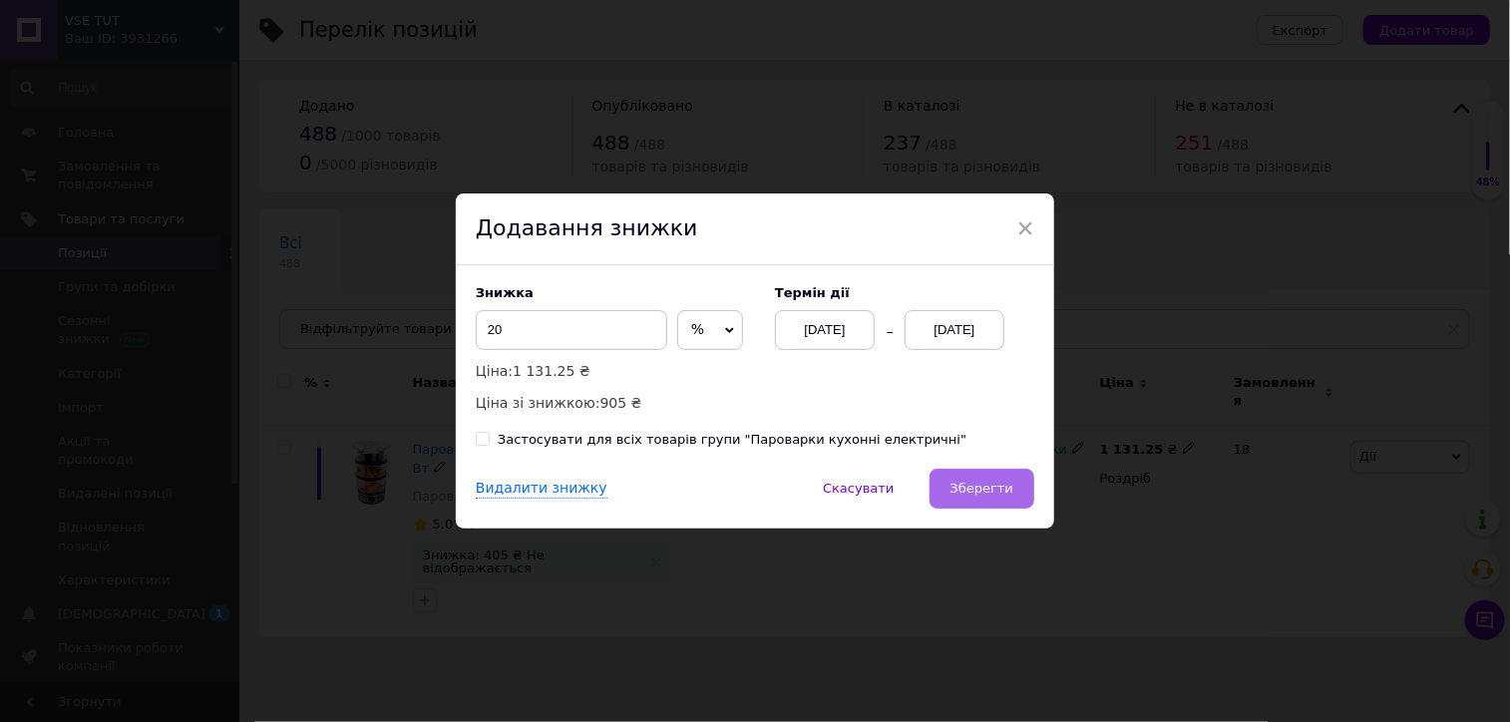
click at [998, 482] on span "Зберегти" at bounding box center [982, 488] width 63 height 15
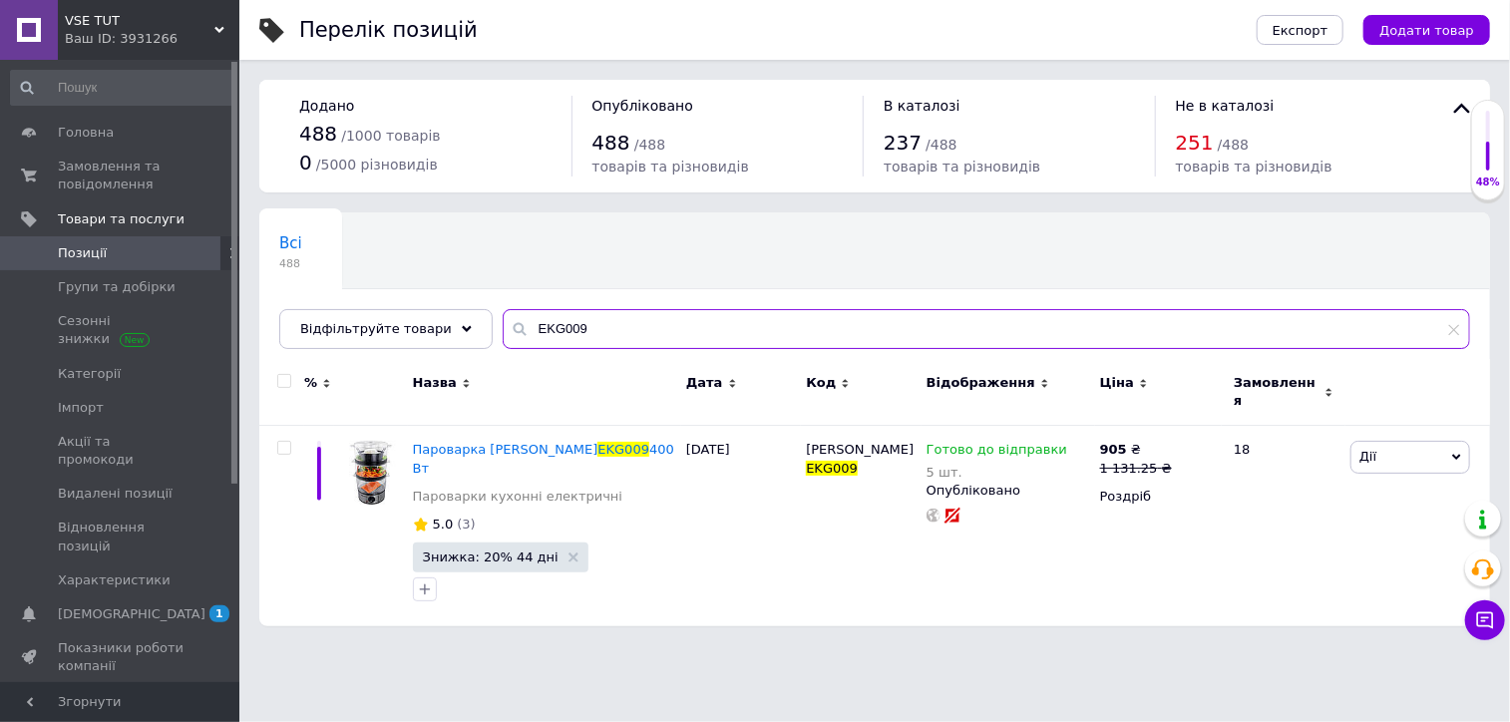
click at [515, 322] on input "EKG009" at bounding box center [987, 329] width 968 height 40
paste input "AD3038"
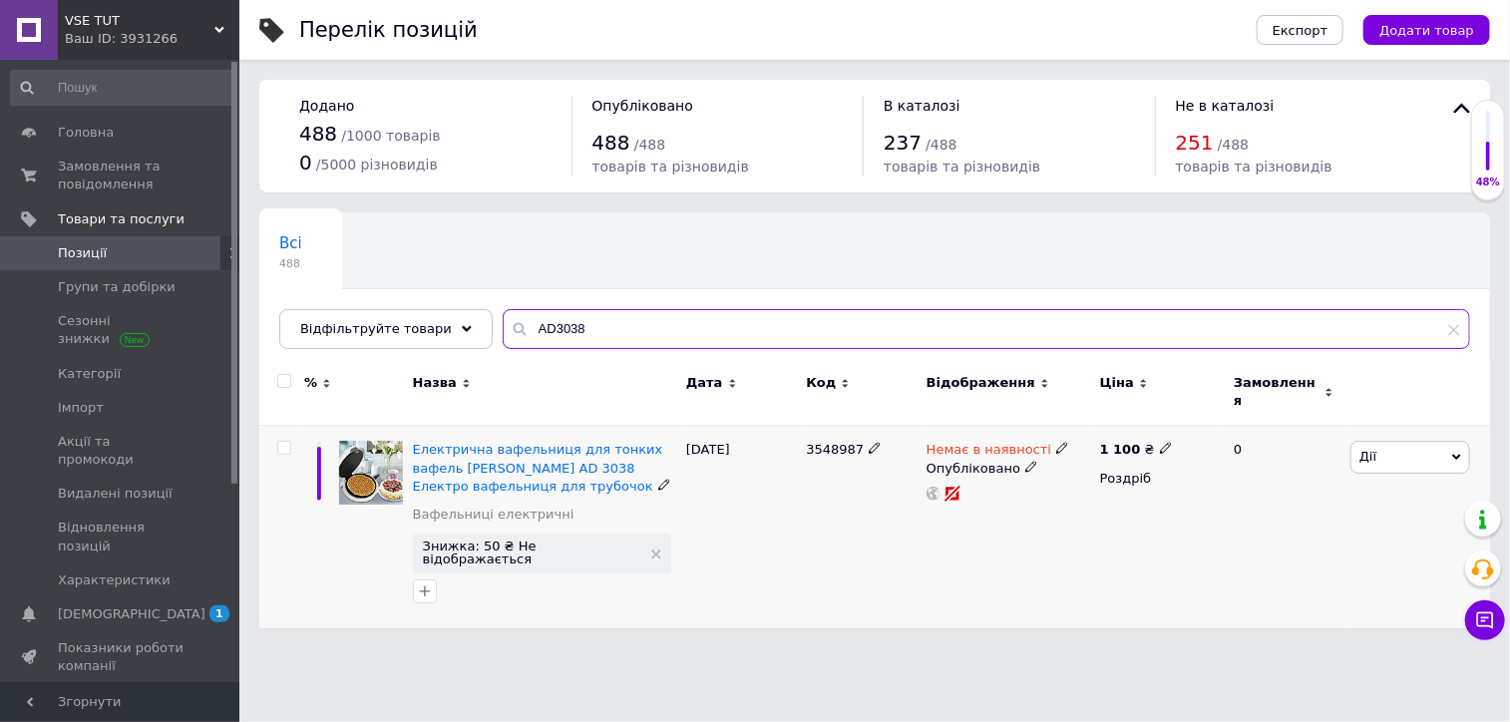
type input "AD3038"
drag, startPoint x: 411, startPoint y: 452, endPoint x: 492, endPoint y: 448, distance: 80.9
click at [492, 448] on div "Електрична вафельниця для тонких вафель [PERSON_NAME] AD 3038 Електро вафельниц…" at bounding box center [544, 527] width 273 height 202
copy span "[PERSON_NAME] AD 3038"
click at [1056, 442] on icon at bounding box center [1062, 448] width 12 height 12
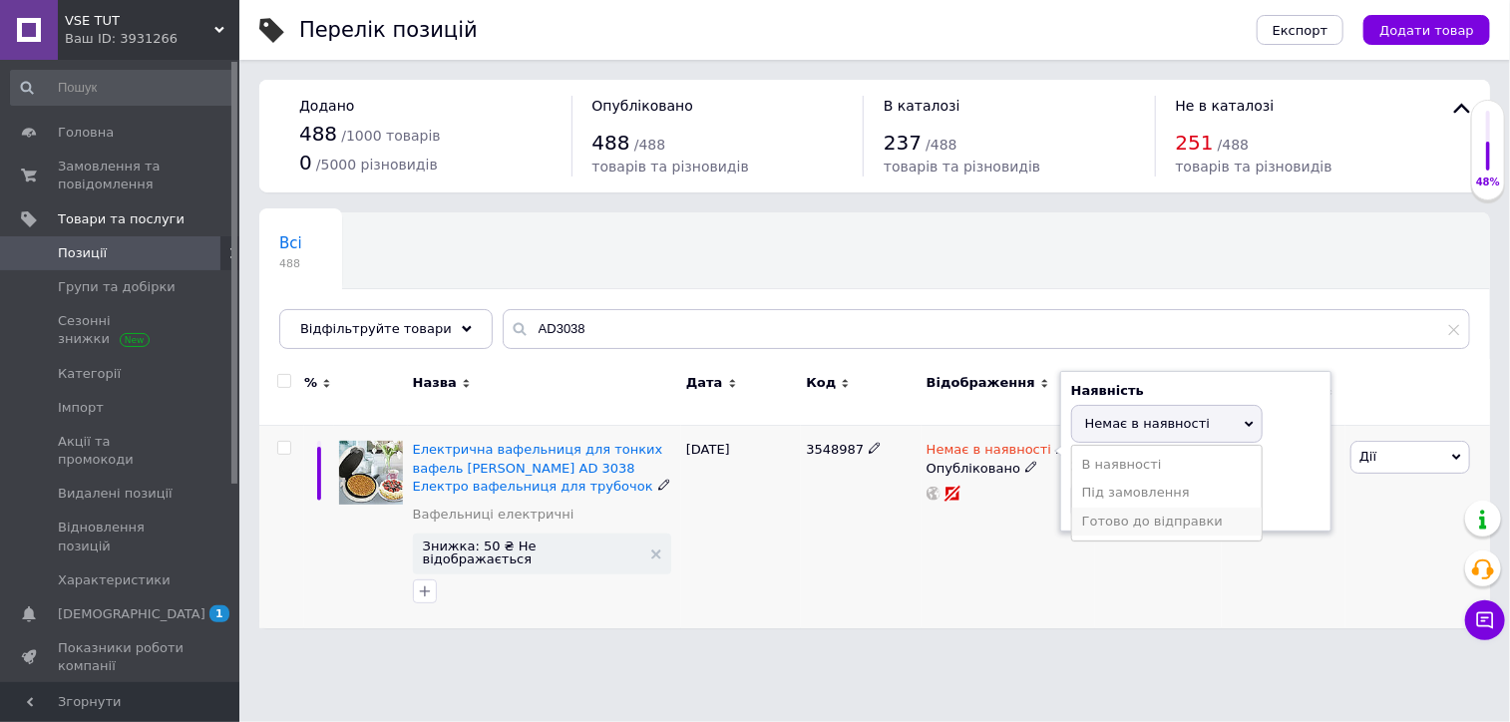
click at [1101, 508] on li "Готово до відправки" at bounding box center [1167, 522] width 190 height 28
click at [1103, 500] on input at bounding box center [1147, 520] width 152 height 40
type input "5"
click at [1106, 540] on div "1 100 ₴ Роздріб" at bounding box center [1158, 527] width 127 height 202
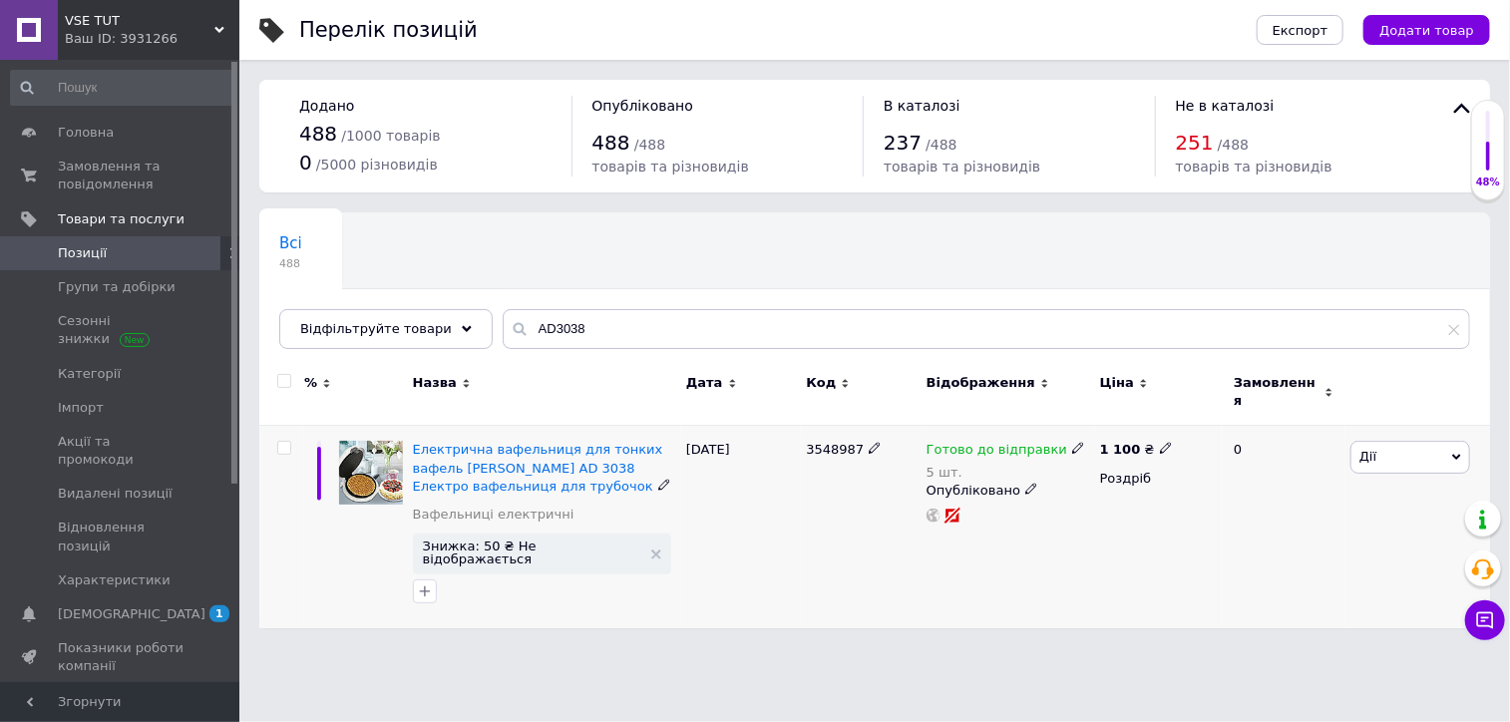
click at [1160, 442] on icon at bounding box center [1166, 448] width 12 height 12
click at [1224, 419] on input "1100" at bounding box center [1256, 428] width 152 height 40
type input "1302.5"
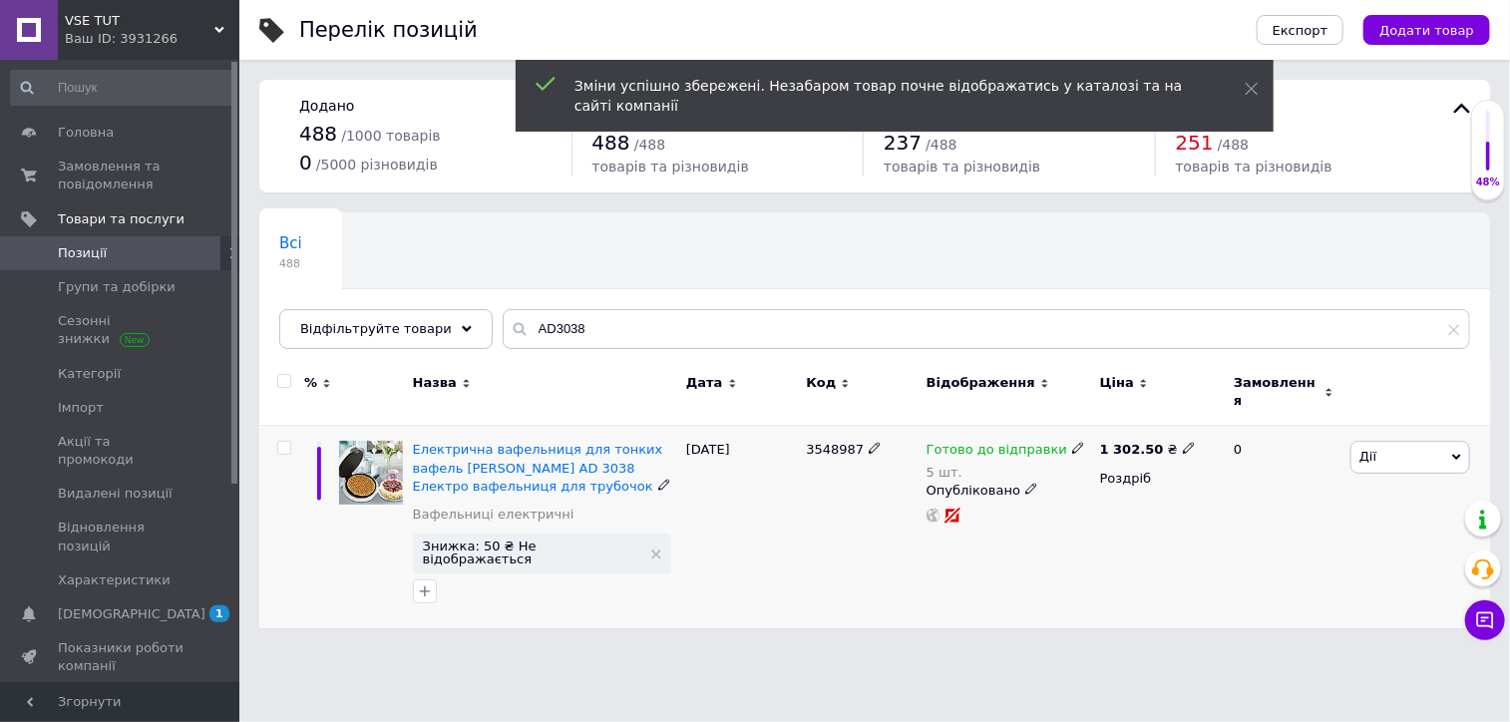
click at [539, 548] on span "Знижка: 50 ₴ Не відображається" at bounding box center [542, 554] width 258 height 41
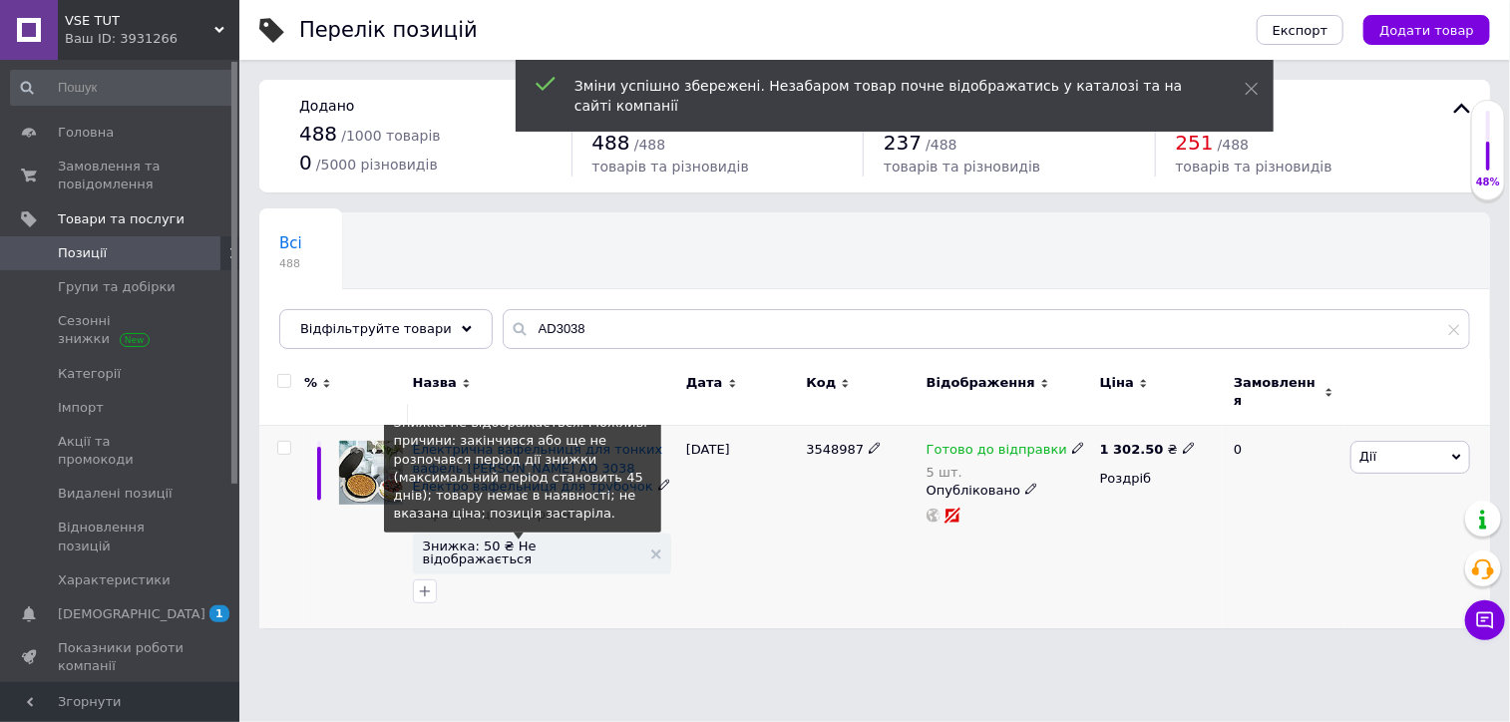
click at [543, 540] on span "Знижка: 50 ₴ Не відображається" at bounding box center [532, 553] width 218 height 26
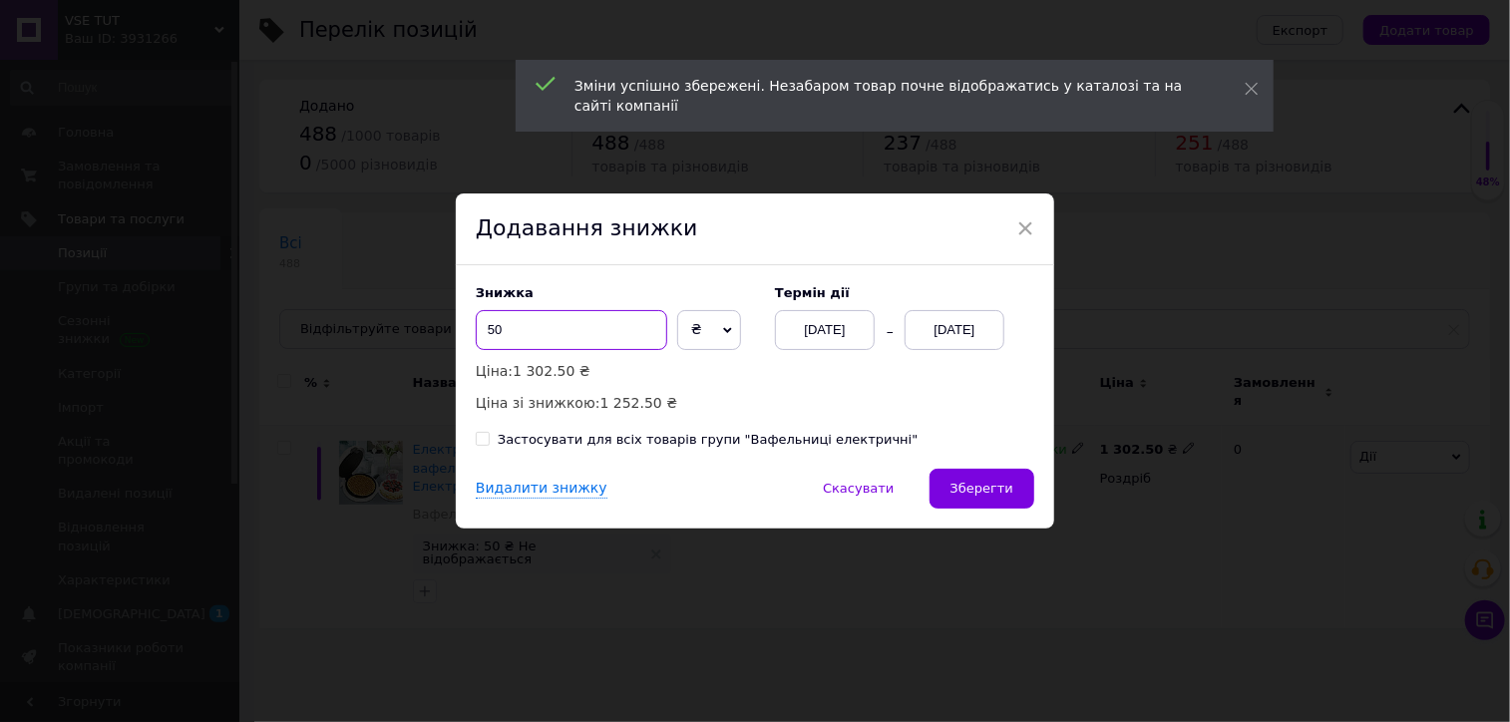
click at [507, 340] on input "50" at bounding box center [572, 330] width 192 height 40
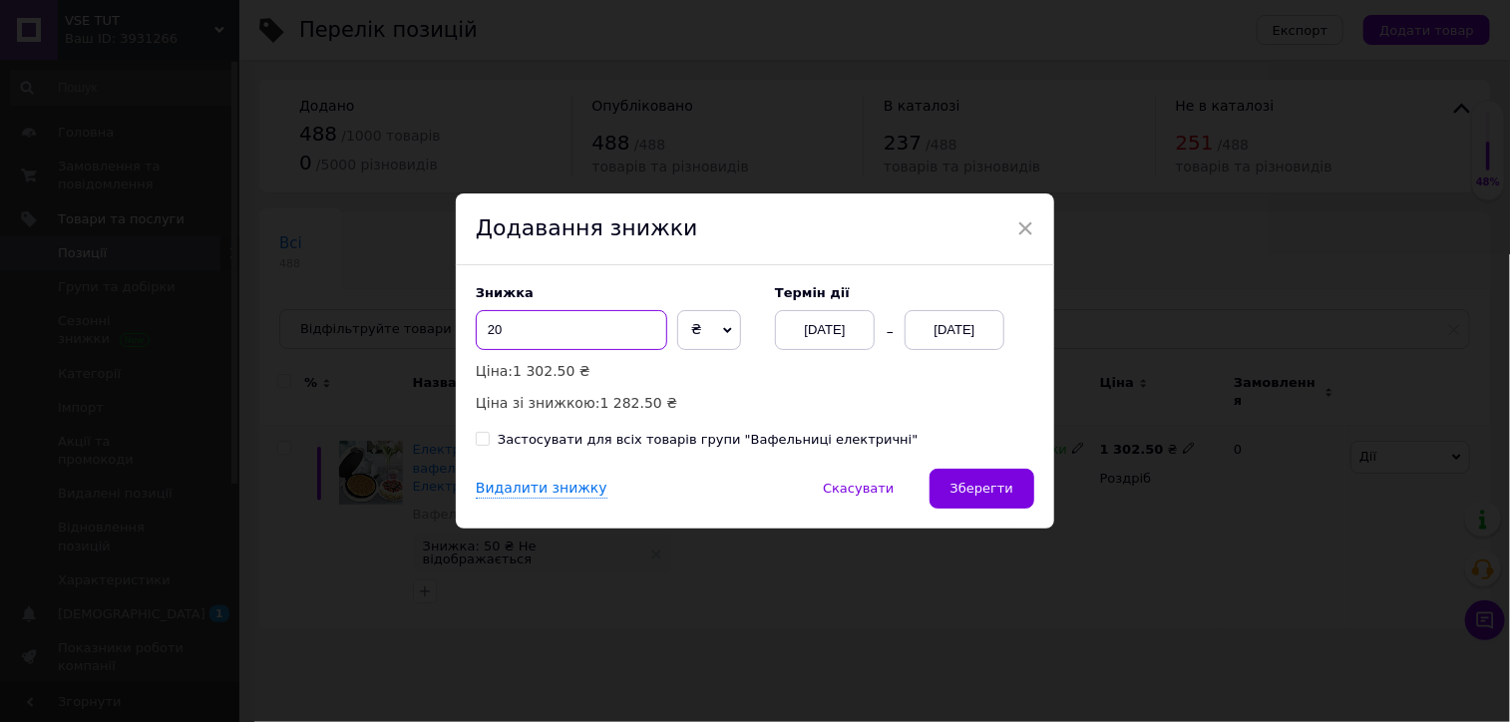
type input "20"
click at [691, 337] on span "₴" at bounding box center [709, 330] width 64 height 40
click at [691, 357] on ul "%" at bounding box center [709, 372] width 64 height 40
click at [691, 364] on p "Ціна: 1 302.50 ₴" at bounding box center [615, 371] width 279 height 22
click at [700, 326] on span "₴" at bounding box center [709, 330] width 64 height 40
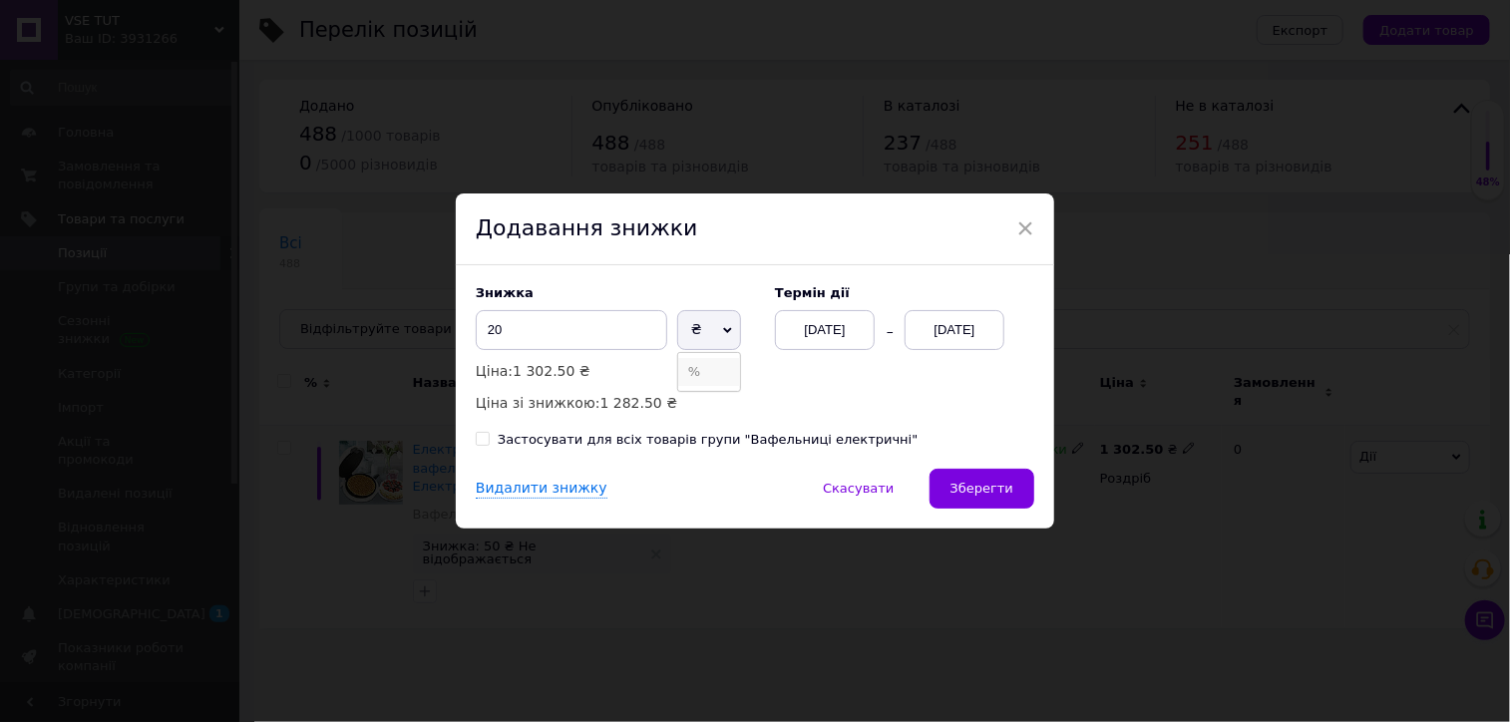
click at [697, 364] on li "%" at bounding box center [709, 372] width 62 height 28
click at [859, 332] on div "[DATE]" at bounding box center [825, 330] width 100 height 40
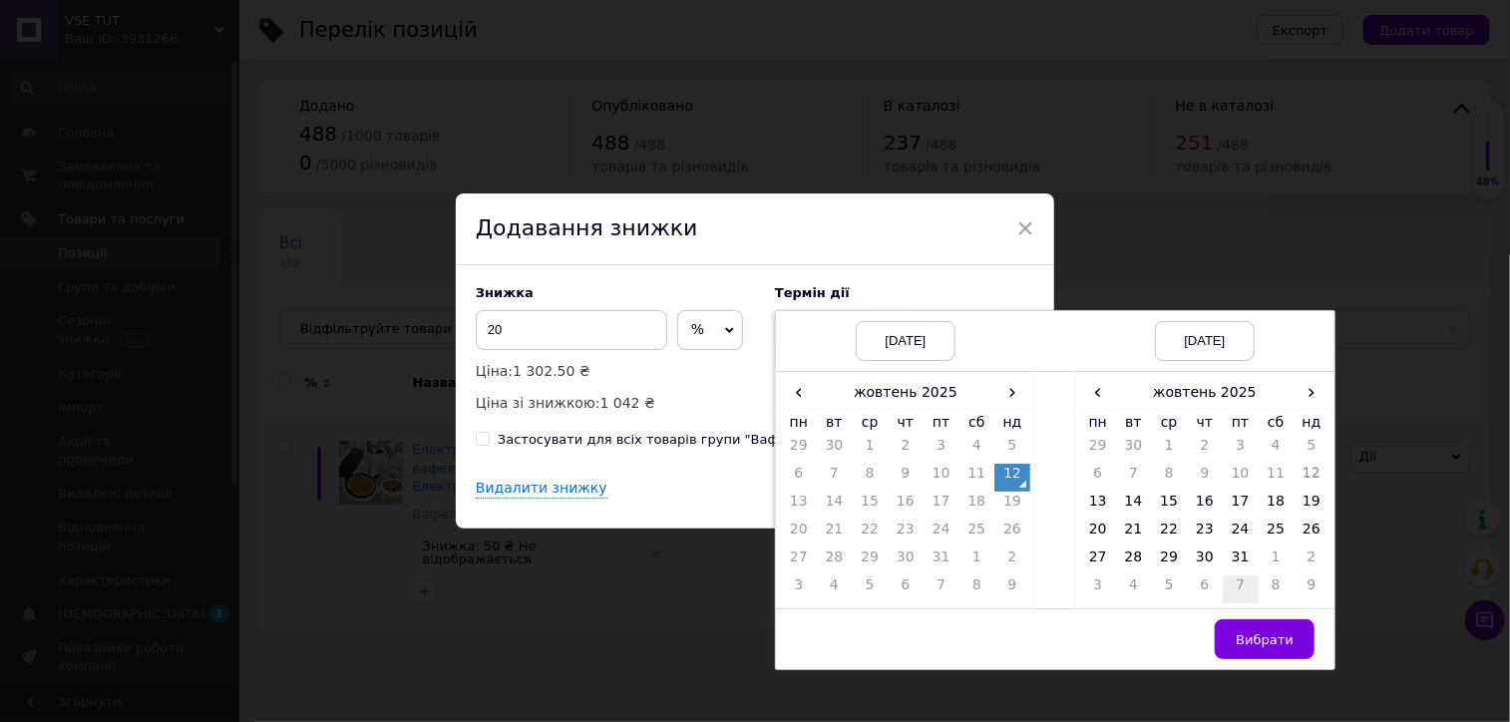
click at [1223, 583] on td "7" at bounding box center [1241, 590] width 36 height 28
click at [1170, 564] on td "26" at bounding box center [1169, 562] width 36 height 28
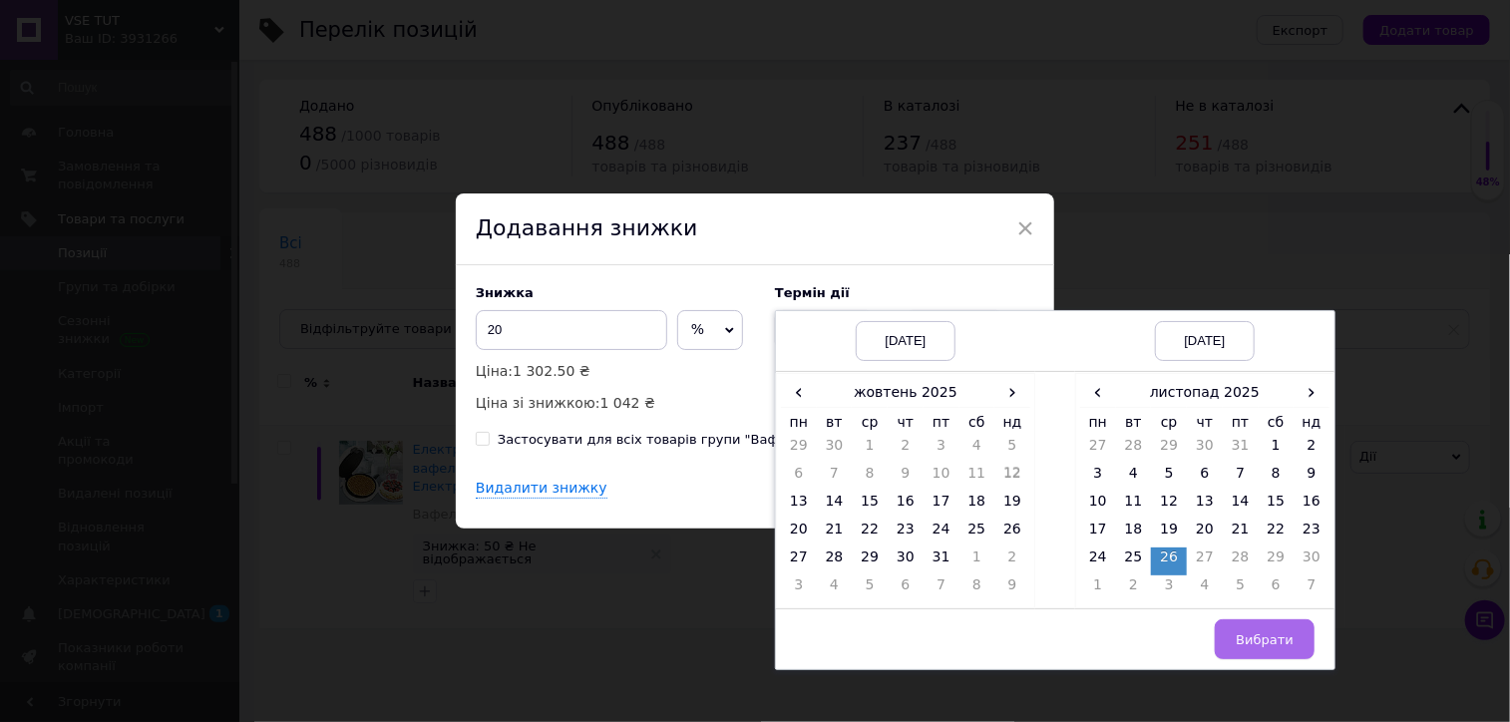
click at [1286, 646] on span "Вибрати" at bounding box center [1265, 639] width 58 height 15
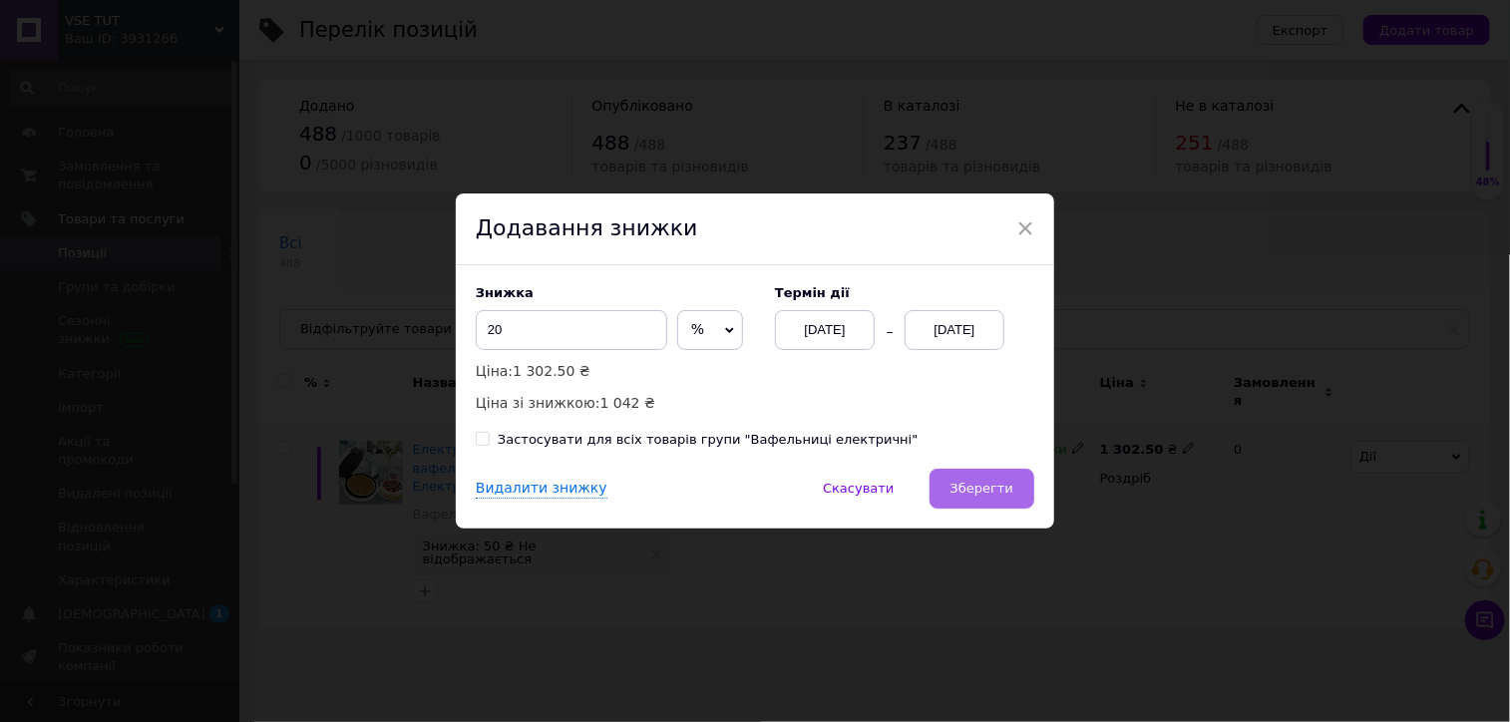
click at [990, 485] on span "Зберегти" at bounding box center [982, 488] width 63 height 15
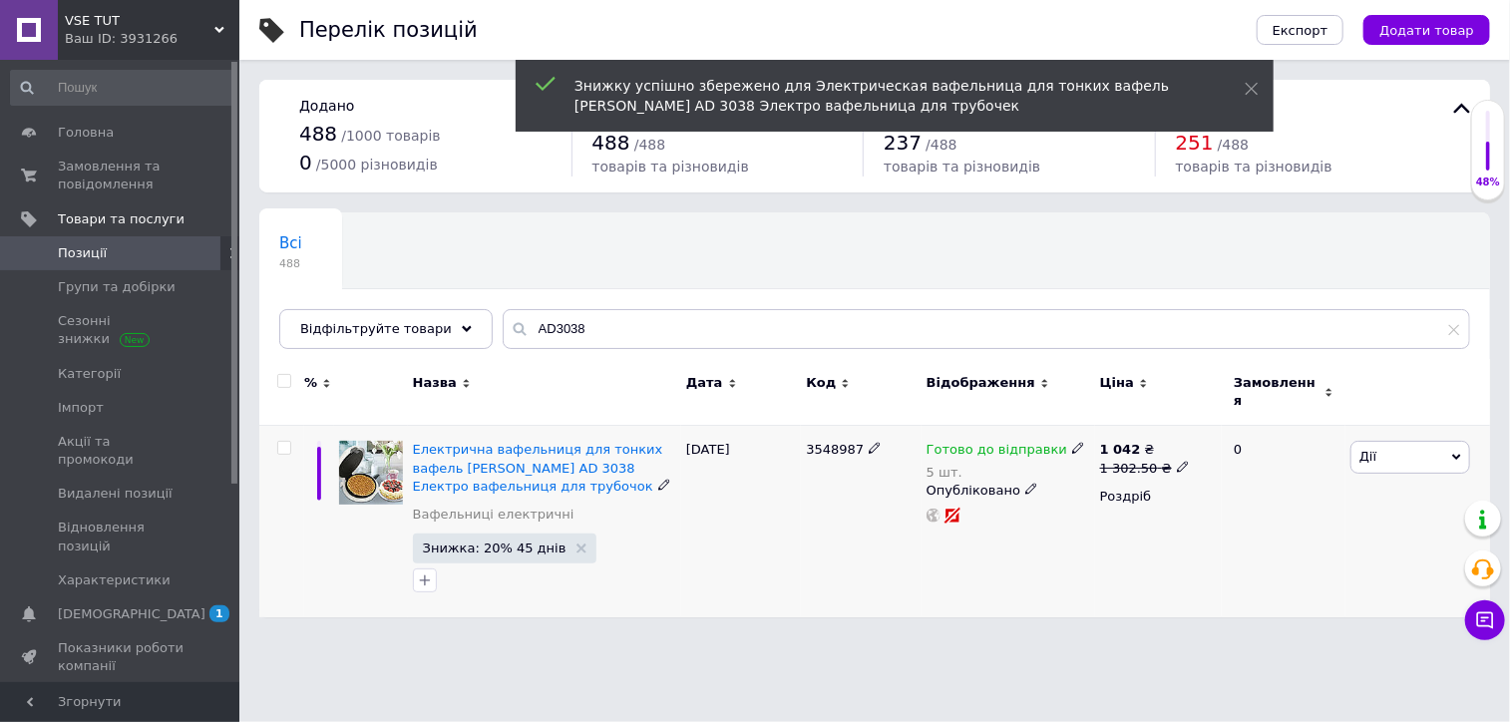
click at [1177, 461] on icon at bounding box center [1183, 467] width 12 height 12
click at [1225, 421] on input "1302.5" at bounding box center [1271, 437] width 152 height 40
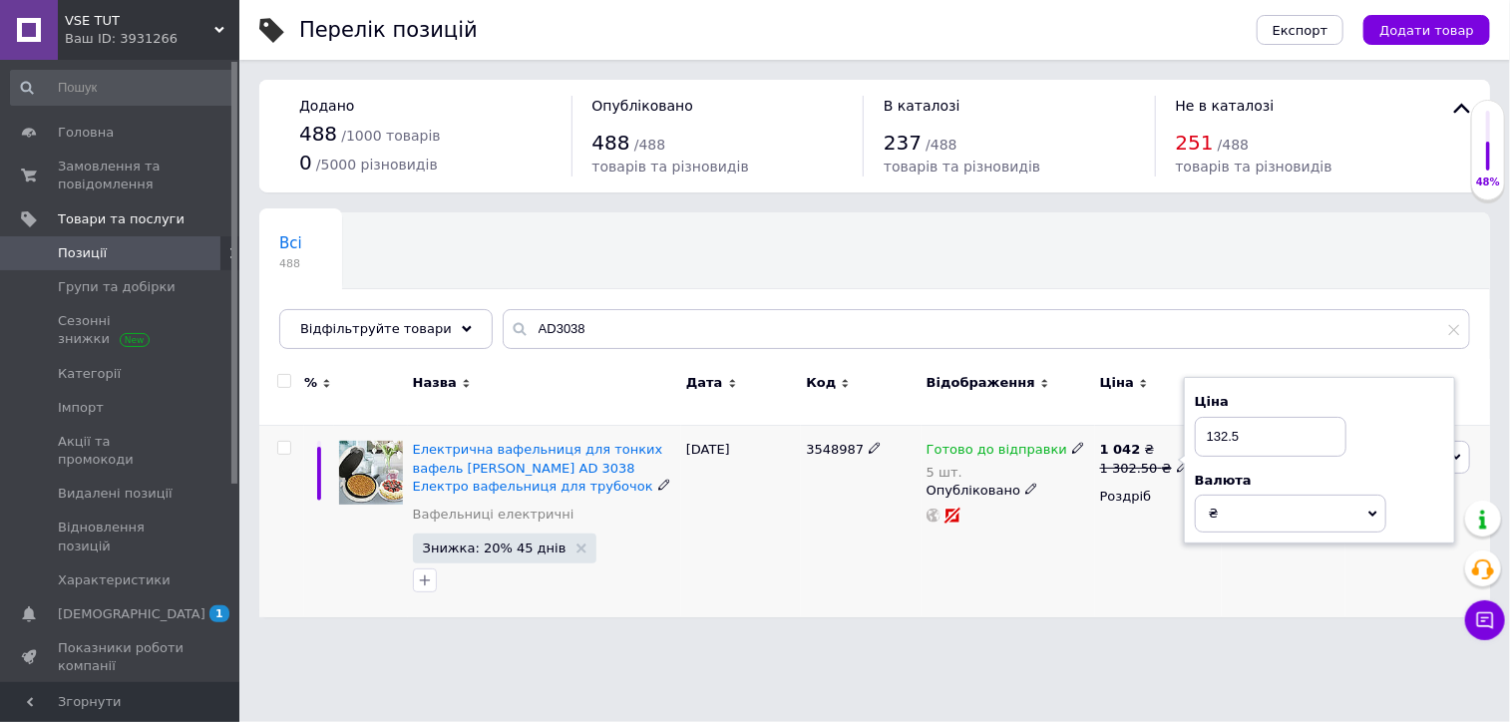
type input "1312.5"
click at [551, 339] on input "AD3038" at bounding box center [987, 329] width 968 height 40
paste input "22479"
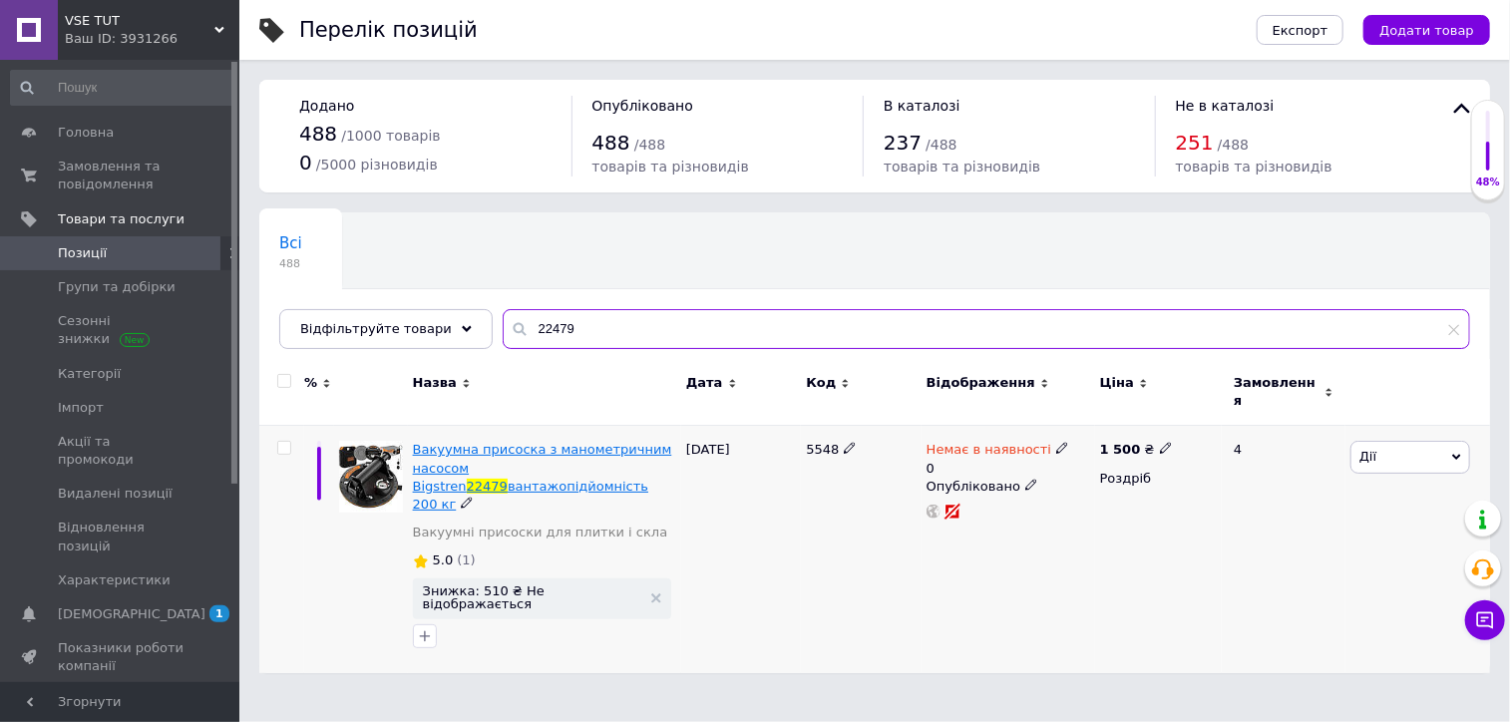
type input "22479"
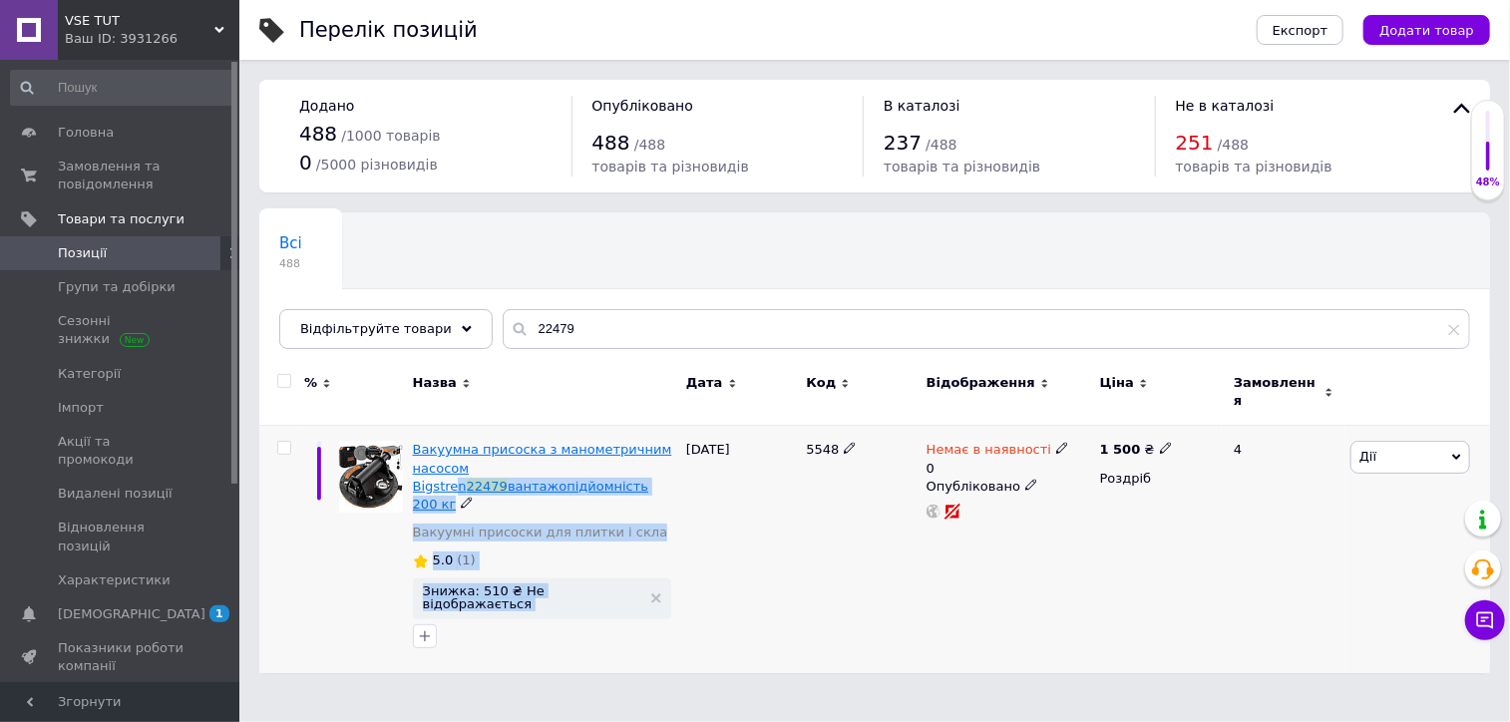
drag, startPoint x: 682, startPoint y: 454, endPoint x: 508, endPoint y: 453, distance: 174.6
click at [508, 453] on div "Вакуумна присоска з манометричним насосом Bigstren 22479 вантажопідйомність 200…" at bounding box center [874, 549] width 1231 height 247
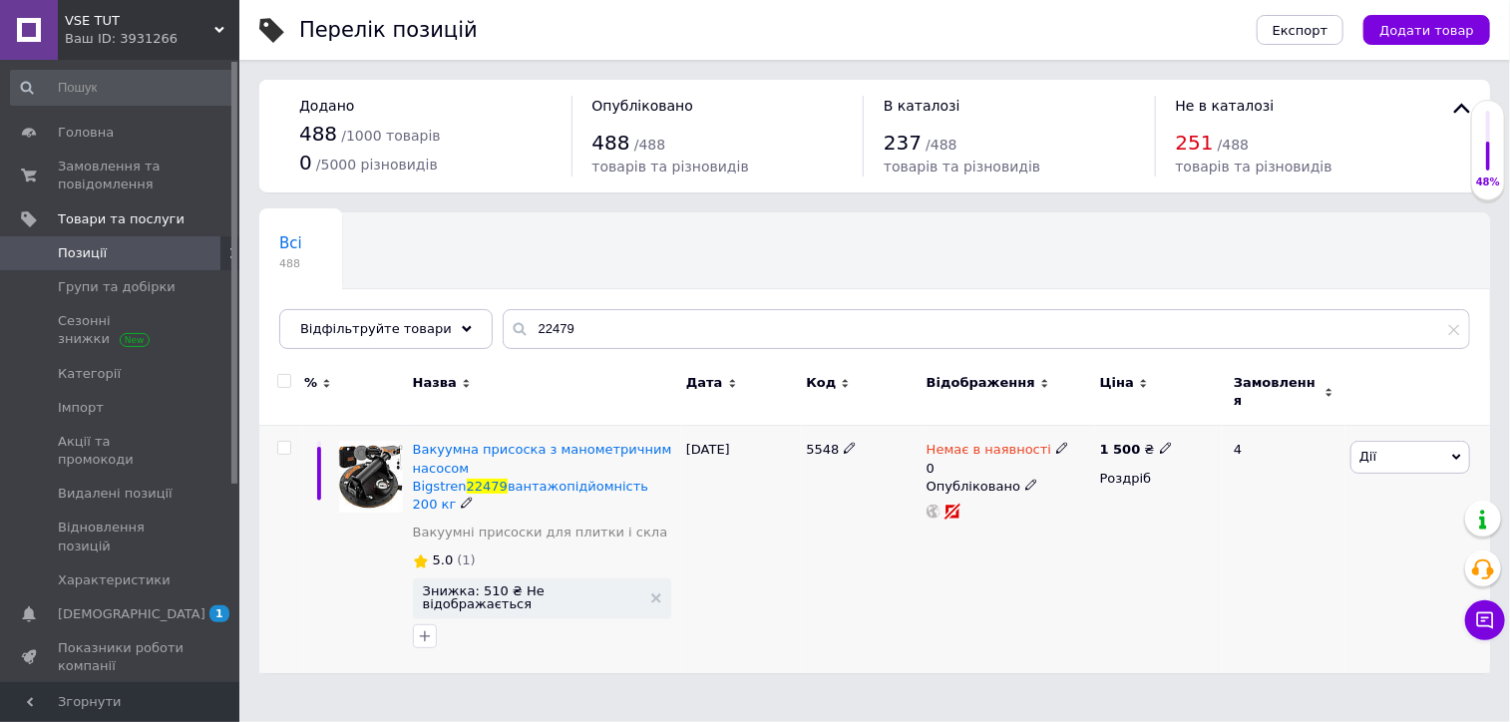
drag, startPoint x: 508, startPoint y: 453, endPoint x: 733, endPoint y: 490, distance: 228.4
click at [733, 490] on div "[DATE]" at bounding box center [741, 549] width 120 height 247
drag, startPoint x: 407, startPoint y: 452, endPoint x: 553, endPoint y: 454, distance: 145.6
click at [553, 454] on div "Вакуумна присоска з манометричним насосом Bigstren 22479 вантажопідйомність 200…" at bounding box center [544, 549] width 273 height 247
copy span "насосом Bigstren 22479"
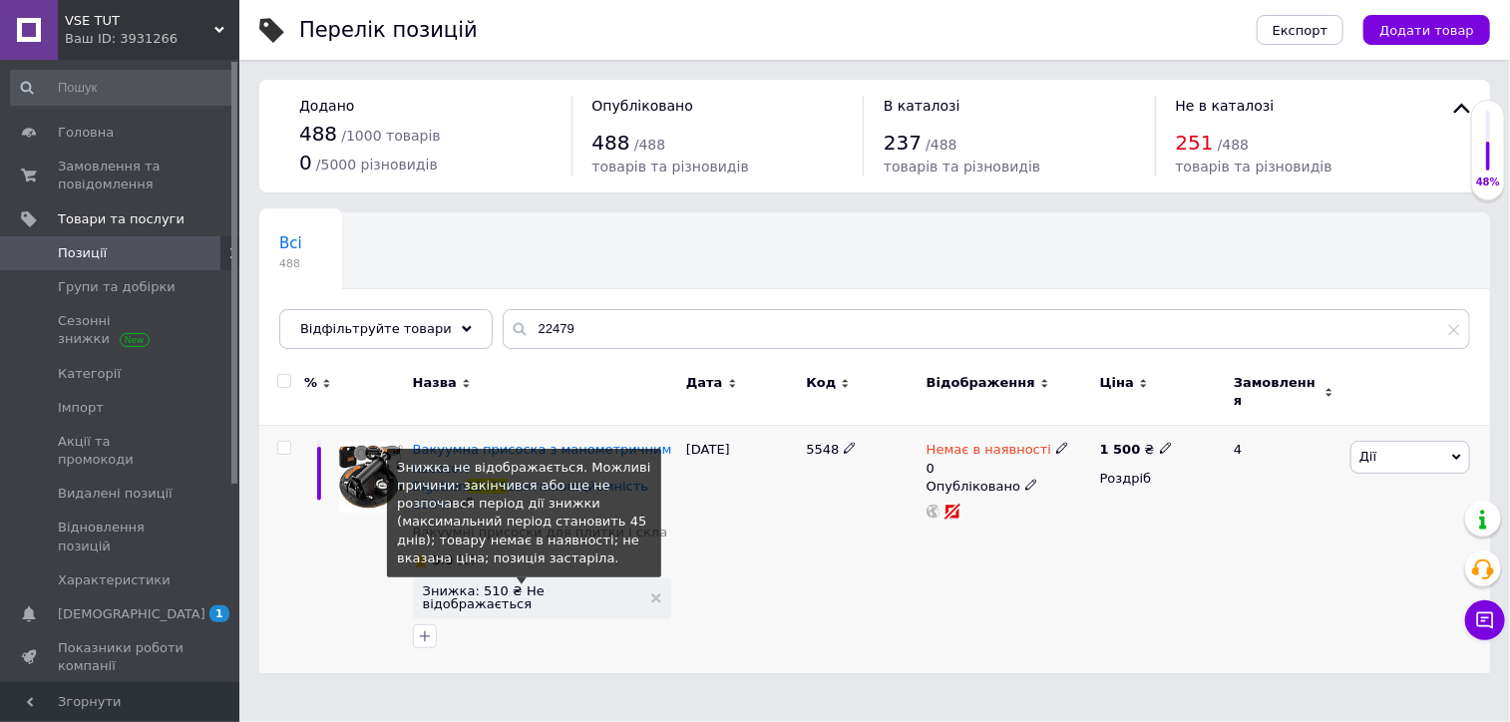
click at [519, 585] on span "Знижка: 510 ₴ Не відображається" at bounding box center [532, 598] width 218 height 26
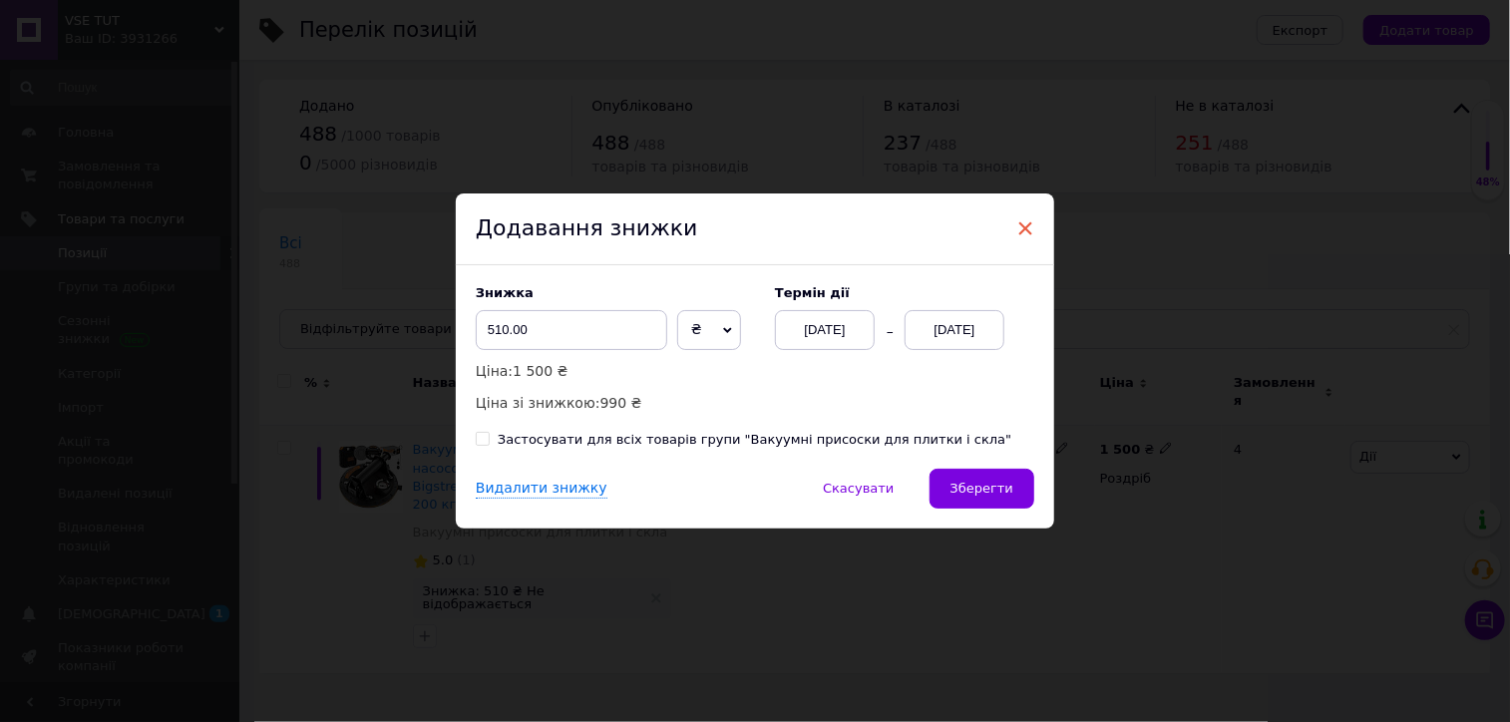
click at [1022, 224] on span "×" at bounding box center [1025, 228] width 18 height 34
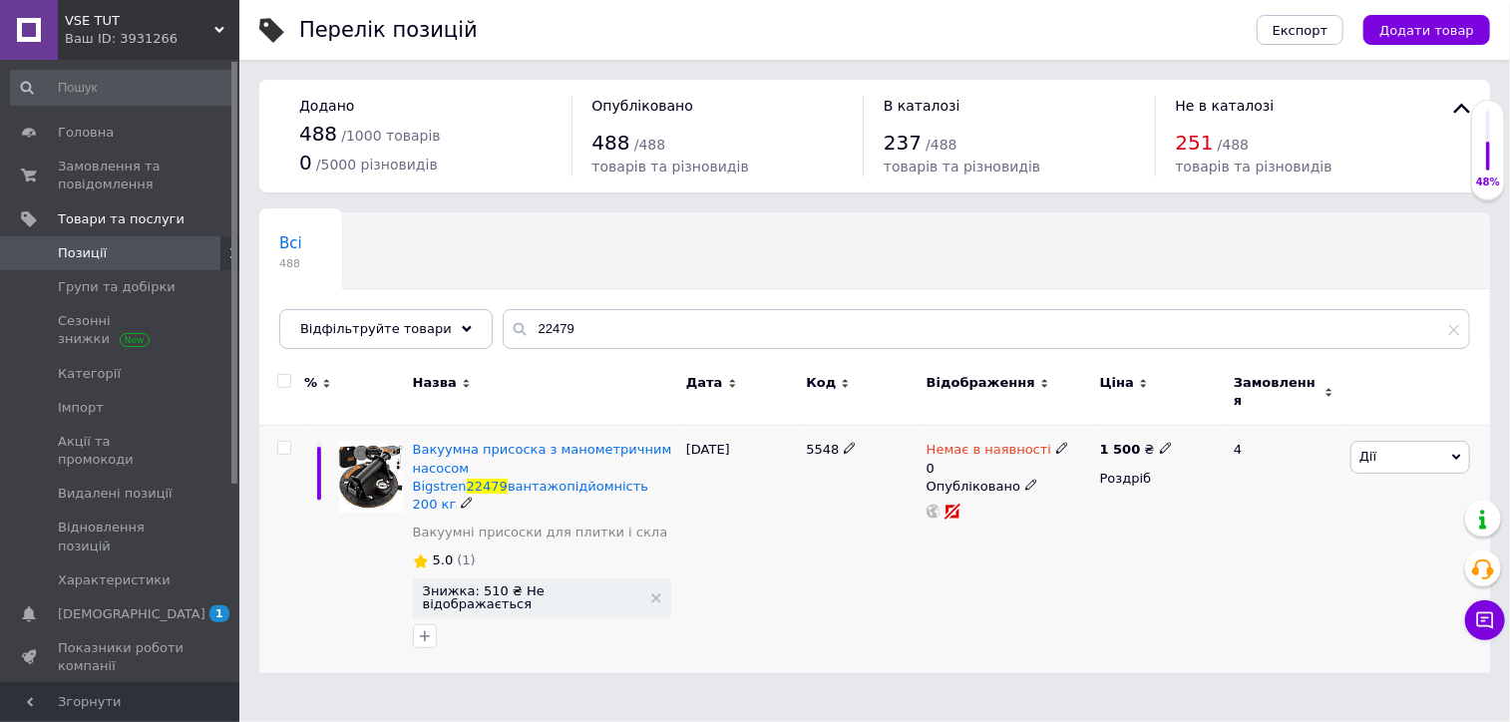
click at [1160, 442] on icon at bounding box center [1166, 448] width 12 height 12
click at [1205, 410] on input "1500" at bounding box center [1256, 428] width 152 height 40
type input "1225"
click at [1164, 545] on div "1 500 ₴ Ціна 1225 Валюта ₴ $ EUR CHF GBP ¥ PLN ₸ MDL HUF KGS CNY TRY KRW lei Ро…" at bounding box center [1158, 549] width 127 height 247
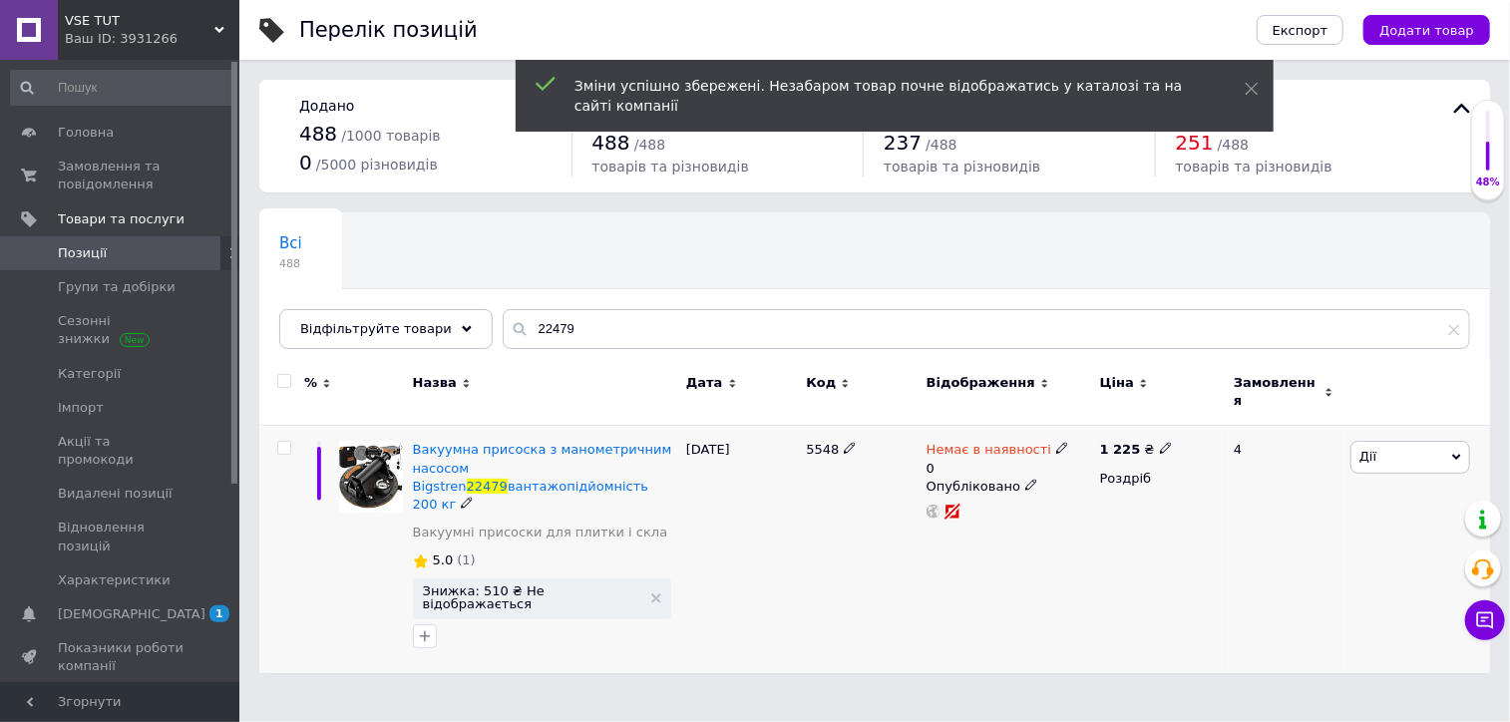
click at [1056, 442] on icon at bounding box center [1062, 448] width 12 height 12
click at [1097, 517] on li "Готово до відправки" at bounding box center [1167, 531] width 190 height 28
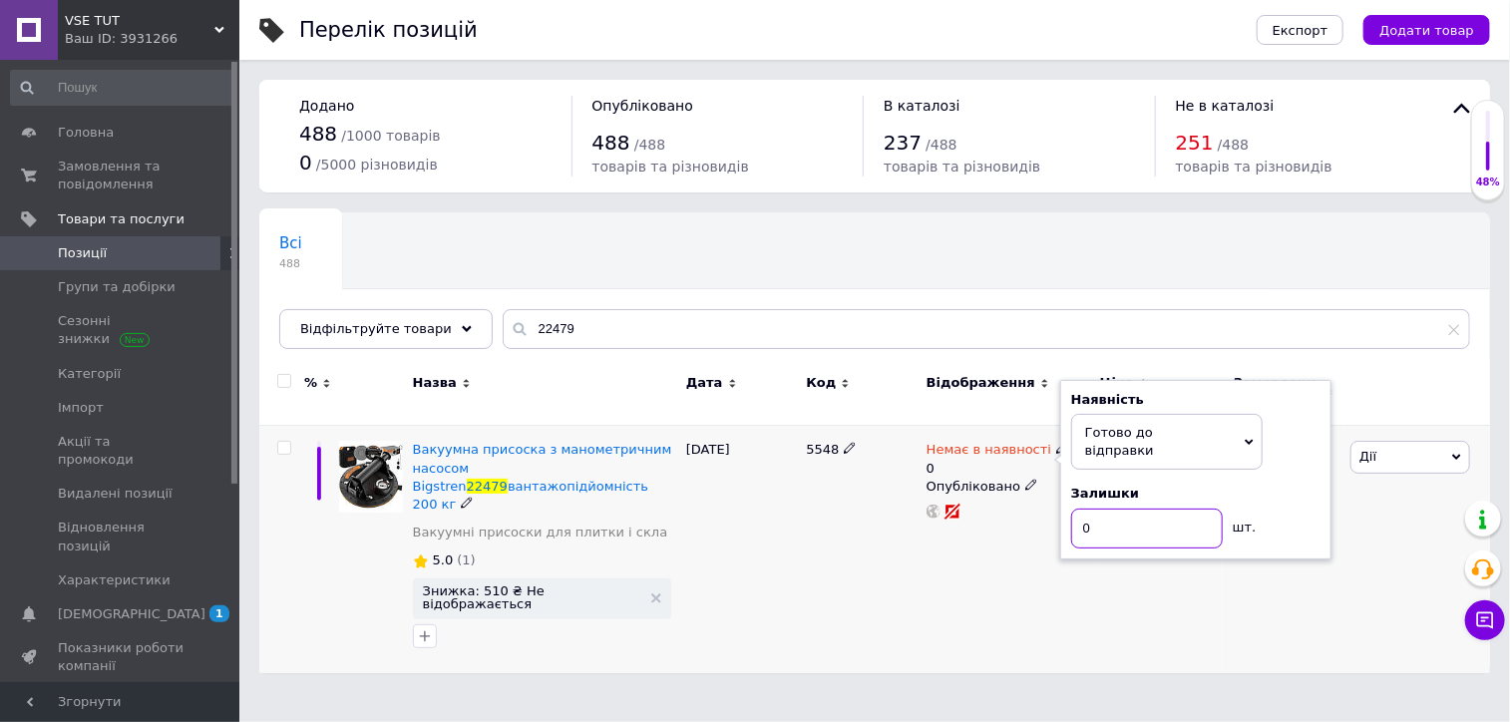
click at [1129, 509] on input "0" at bounding box center [1147, 529] width 152 height 40
type input "5"
click at [1118, 535] on div "1 225 ₴ Роздріб" at bounding box center [1158, 549] width 127 height 247
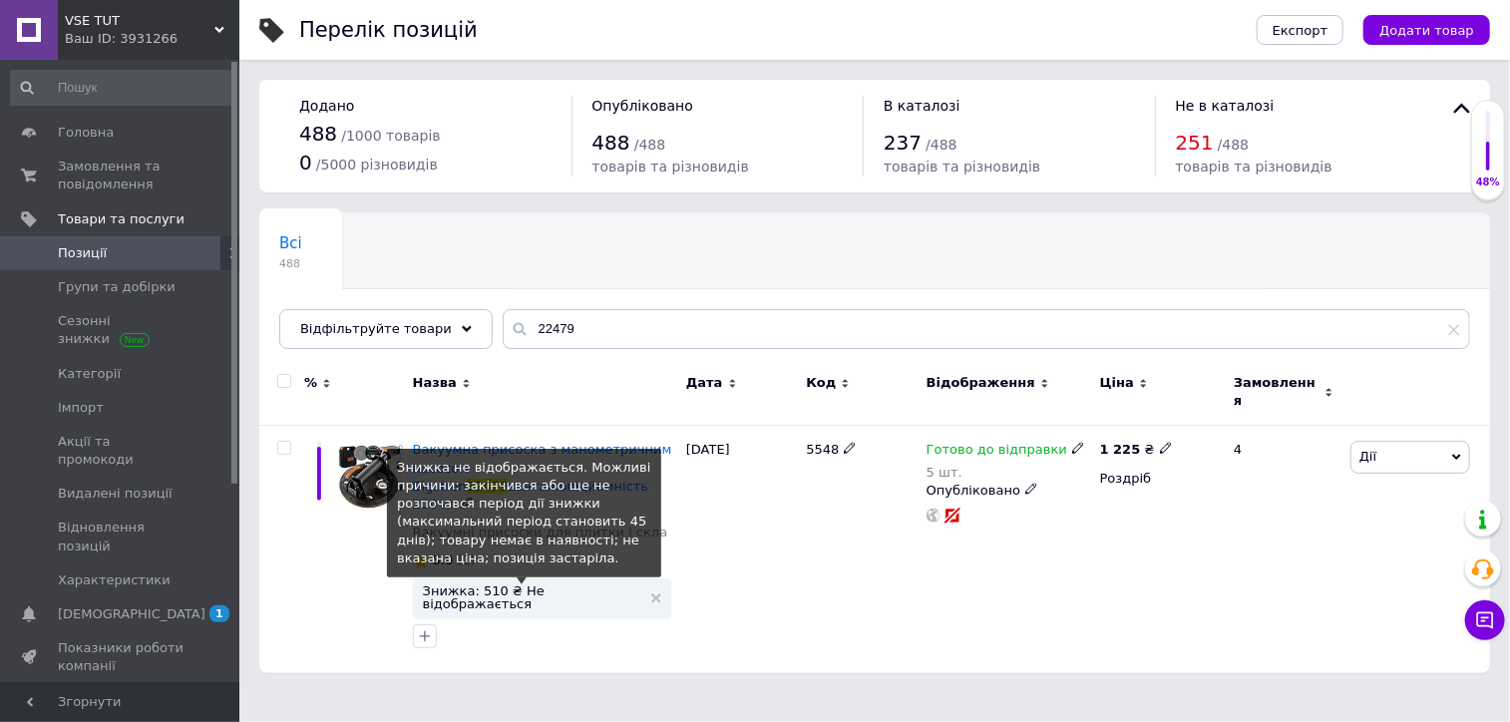
click at [547, 585] on span "Знижка: 510 ₴ Не відображається" at bounding box center [532, 598] width 218 height 26
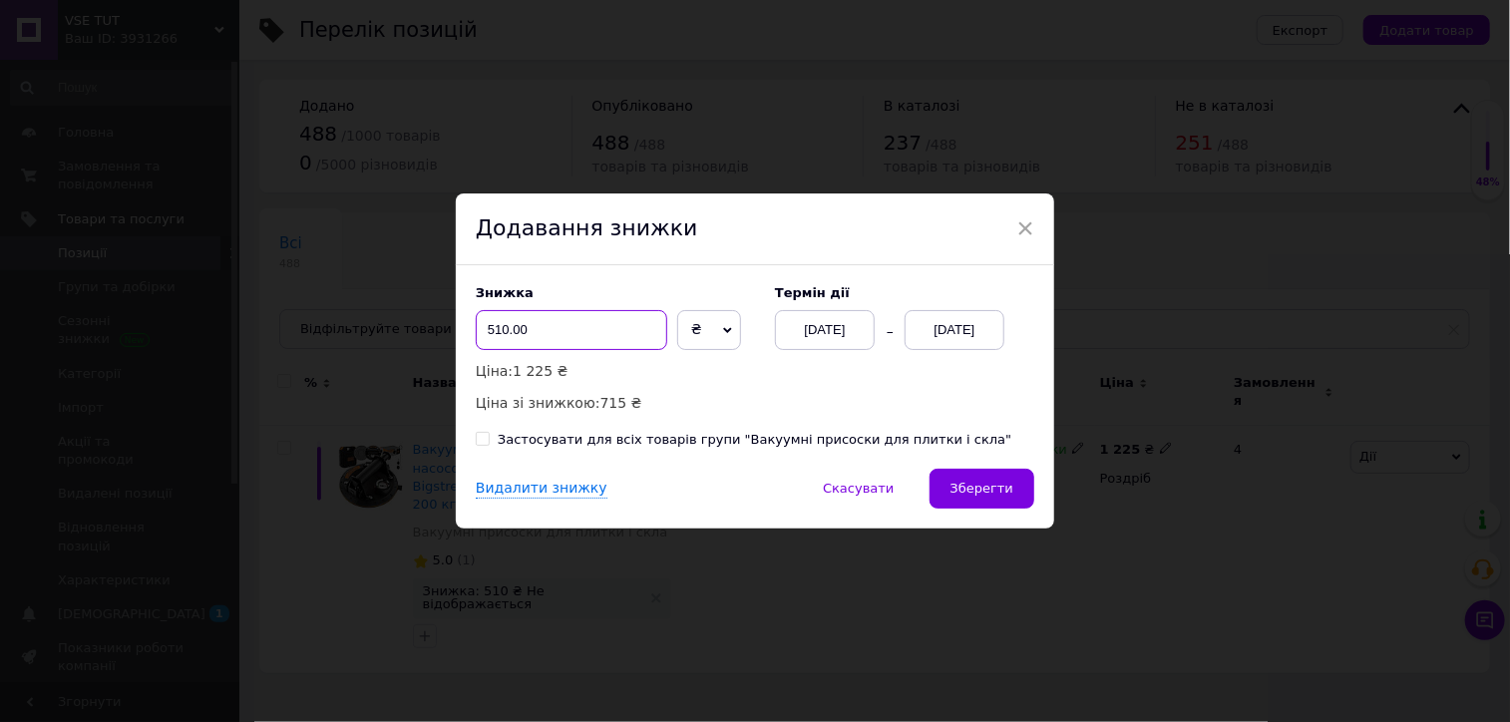
click at [601, 330] on input "510.00" at bounding box center [572, 330] width 192 height 40
click at [602, 326] on input "510.00" at bounding box center [572, 330] width 192 height 40
type input "20"
click at [677, 330] on span "₴" at bounding box center [709, 330] width 64 height 40
click at [699, 376] on li "%" at bounding box center [709, 372] width 62 height 28
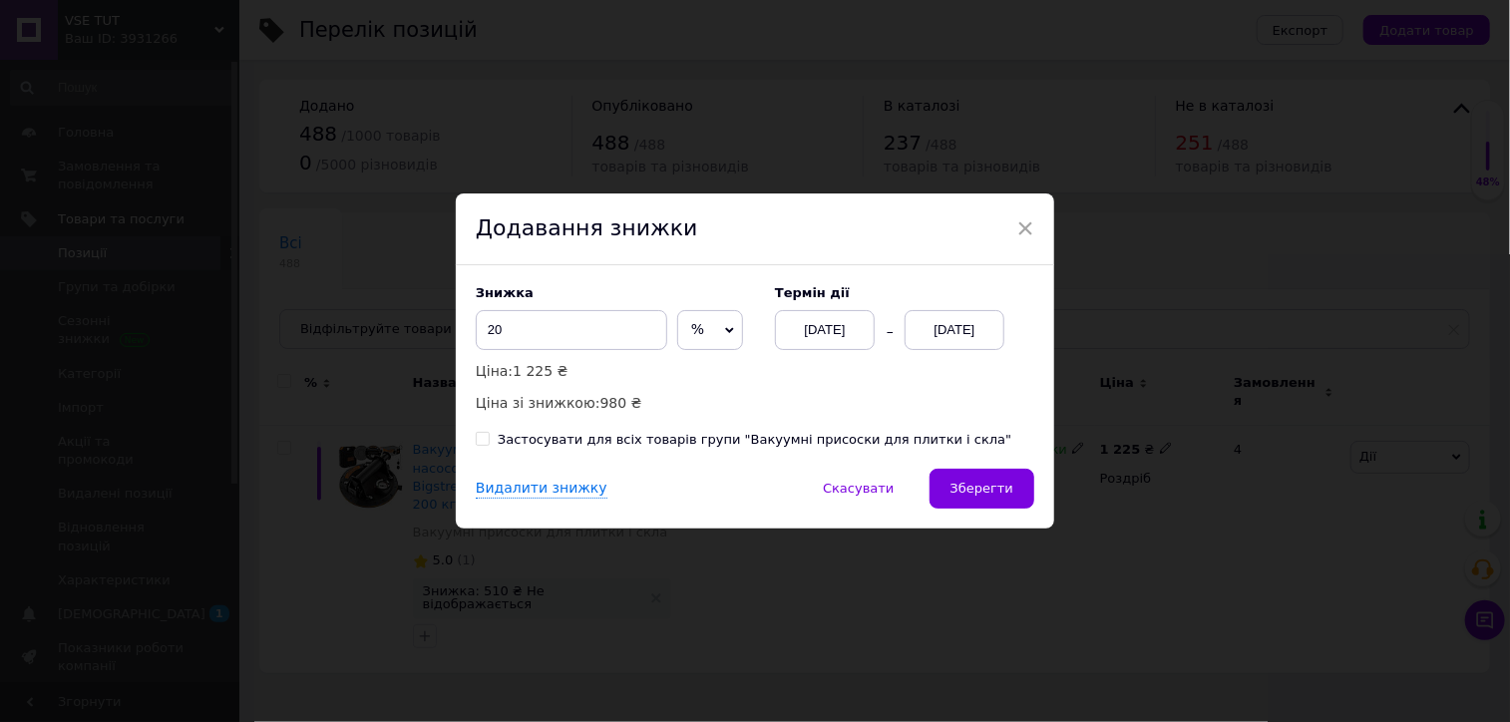
click at [855, 334] on div "[DATE]" at bounding box center [825, 330] width 100 height 40
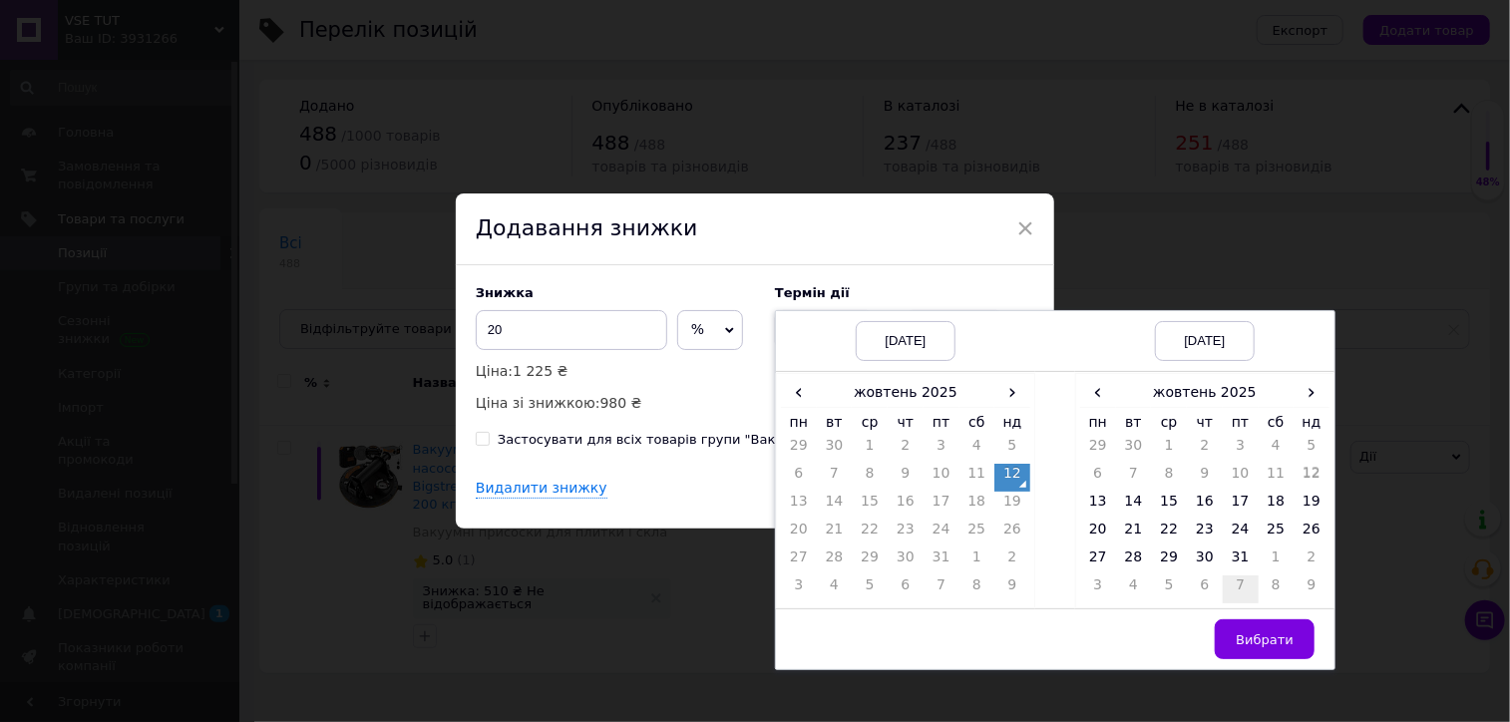
click at [1240, 581] on td "7" at bounding box center [1241, 590] width 36 height 28
click at [1144, 568] on td "25" at bounding box center [1134, 562] width 36 height 28
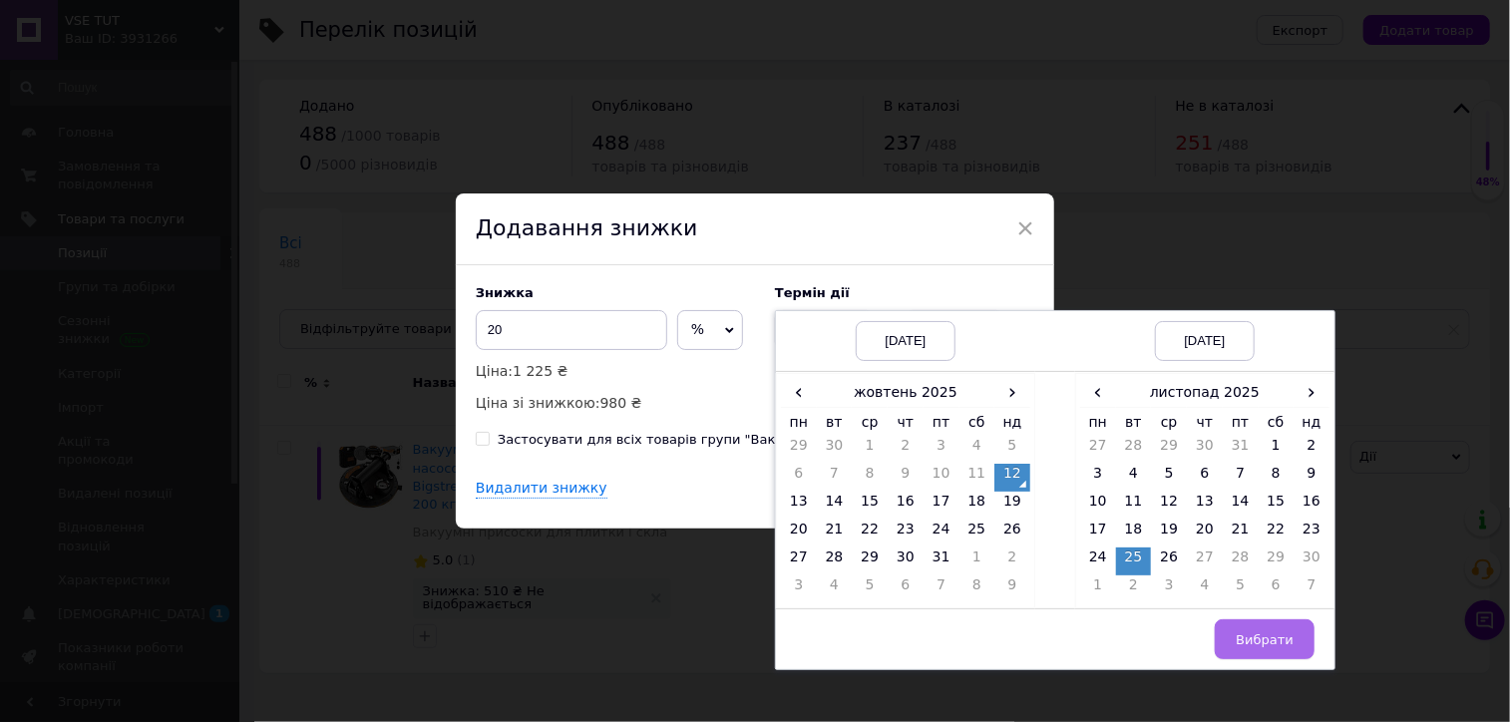
click at [1232, 633] on button "Вибрати" at bounding box center [1265, 639] width 100 height 40
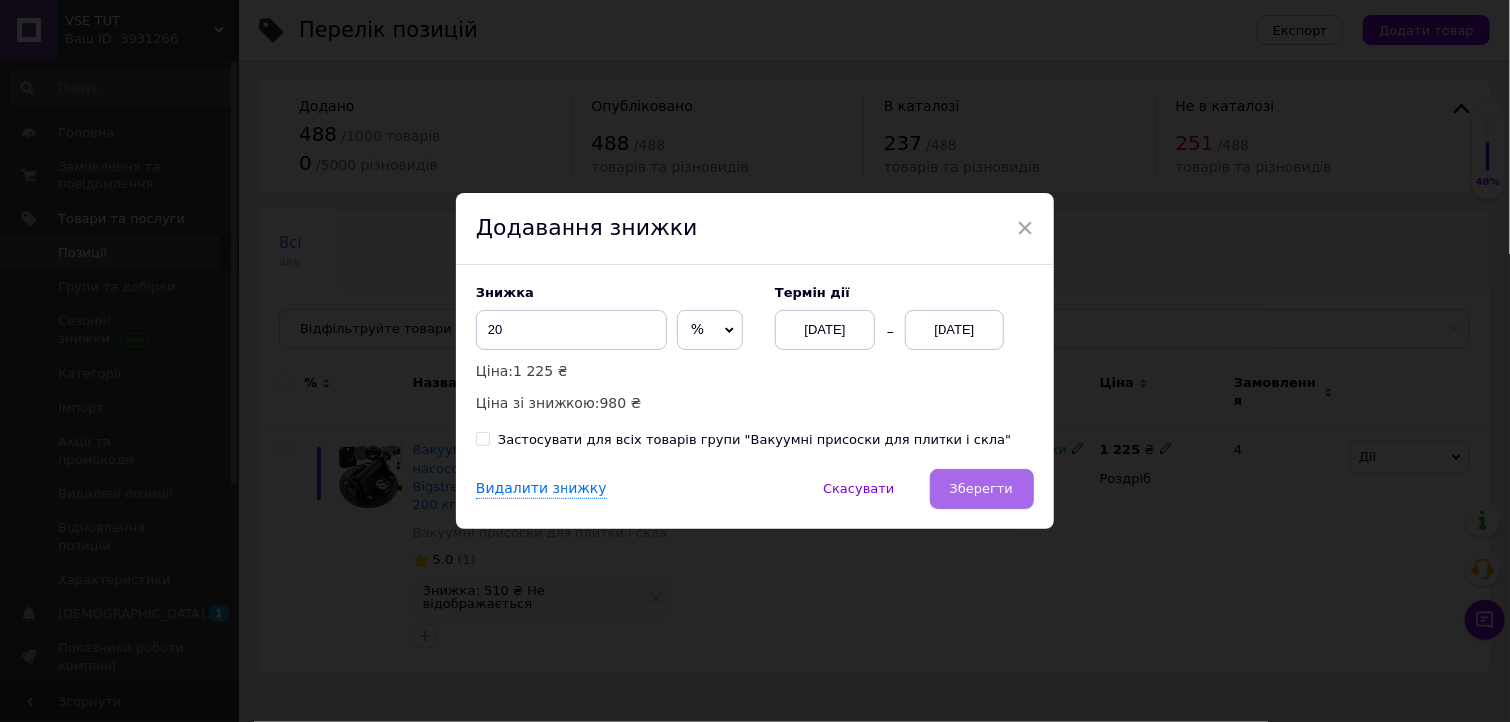
click at [1002, 495] on span "Зберегти" at bounding box center [982, 488] width 63 height 15
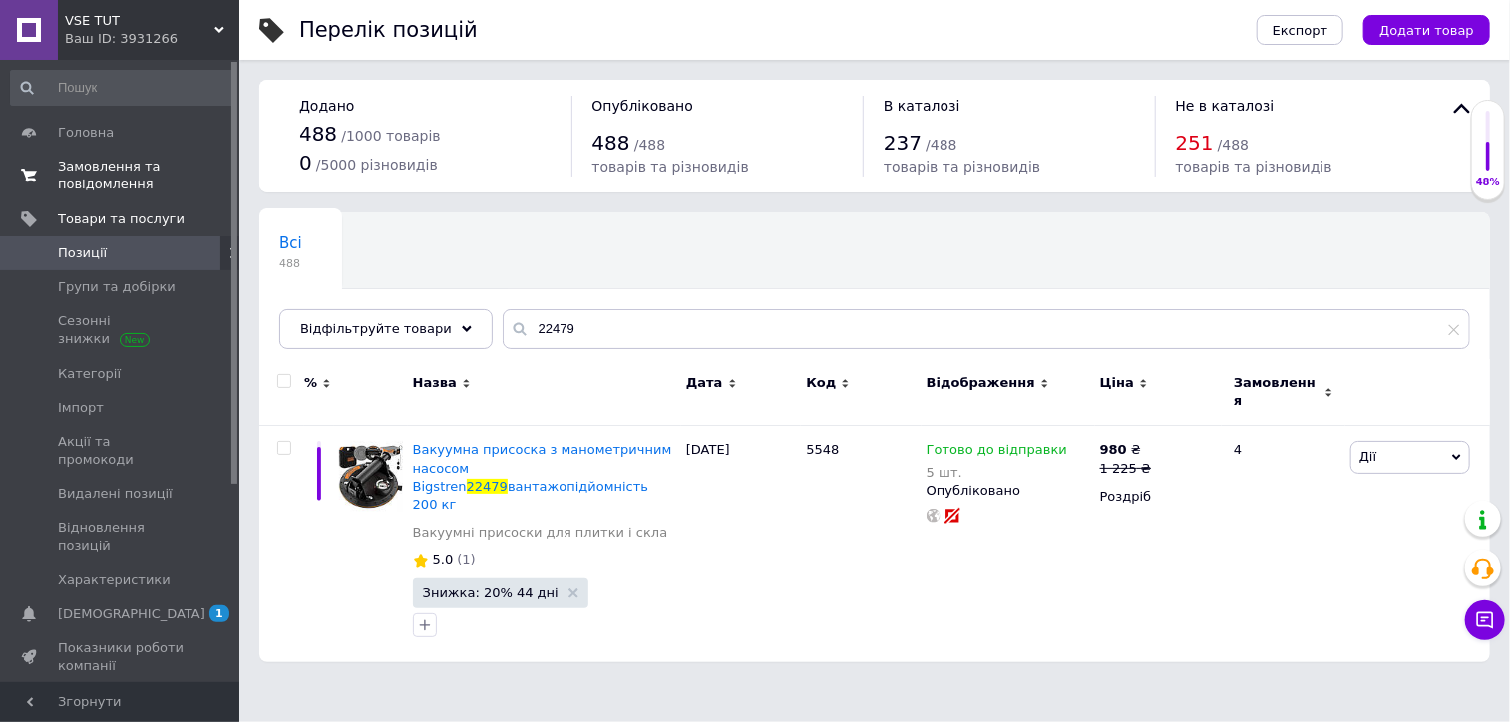
click at [123, 168] on span "Замовлення та повідомлення" at bounding box center [121, 176] width 127 height 36
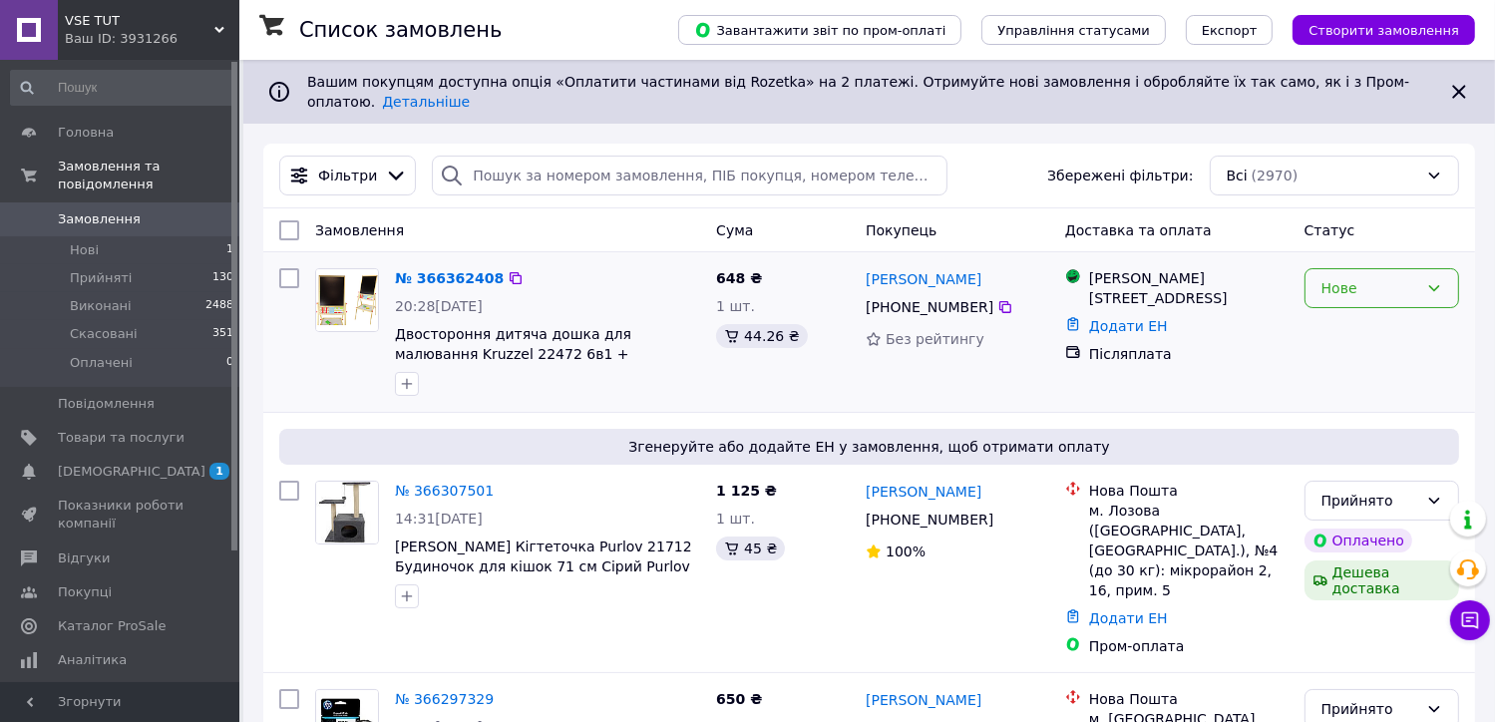
click at [1387, 286] on div "Нове" at bounding box center [1382, 288] width 155 height 40
click at [1384, 306] on li "Прийнято" at bounding box center [1382, 316] width 153 height 36
